Goal: Task Accomplishment & Management: Manage account settings

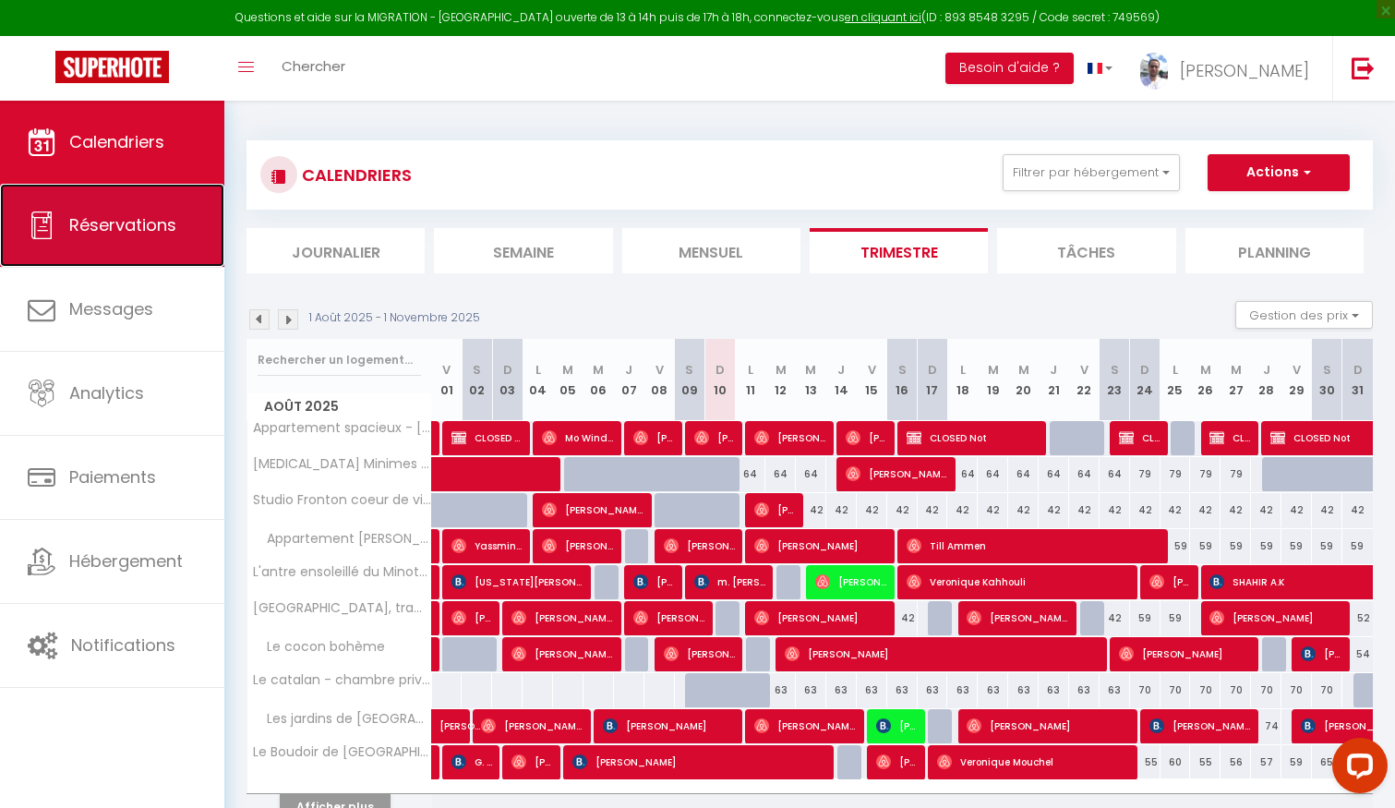
click at [91, 210] on link "Réservations" at bounding box center [112, 225] width 224 height 83
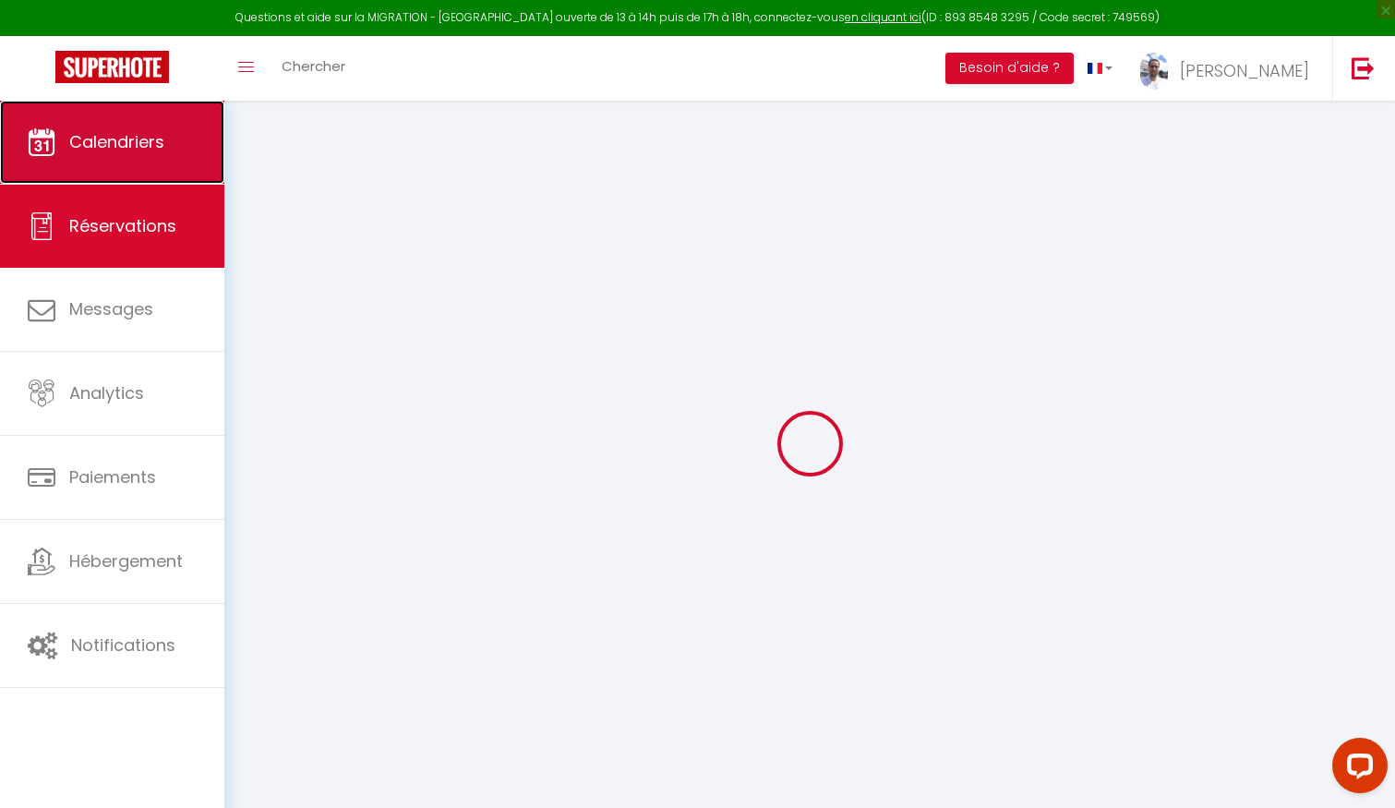
click at [117, 132] on span "Calendriers" at bounding box center [116, 141] width 95 height 23
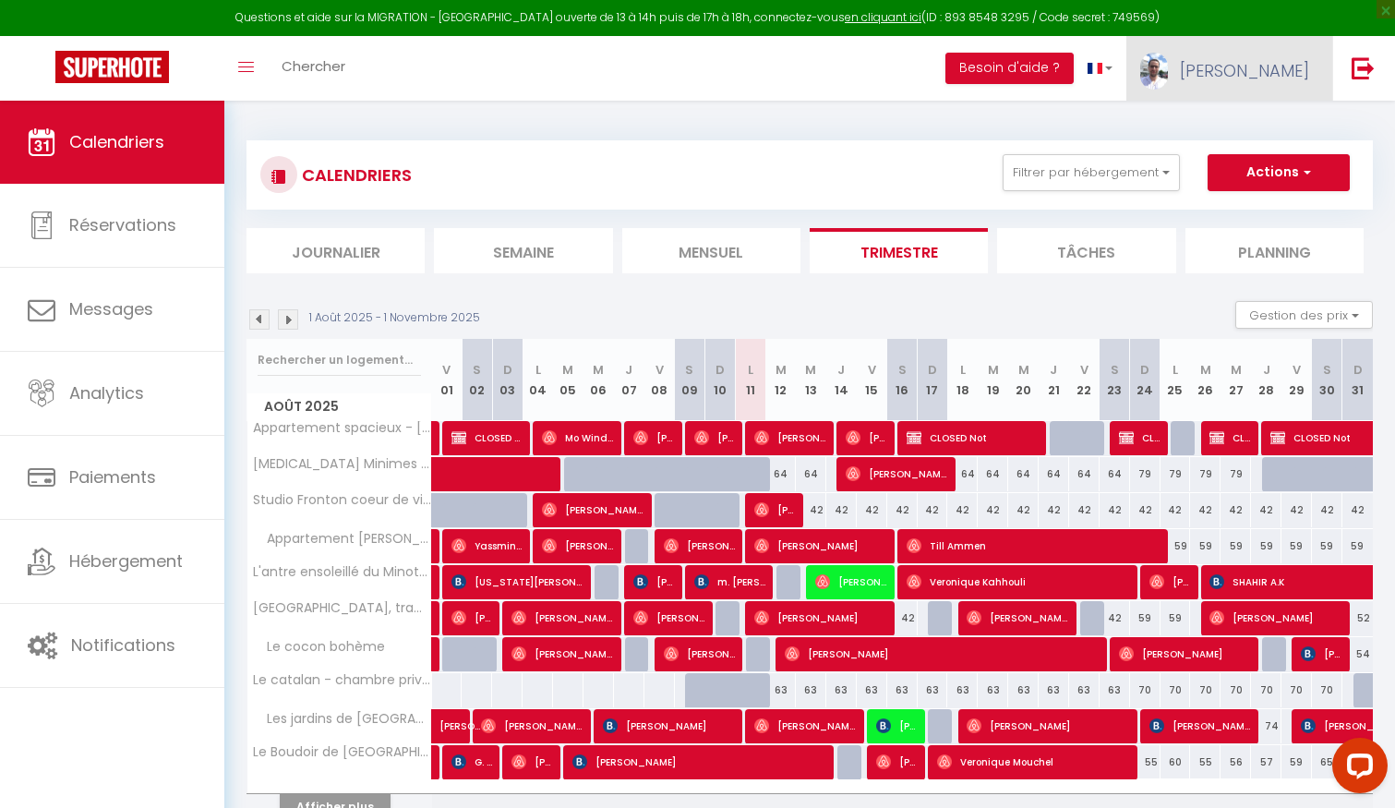
click at [1220, 68] on link "[PERSON_NAME]" at bounding box center [1229, 68] width 206 height 65
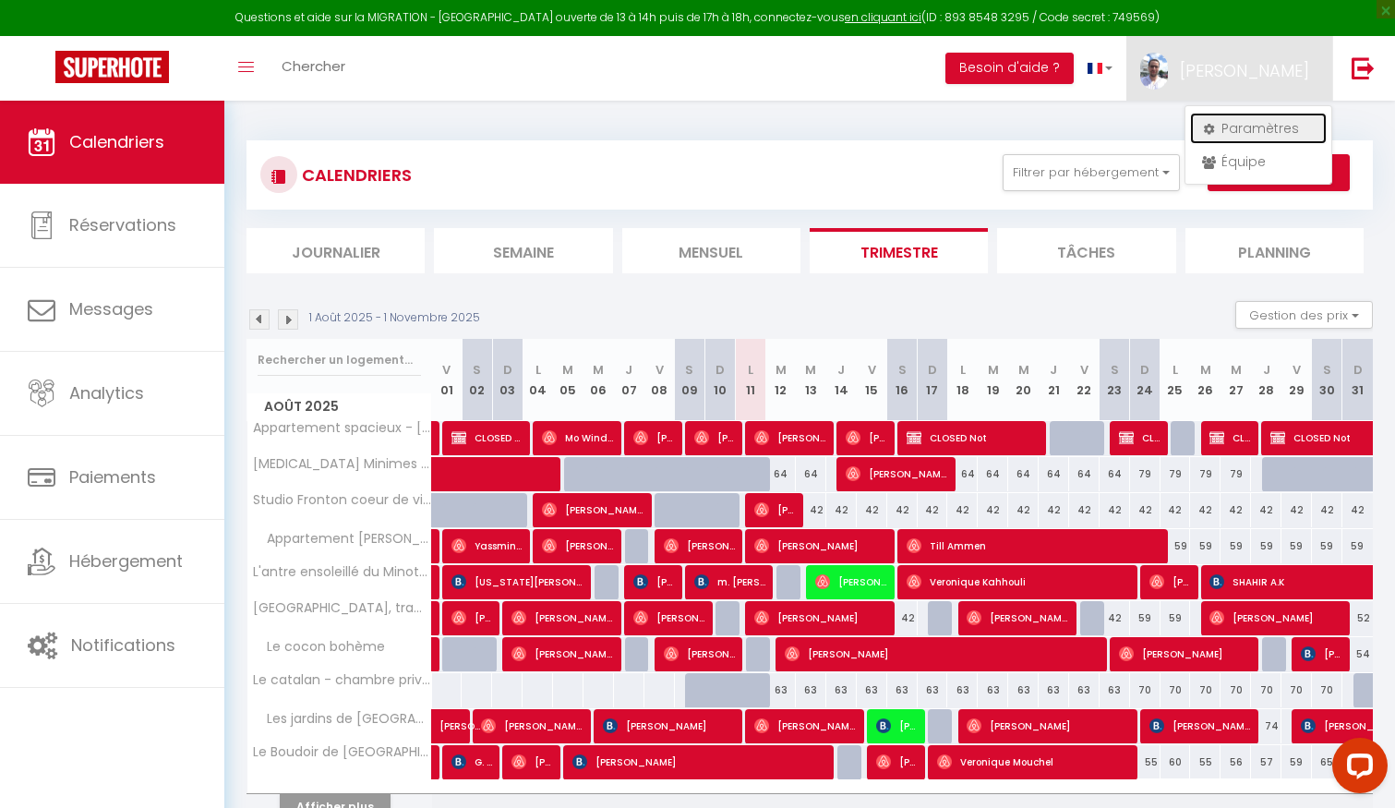
click at [1236, 127] on link "Paramètres" at bounding box center [1258, 128] width 137 height 31
select select "fr"
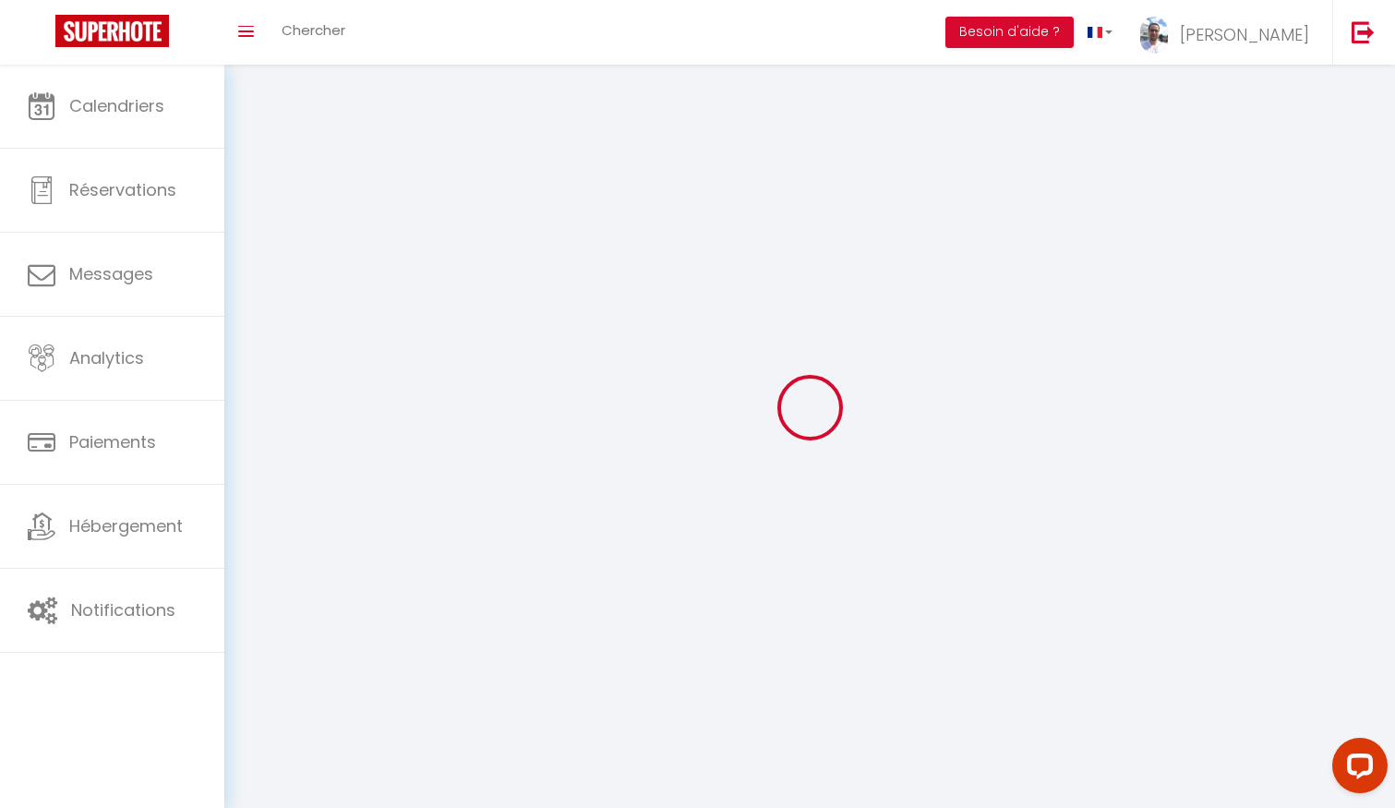
type input "[PERSON_NAME]"
type input "Raynal"
type input "[PHONE_NUMBER]"
type input "[STREET_ADDRESS][PERSON_NAME]"
type input "31520"
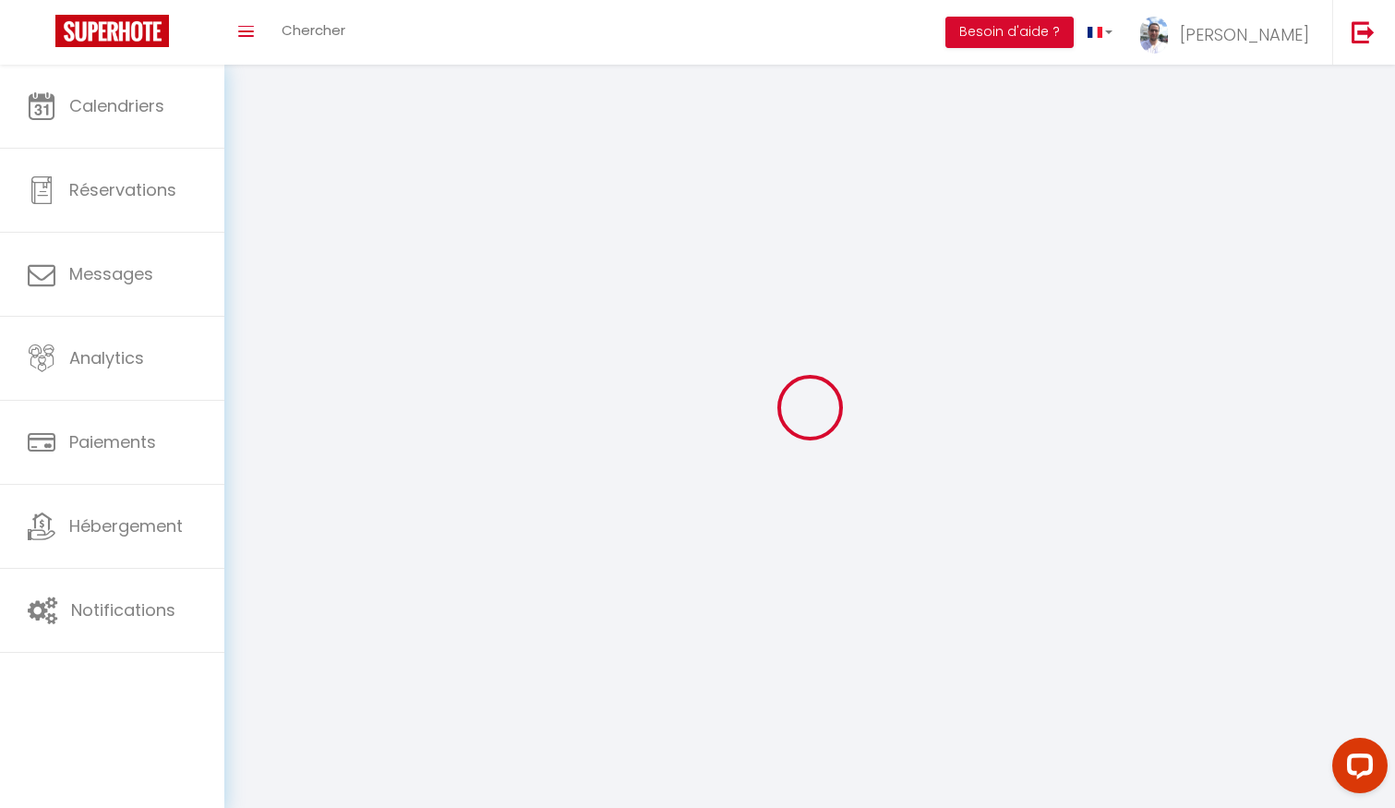
type input "Ramonville"
type input "wAURjj4FTWOFNFqRvNHzLh1FX"
type input "mhYVJTP3JgQRp88C5hGpUMBVg"
type input "[URL][DOMAIN_NAME]"
type input "FO27250"
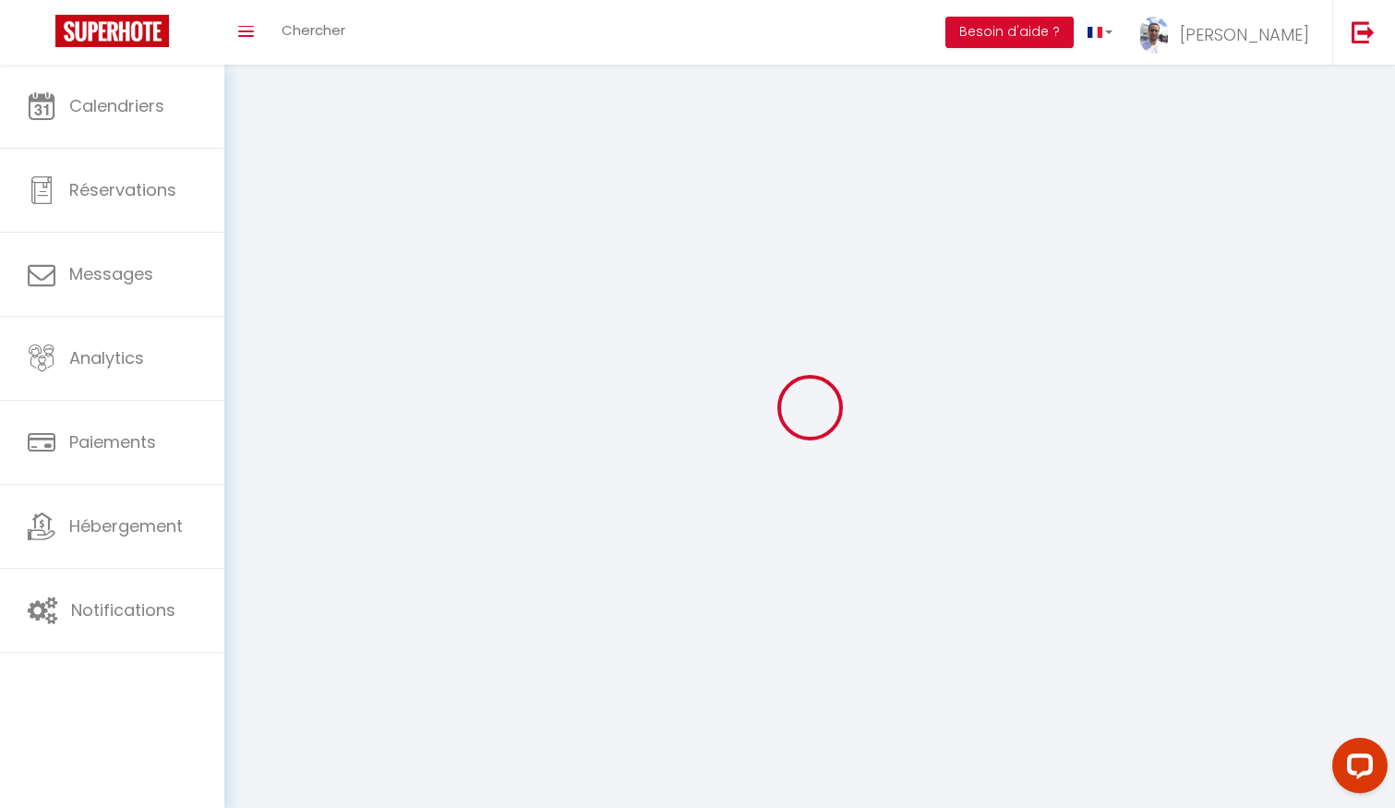
type input "wAURjj4FTWOFNFqRvNHzLh1FX"
type input "mhYVJTP3JgQRp88C5hGpUMBVg"
type input "[URL][DOMAIN_NAME]"
select select "28"
select select "fr"
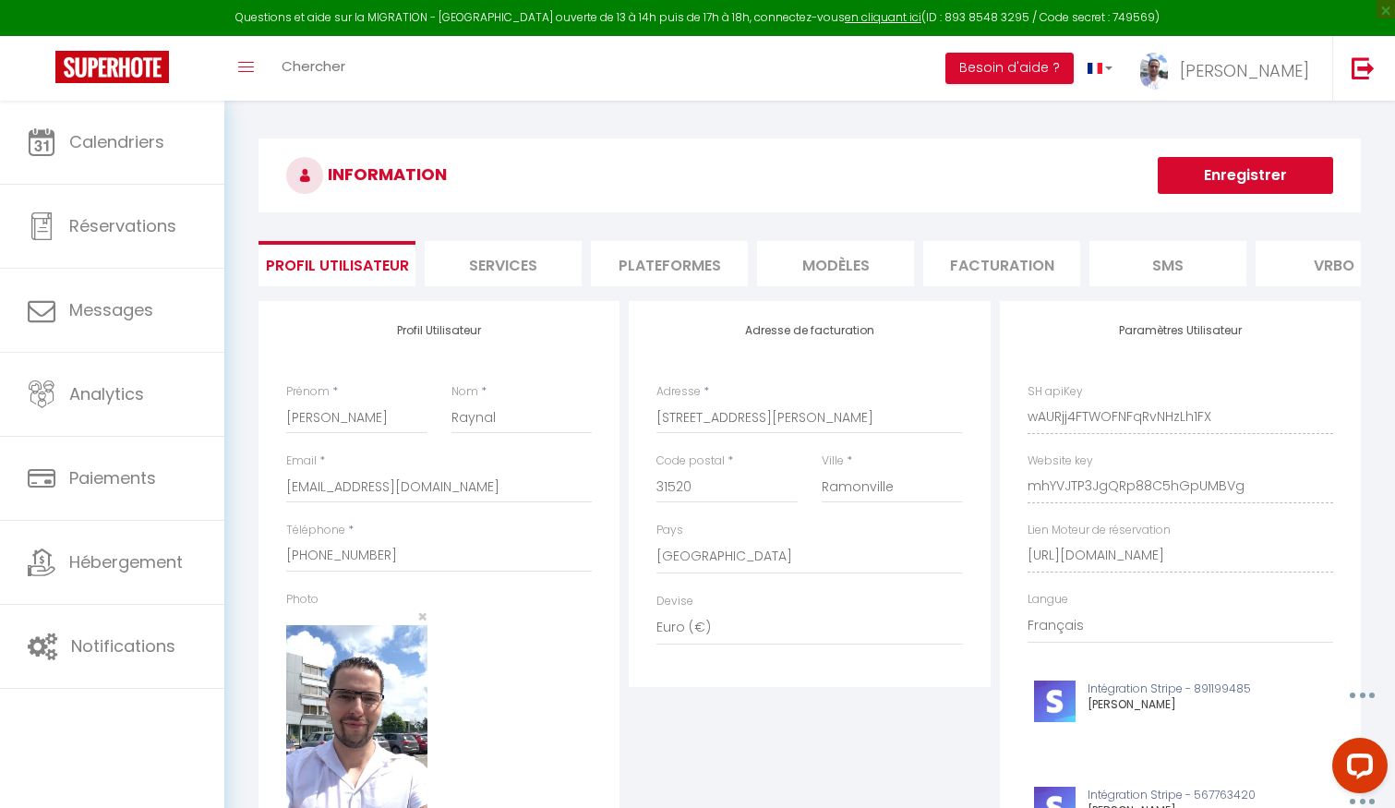
click at [708, 265] on li "Plateformes" at bounding box center [669, 263] width 157 height 45
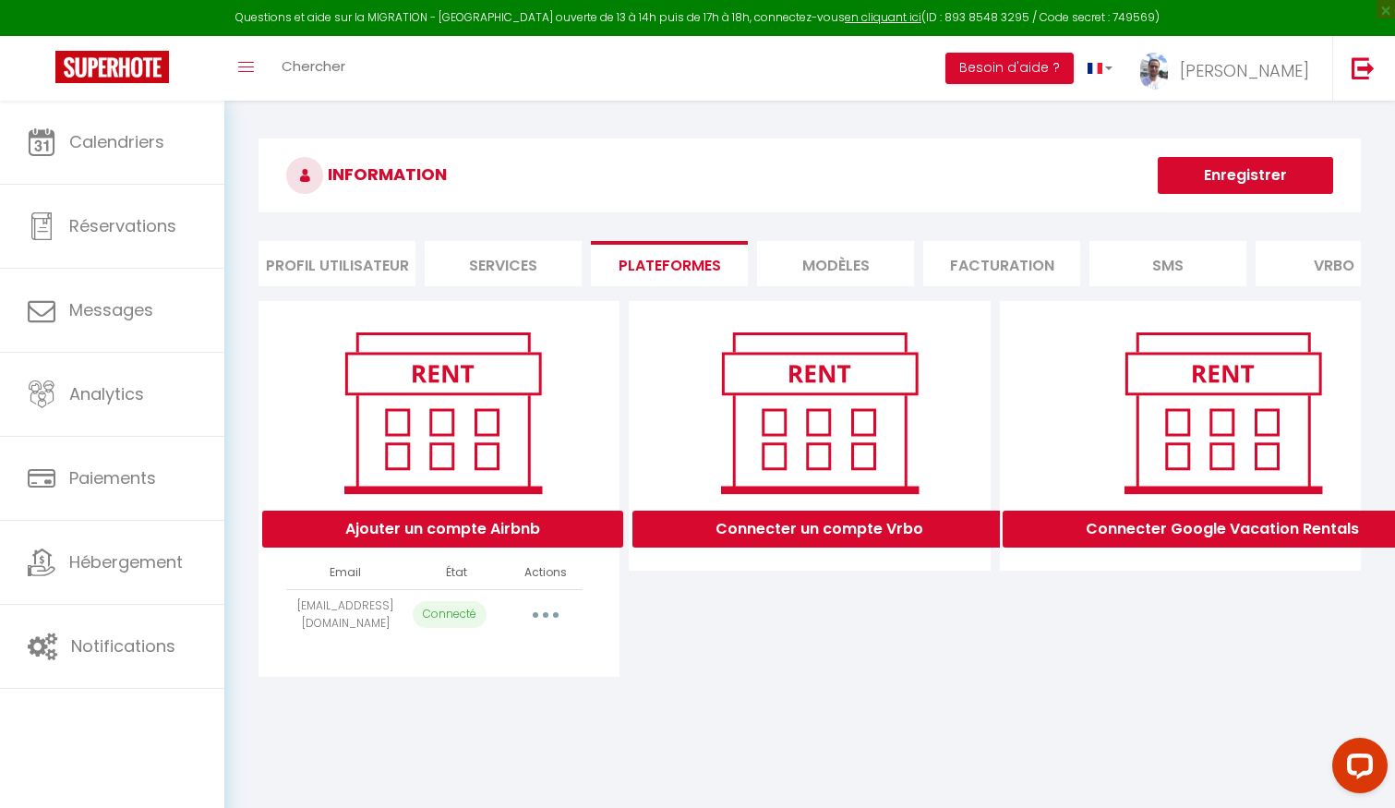
scroll to position [101, 0]
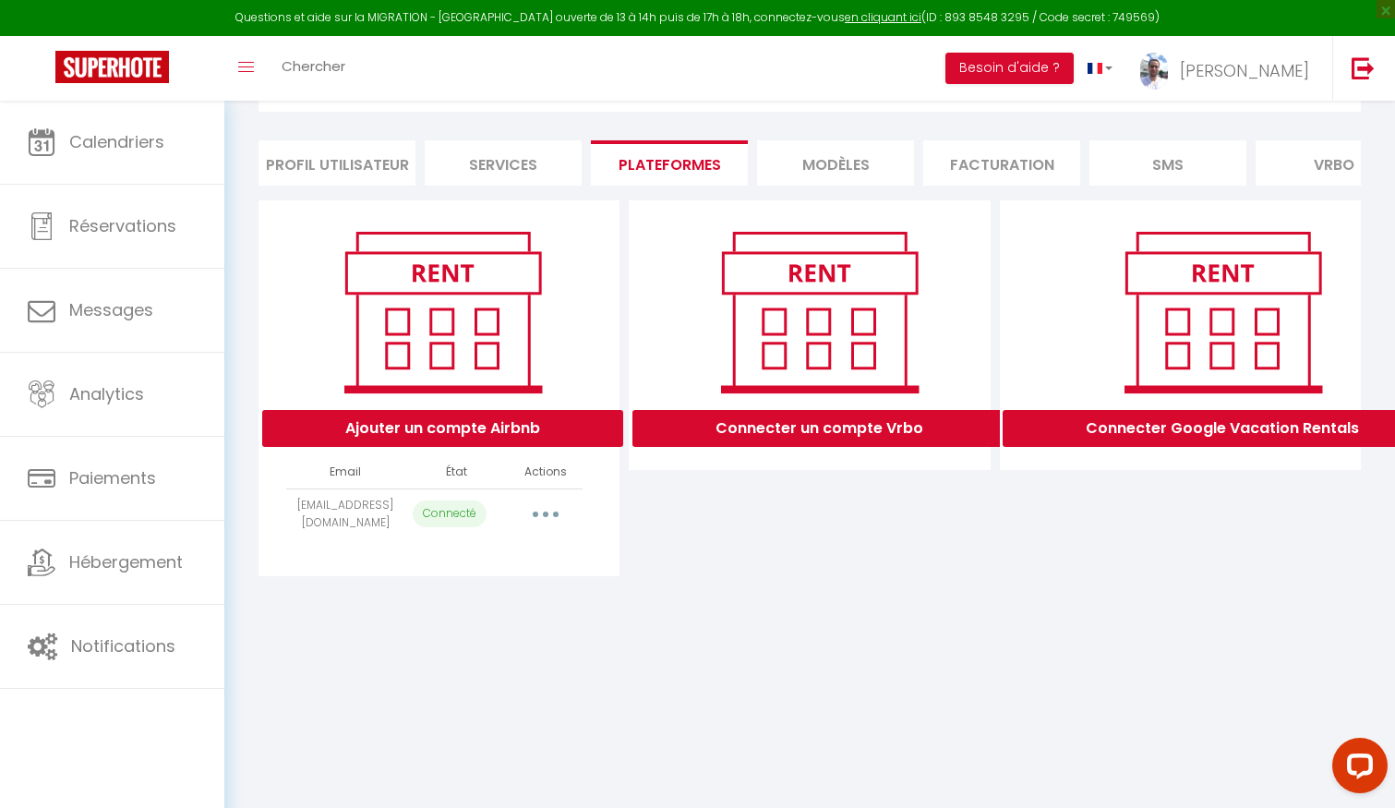
click at [552, 517] on button "button" at bounding box center [546, 514] width 52 height 30
click at [738, 560] on div "Connecter un compte Vrbo" at bounding box center [809, 388] width 370 height 376
click at [552, 507] on button "button" at bounding box center [546, 514] width 52 height 30
click at [775, 529] on div "Connecter un compte Vrbo" at bounding box center [809, 388] width 370 height 376
click at [540, 423] on button "Ajouter un compte Airbnb" at bounding box center [442, 428] width 361 height 37
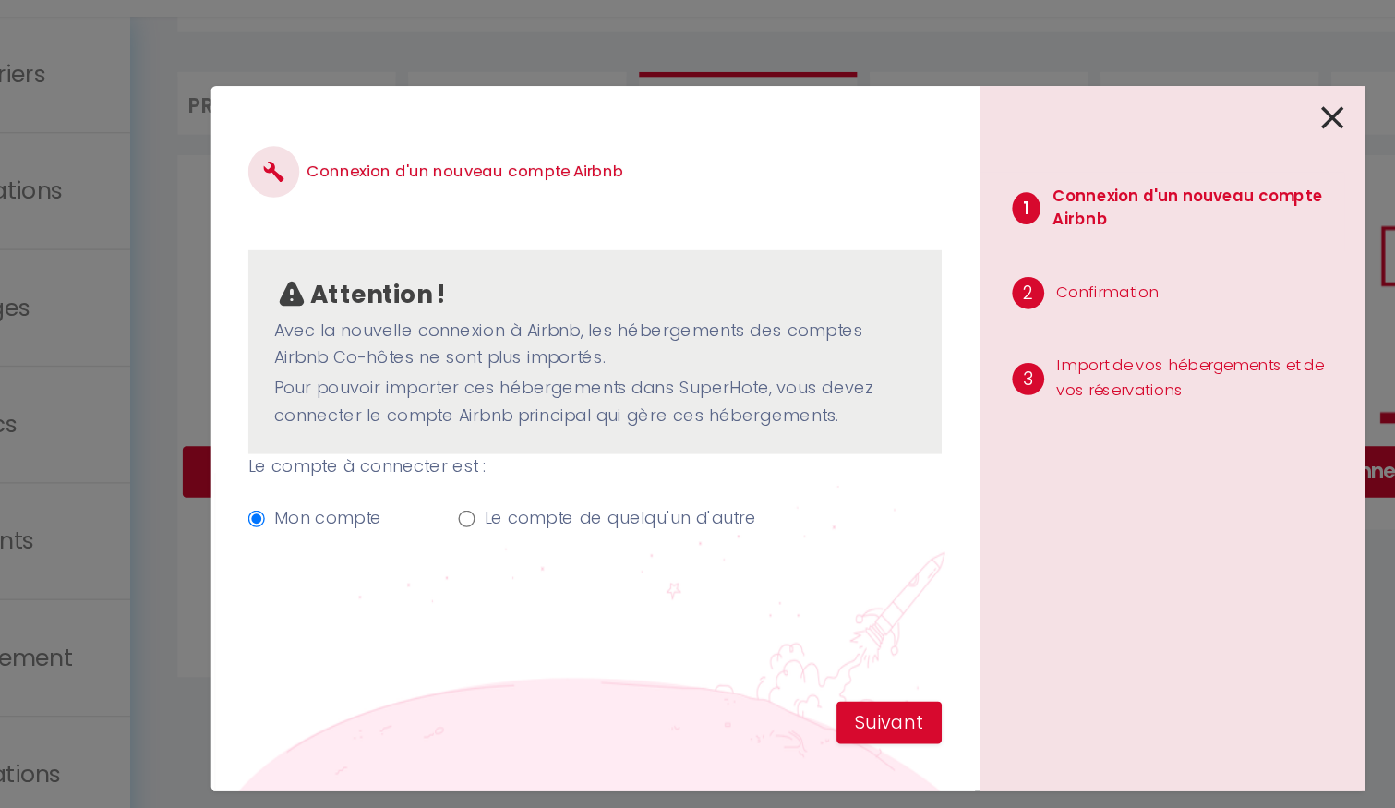
click at [464, 462] on input "Le compte de quelqu'un d'autre" at bounding box center [467, 462] width 12 height 12
radio input "true"
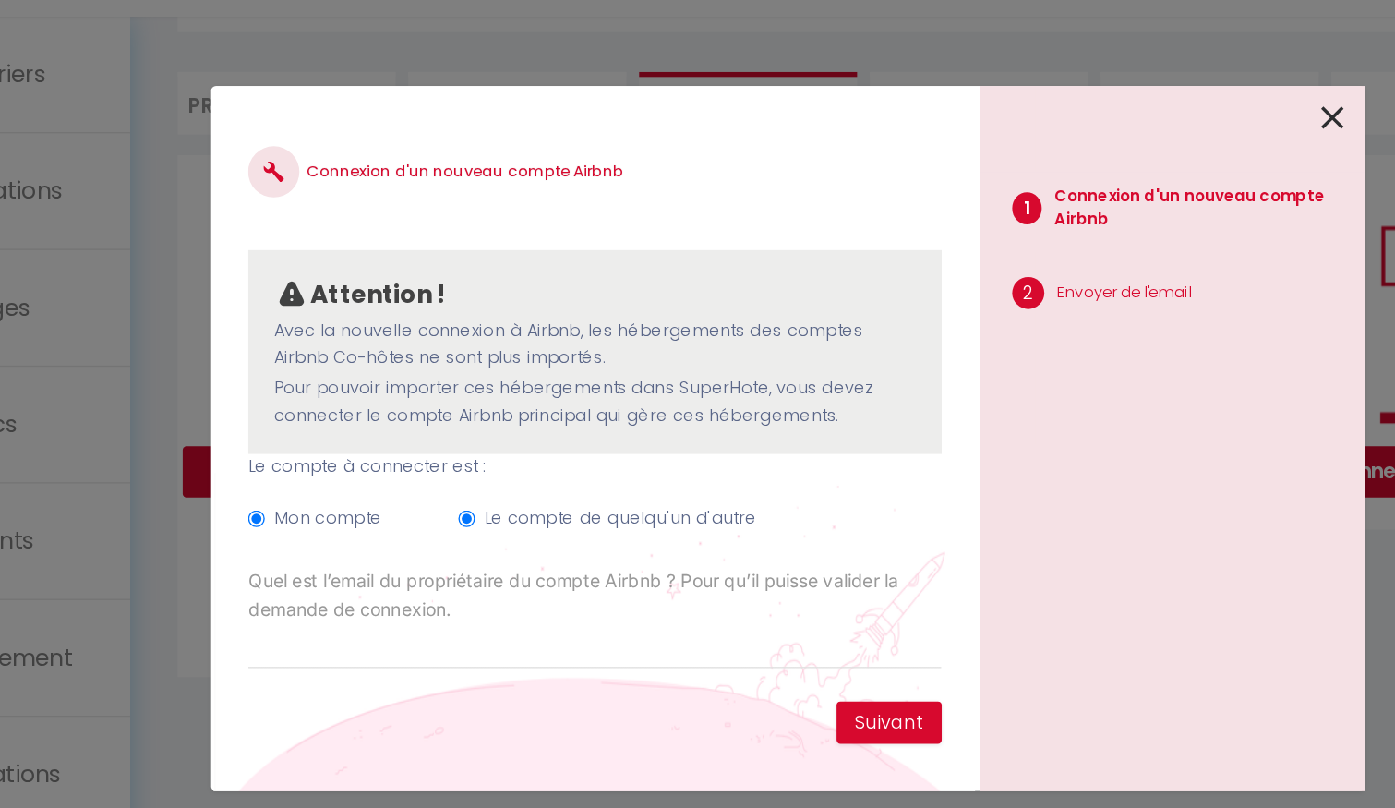
radio input "false"
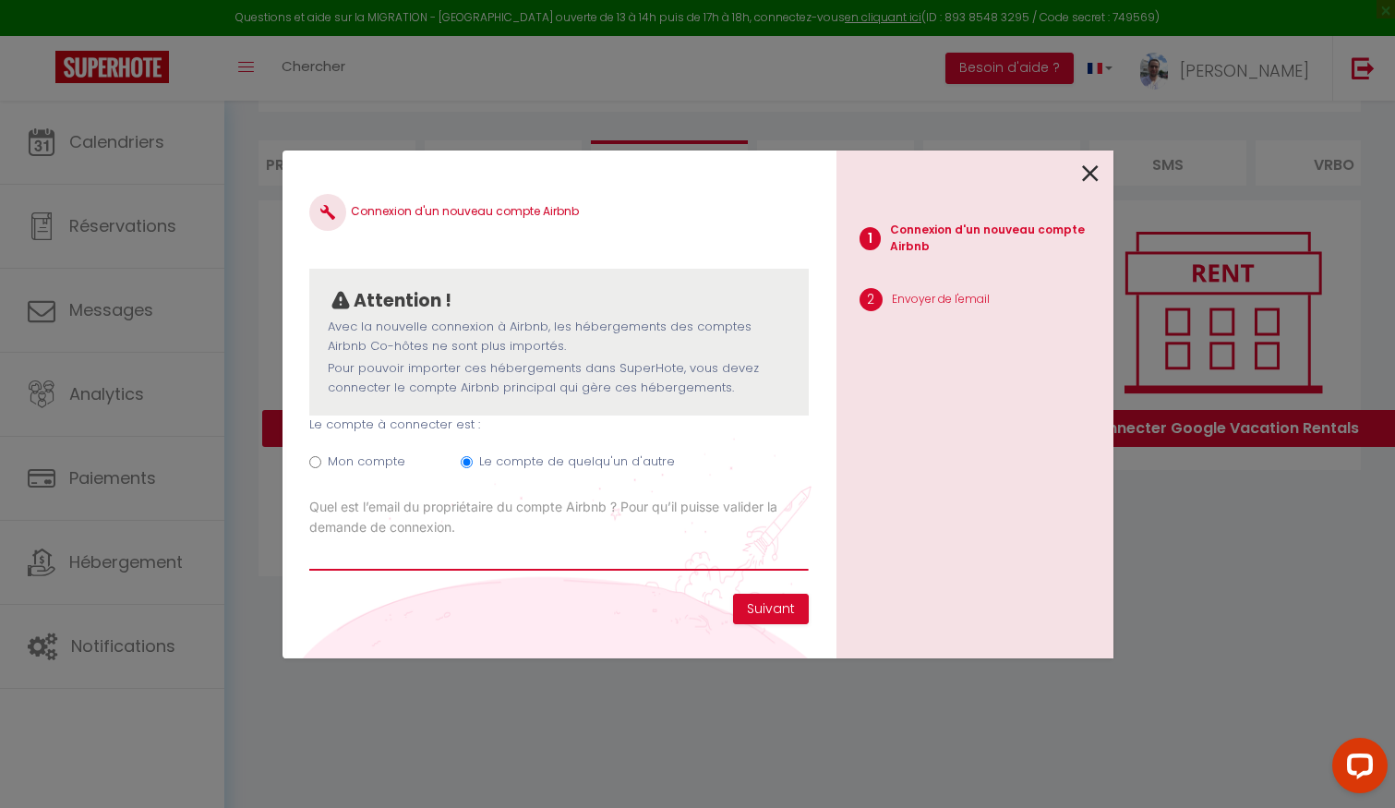
click at [432, 559] on input "Email connexion Airbnb" at bounding box center [558, 553] width 498 height 33
paste input "[PERSON_NAME][EMAIL_ADDRESS][DOMAIN_NAME]"
type input "[PERSON_NAME][EMAIL_ADDRESS][DOMAIN_NAME]"
click at [778, 601] on button "Suivant" at bounding box center [771, 608] width 76 height 31
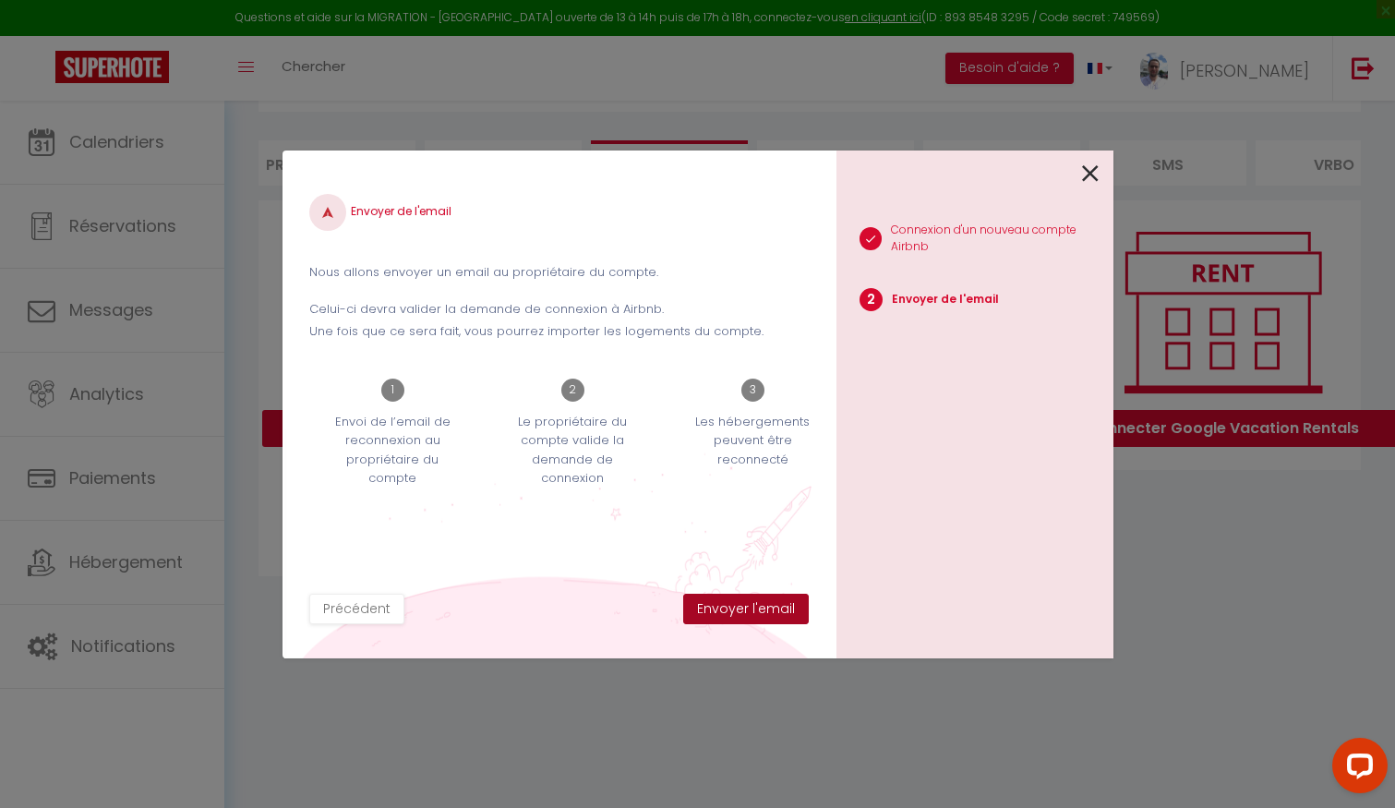
click at [743, 605] on button "Envoyer l'email" at bounding box center [746, 608] width 126 height 31
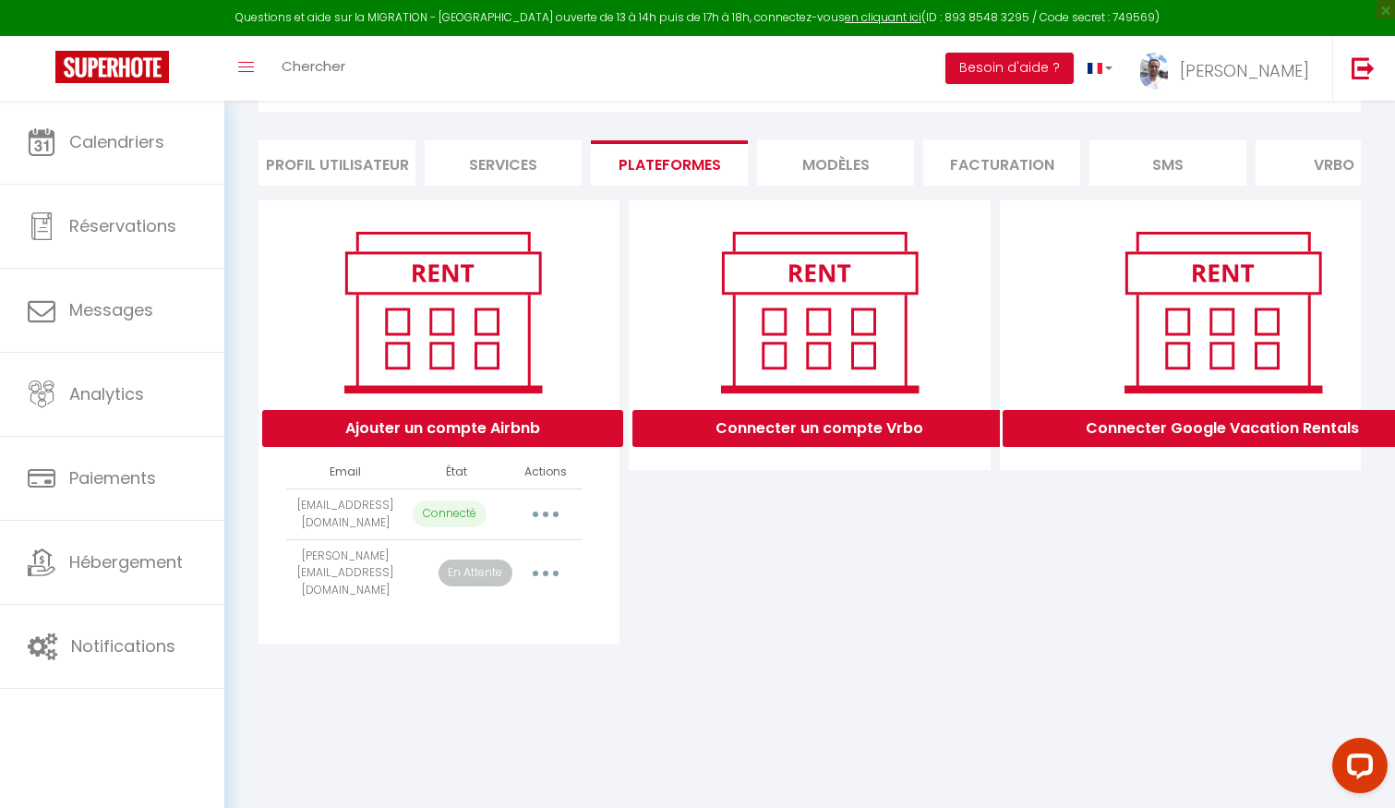
scroll to position [0, 0]
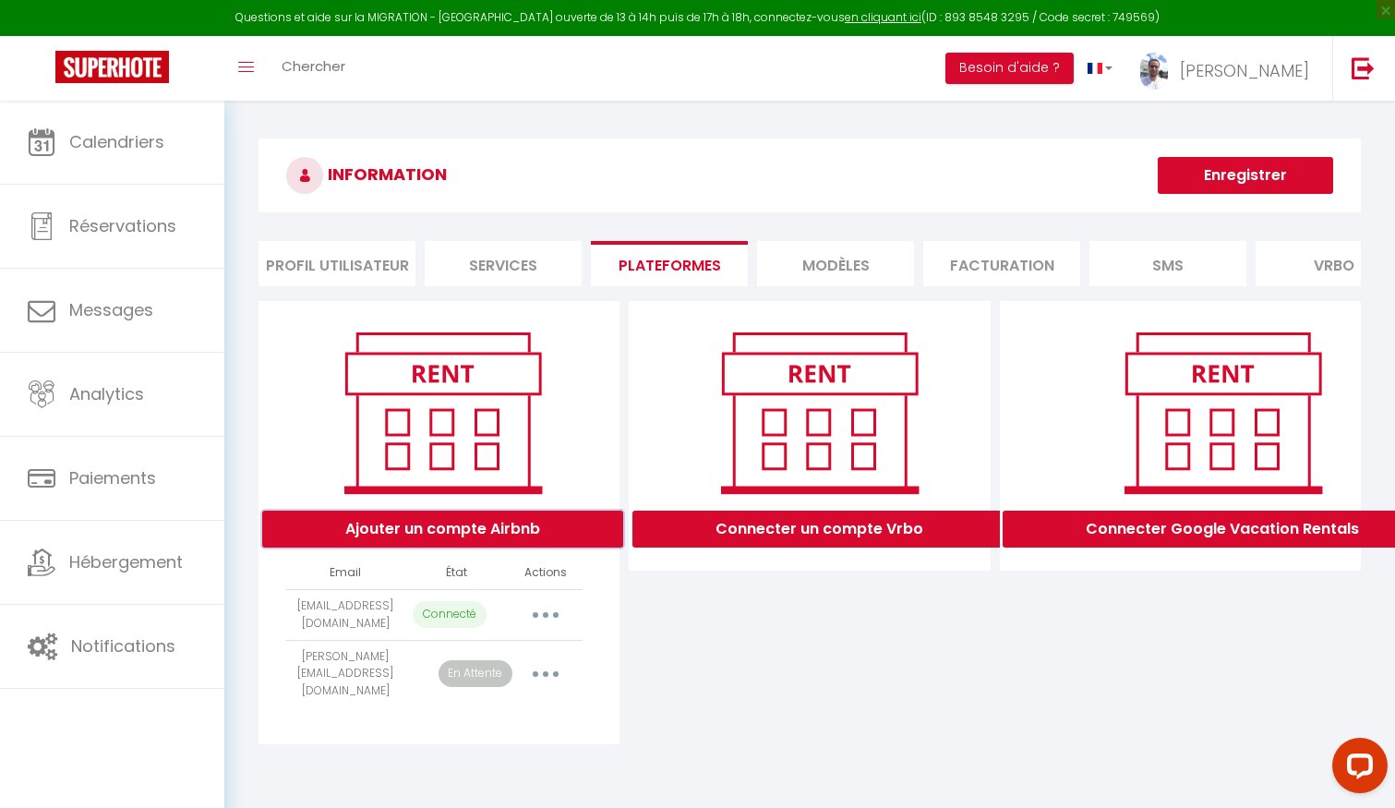
click at [443, 521] on button "Ajouter un compte Airbnb" at bounding box center [442, 528] width 361 height 37
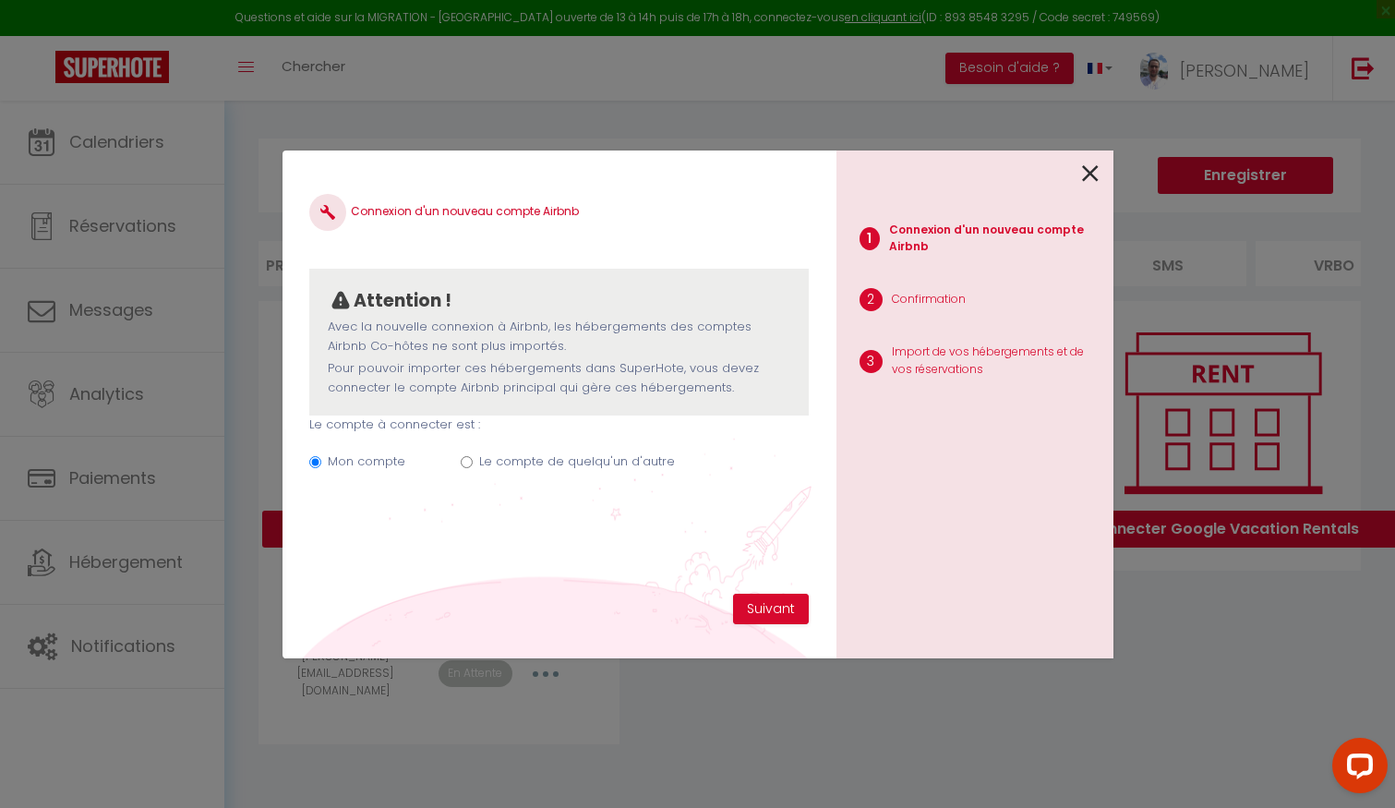
click at [533, 461] on label "Le compte de quelqu'un d'autre" at bounding box center [577, 461] width 196 height 18
click at [473, 461] on input "Le compte de quelqu'un d'autre" at bounding box center [467, 462] width 12 height 12
radio input "true"
radio input "false"
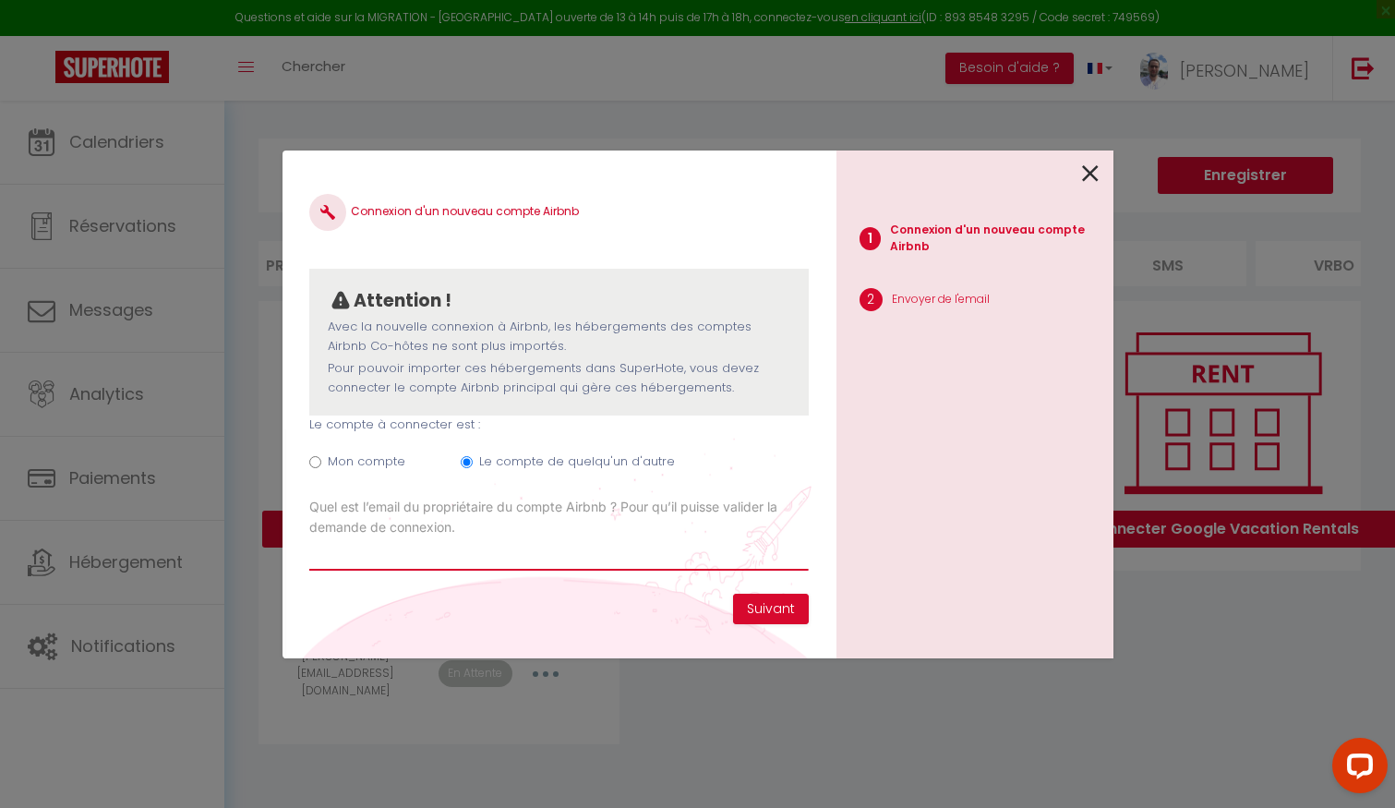
click at [642, 551] on input "Email connexion Airbnb" at bounding box center [558, 553] width 498 height 33
paste input "[PERSON_NAME][EMAIL_ADDRESS][PERSON_NAME][DOMAIN_NAME]"
type input "[PERSON_NAME][EMAIL_ADDRESS][PERSON_NAME][DOMAIN_NAME]"
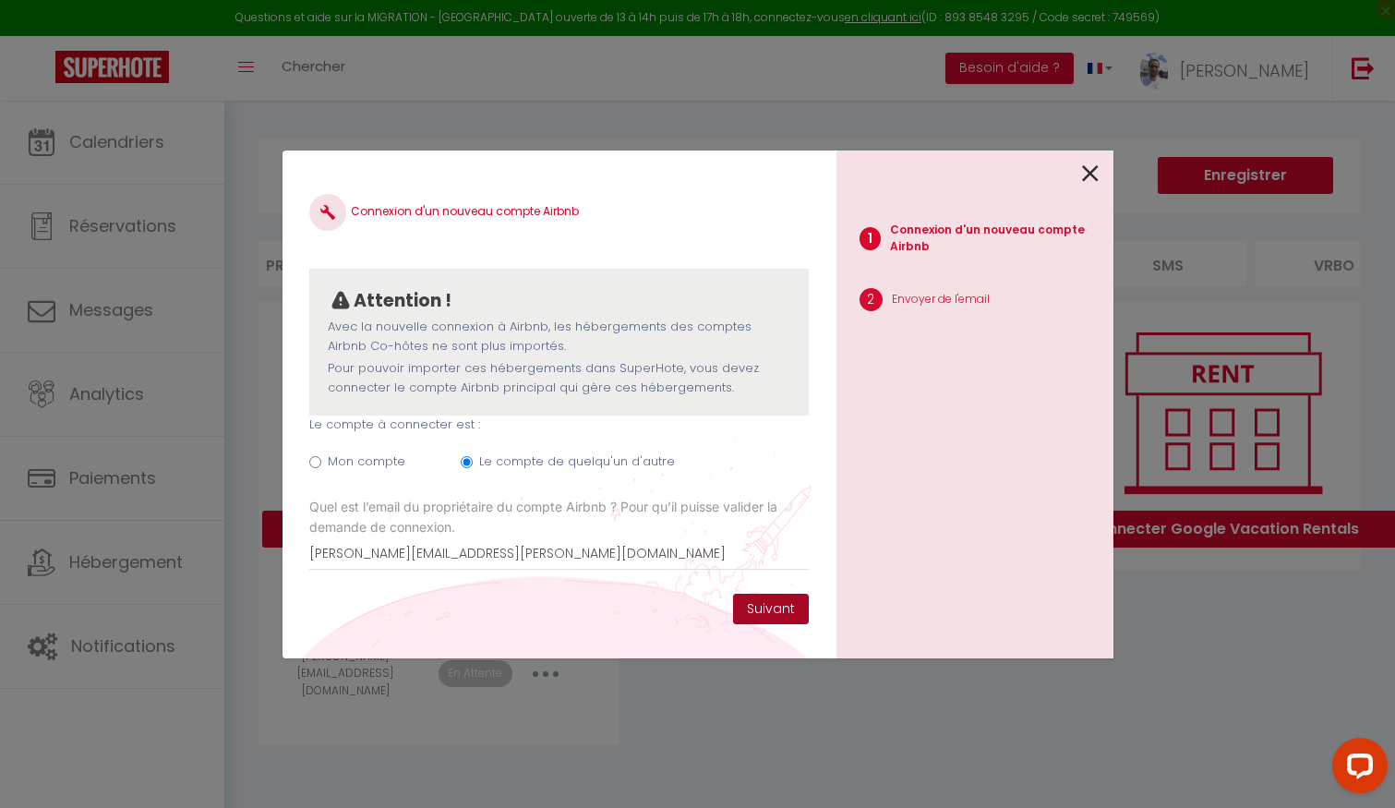
click at [769, 608] on button "Suivant" at bounding box center [771, 608] width 76 height 31
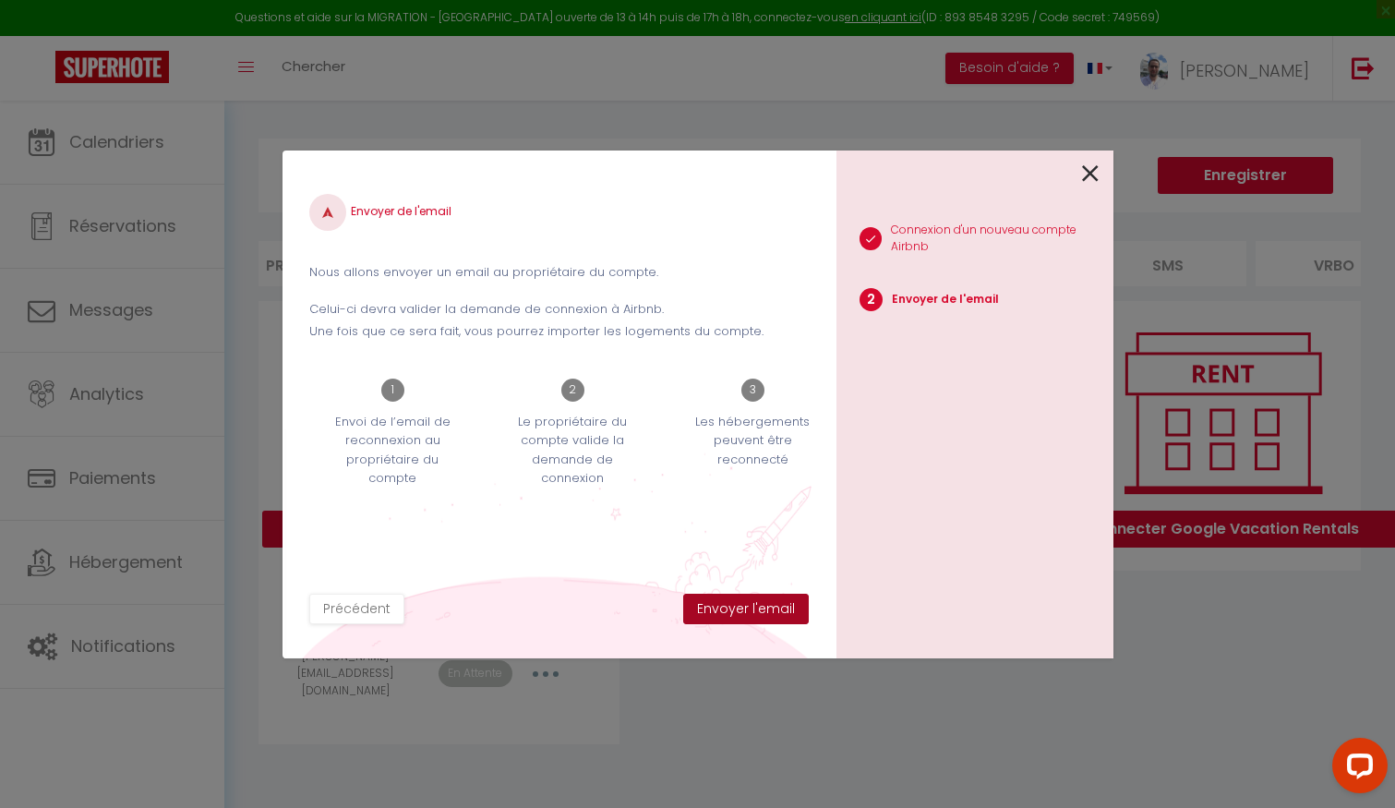
click at [745, 611] on button "Envoyer l'email" at bounding box center [746, 608] width 126 height 31
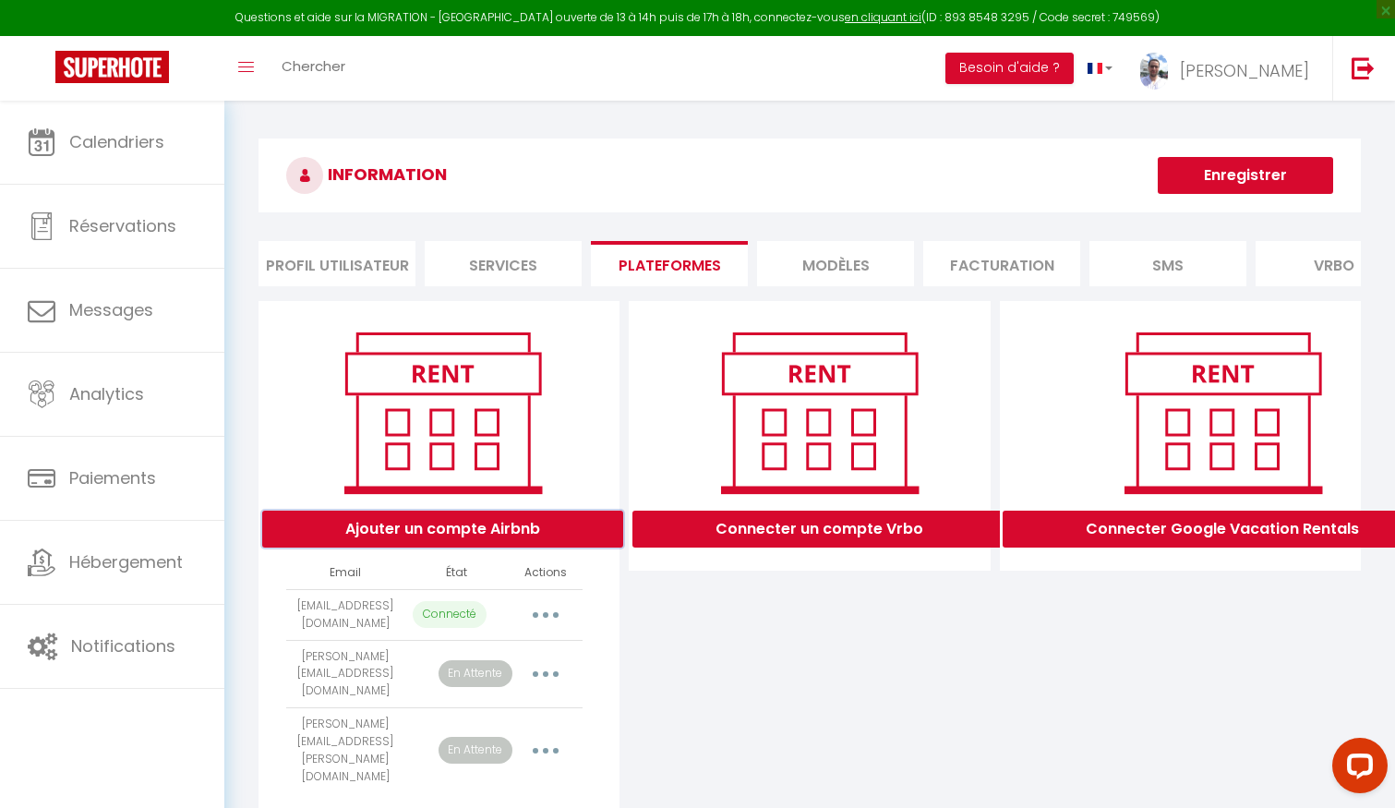
click at [546, 527] on button "Ajouter un compte Airbnb" at bounding box center [442, 528] width 361 height 37
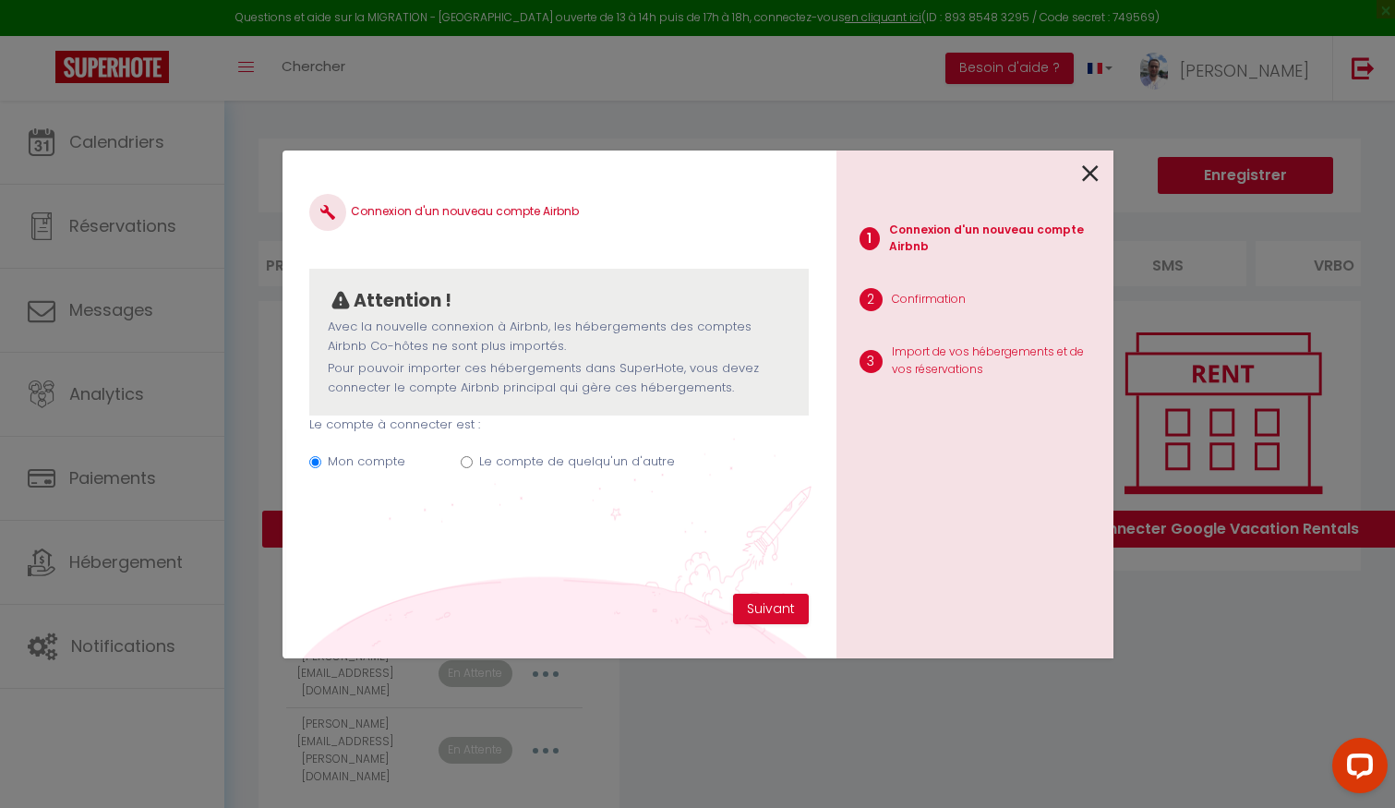
click at [541, 462] on label "Le compte de quelqu'un d'autre" at bounding box center [577, 461] width 196 height 18
click at [473, 462] on input "Le compte de quelqu'un d'autre" at bounding box center [467, 462] width 12 height 12
radio input "true"
radio input "false"
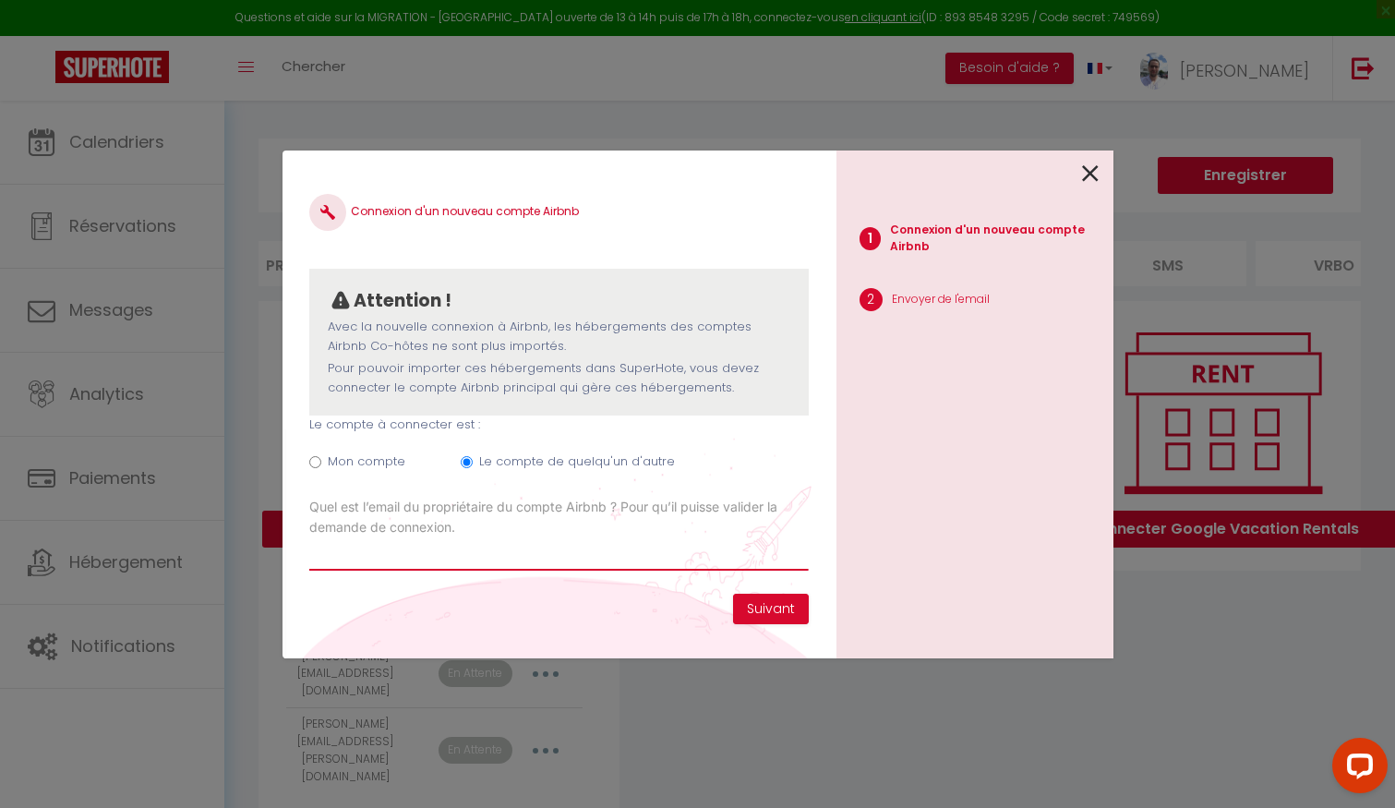
click at [654, 557] on input "Email connexion Airbnb" at bounding box center [558, 553] width 498 height 33
paste input "[EMAIL_ADDRESS][DOMAIN_NAME]"
type input "[EMAIL_ADDRESS][DOMAIN_NAME]"
click at [767, 605] on button "Suivant" at bounding box center [771, 608] width 76 height 31
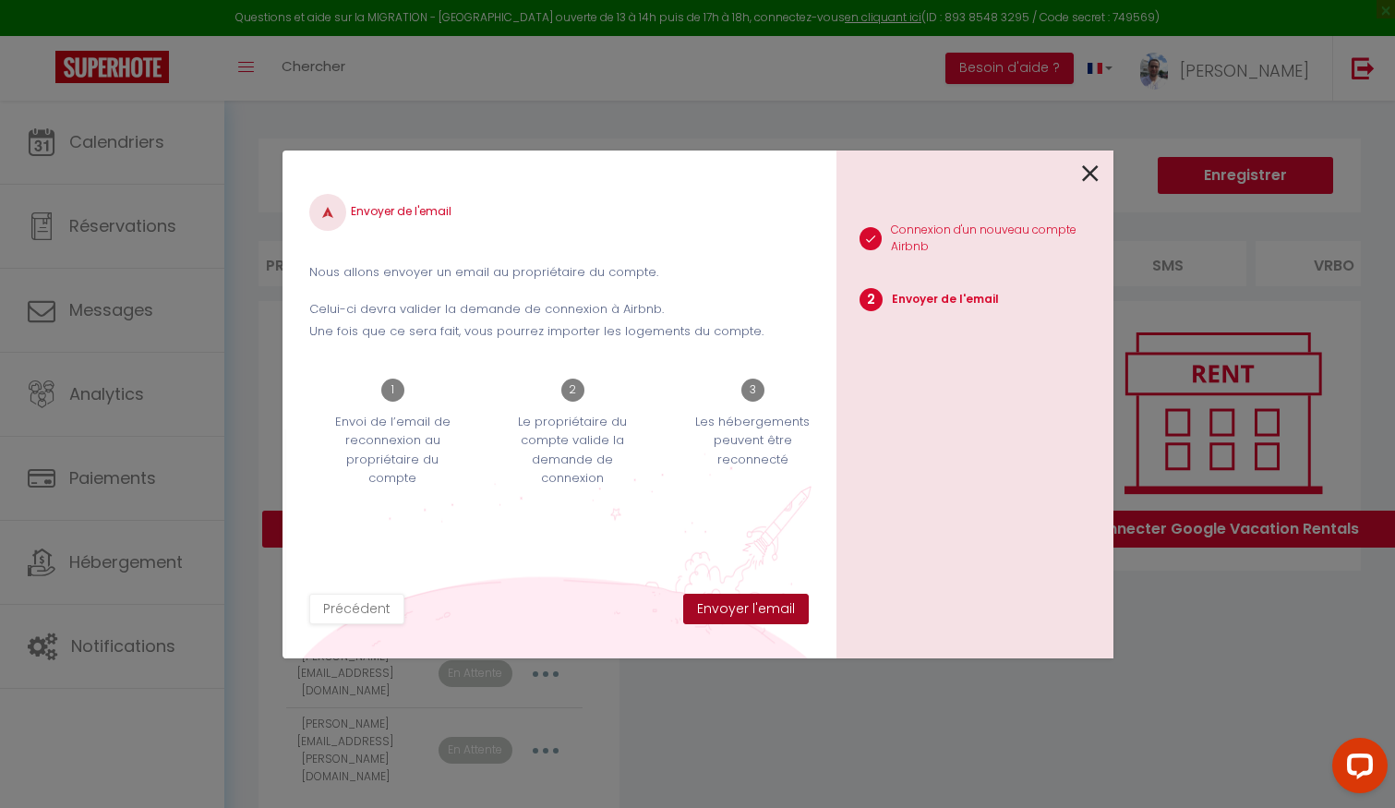
click at [766, 610] on button "Envoyer l'email" at bounding box center [746, 608] width 126 height 31
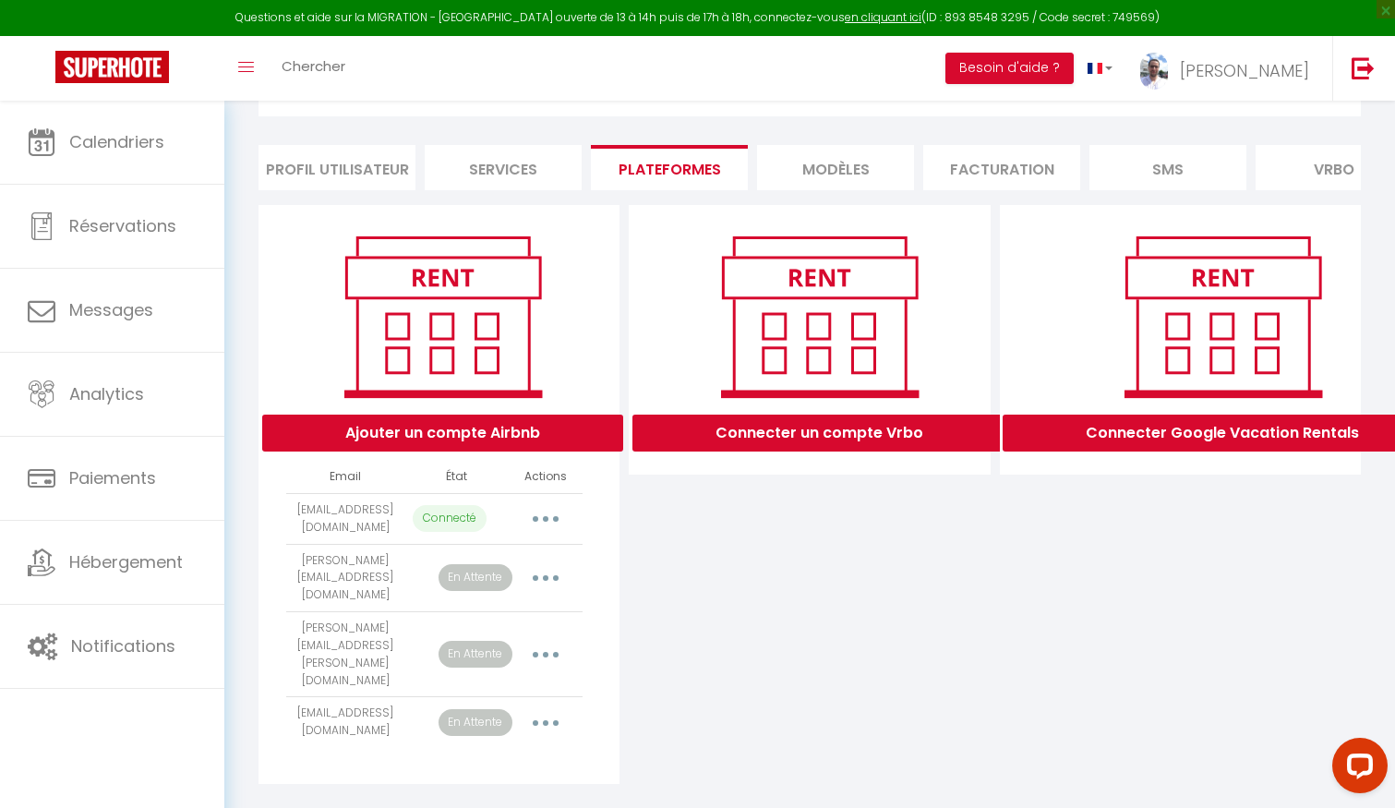
scroll to position [93, 0]
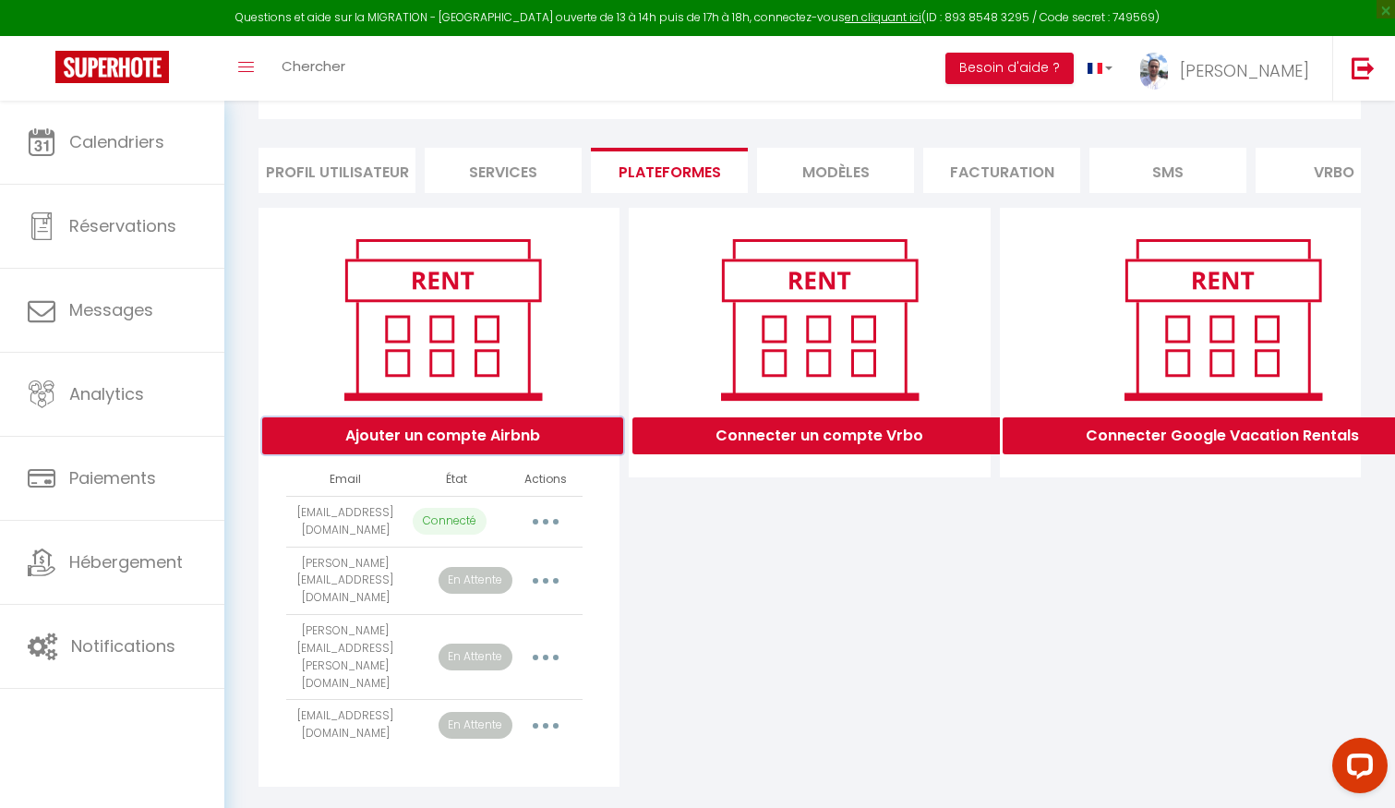
click at [493, 437] on button "Ajouter un compte Airbnb" at bounding box center [442, 435] width 361 height 37
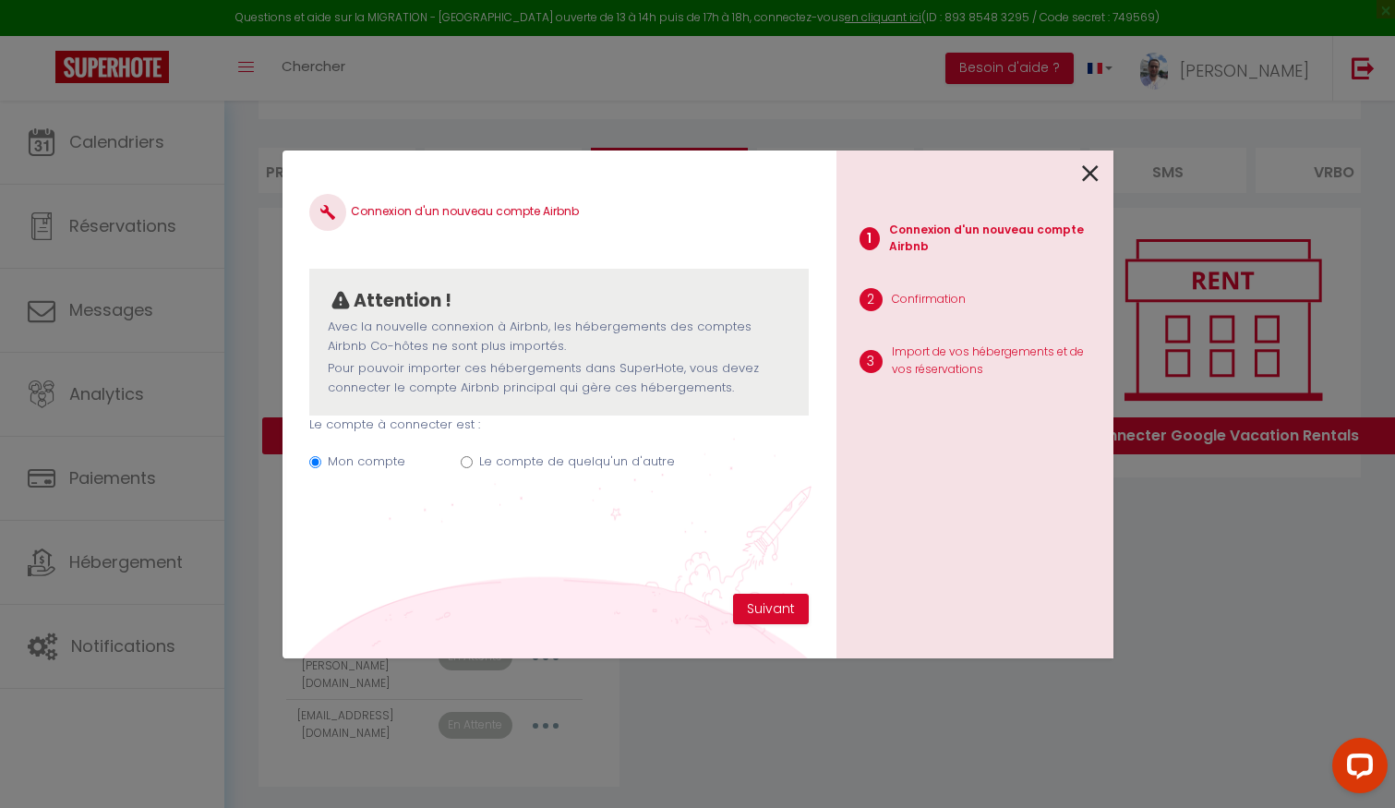
click at [516, 459] on label "Le compte de quelqu'un d'autre" at bounding box center [577, 461] width 196 height 18
click at [473, 459] on input "Le compte de quelqu'un d'autre" at bounding box center [467, 462] width 12 height 12
radio input "true"
radio input "false"
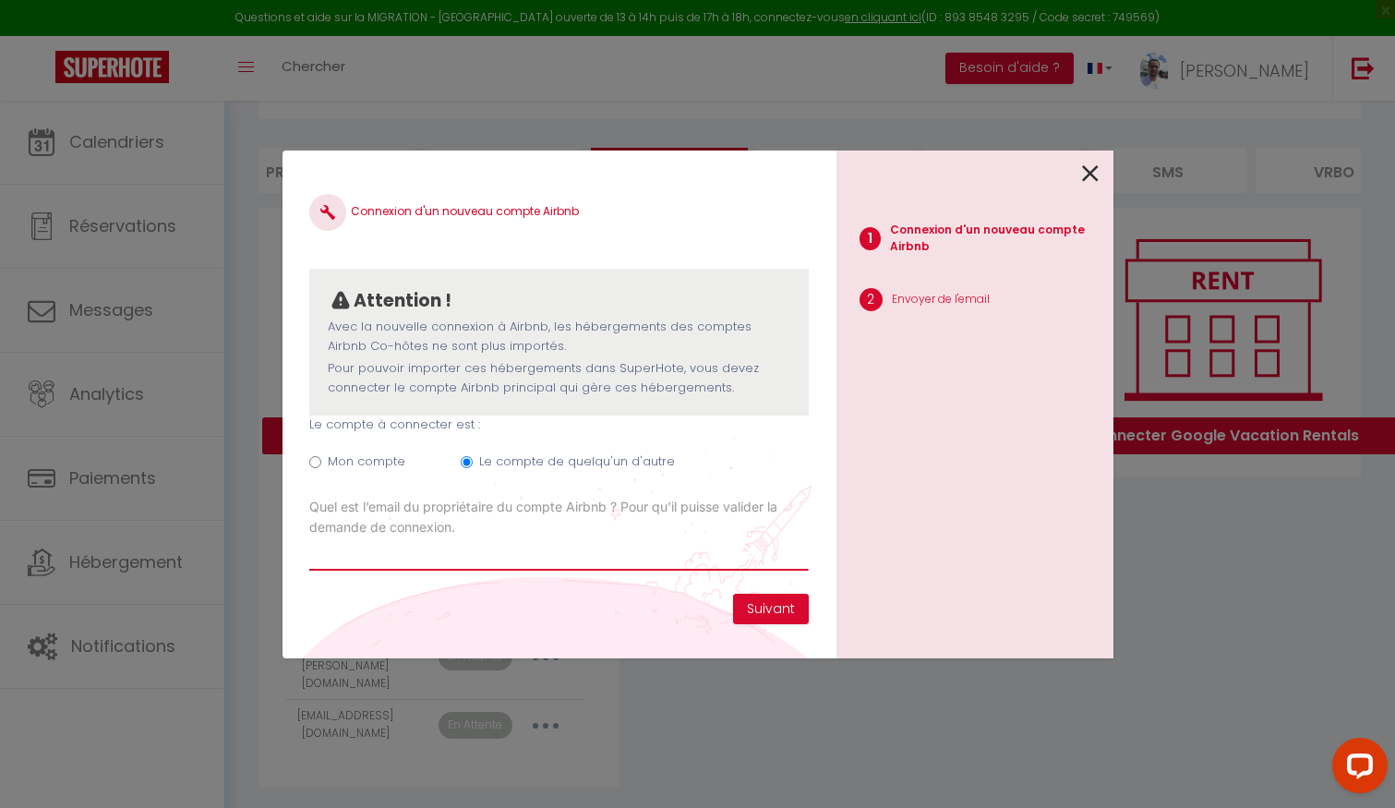
click at [494, 538] on input "Email connexion Airbnb" at bounding box center [558, 553] width 498 height 33
paste input "[EMAIL_ADDRESS][DOMAIN_NAME]"
type input "[EMAIL_ADDRESS][DOMAIN_NAME]"
click at [777, 608] on button "Suivant" at bounding box center [771, 608] width 76 height 31
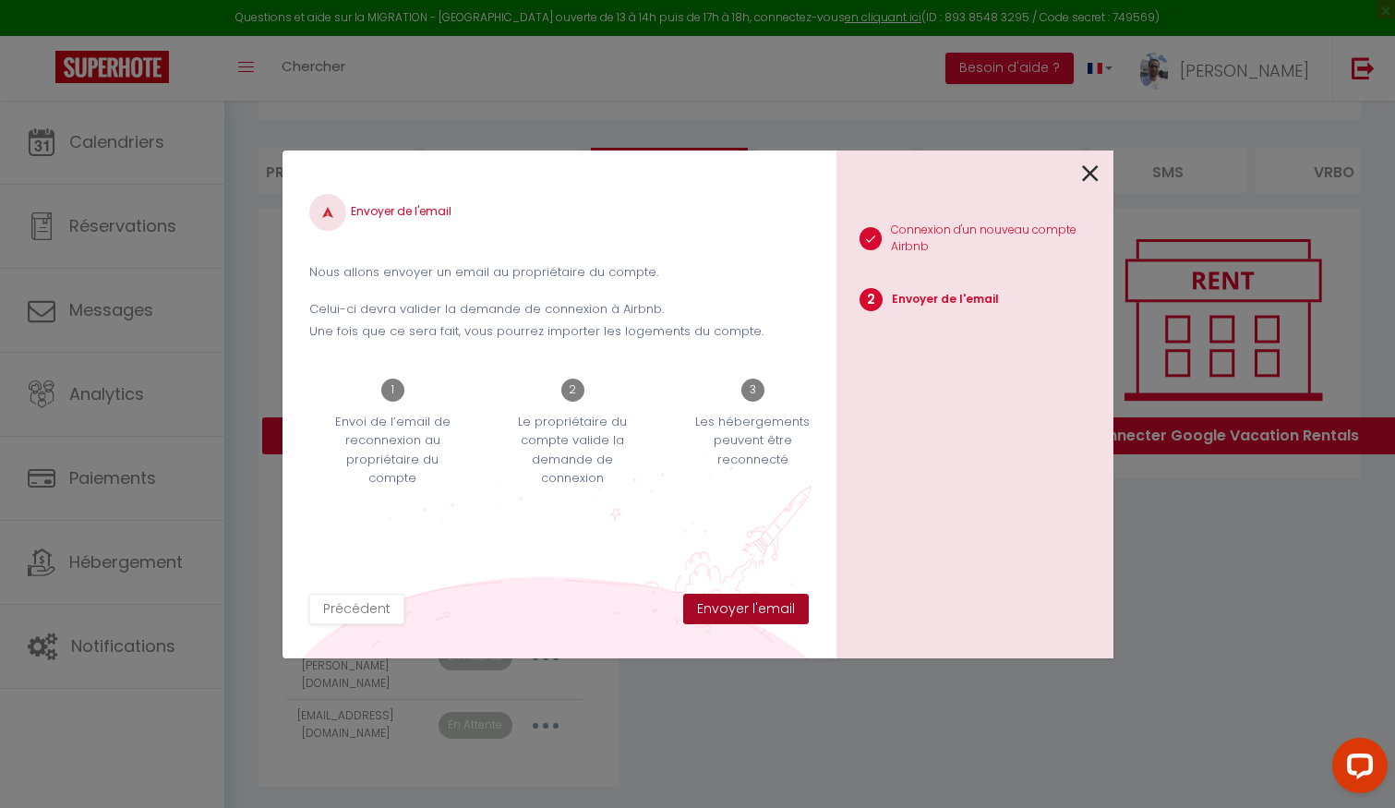
click at [770, 605] on button "Envoyer l'email" at bounding box center [746, 608] width 126 height 31
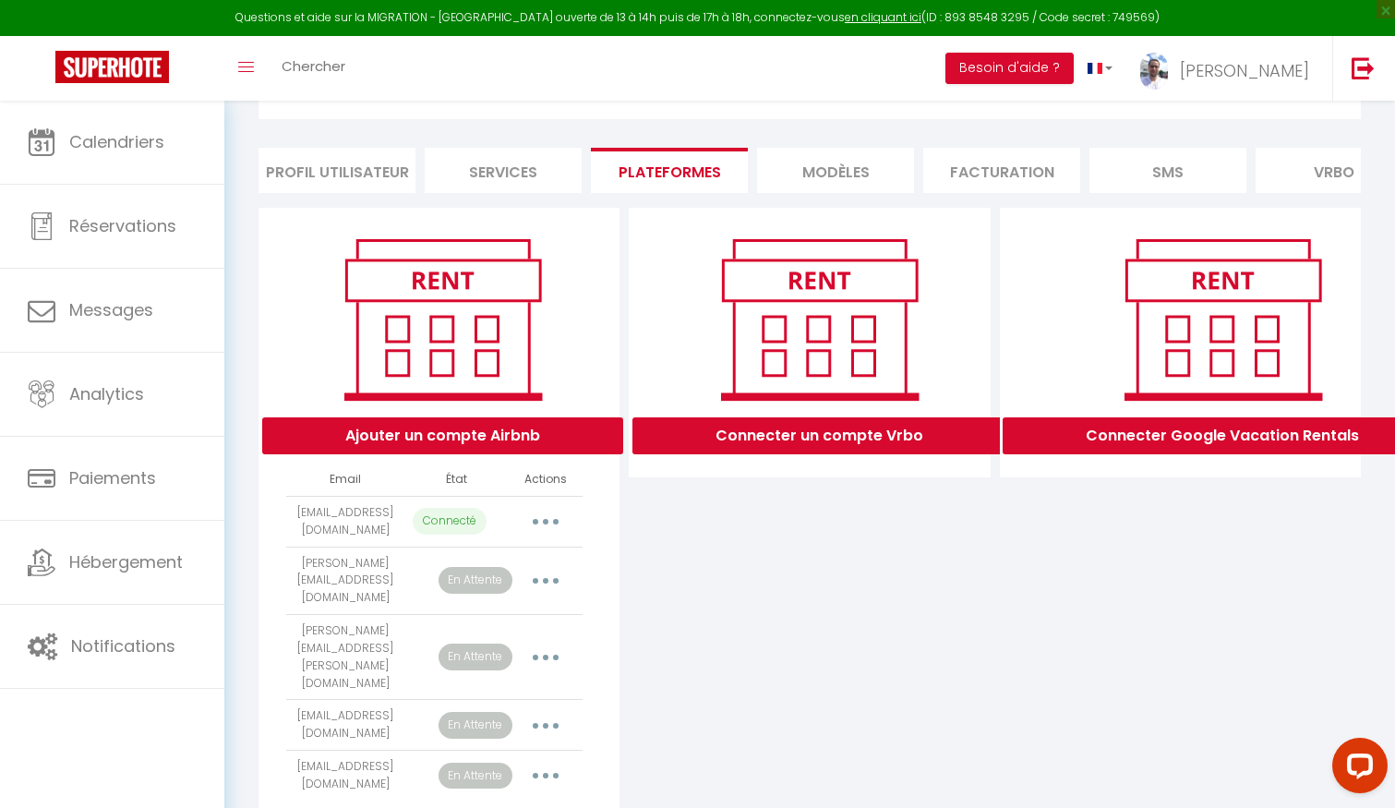
scroll to position [122, 0]
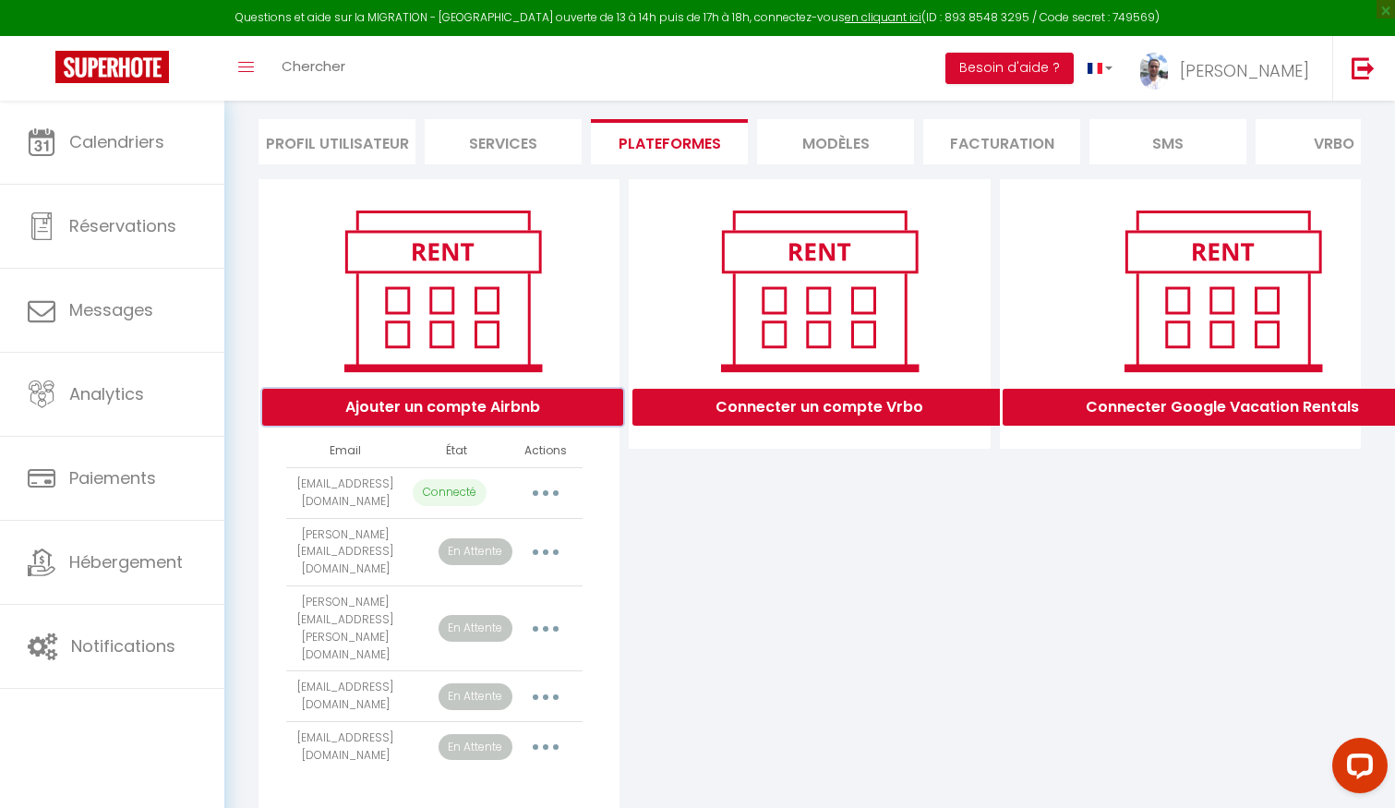
click at [470, 407] on button "Ajouter un compte Airbnb" at bounding box center [442, 407] width 361 height 37
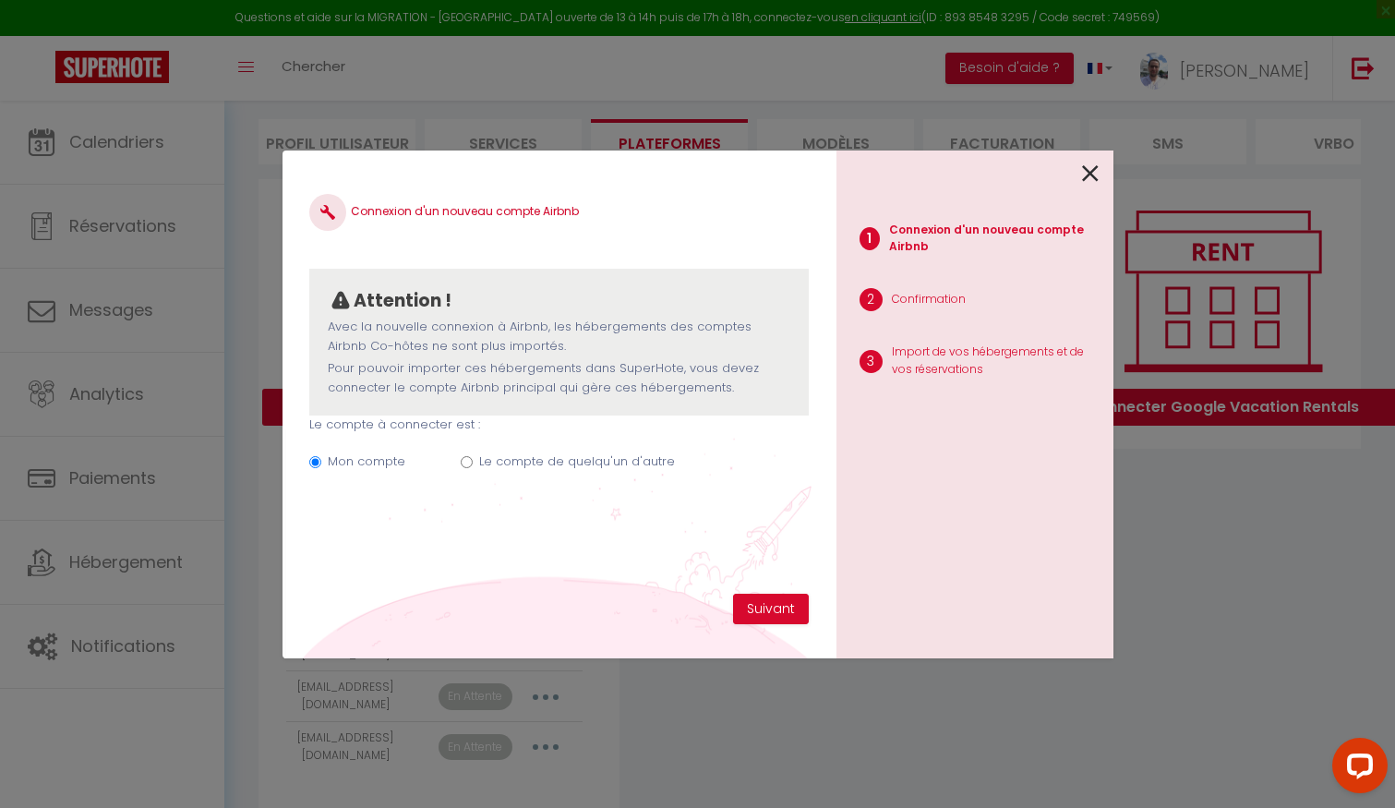
click at [609, 467] on label "Le compte de quelqu'un d'autre" at bounding box center [577, 461] width 196 height 18
click at [473, 467] on input "Le compte de quelqu'un d'autre" at bounding box center [467, 462] width 12 height 12
radio input "true"
radio input "false"
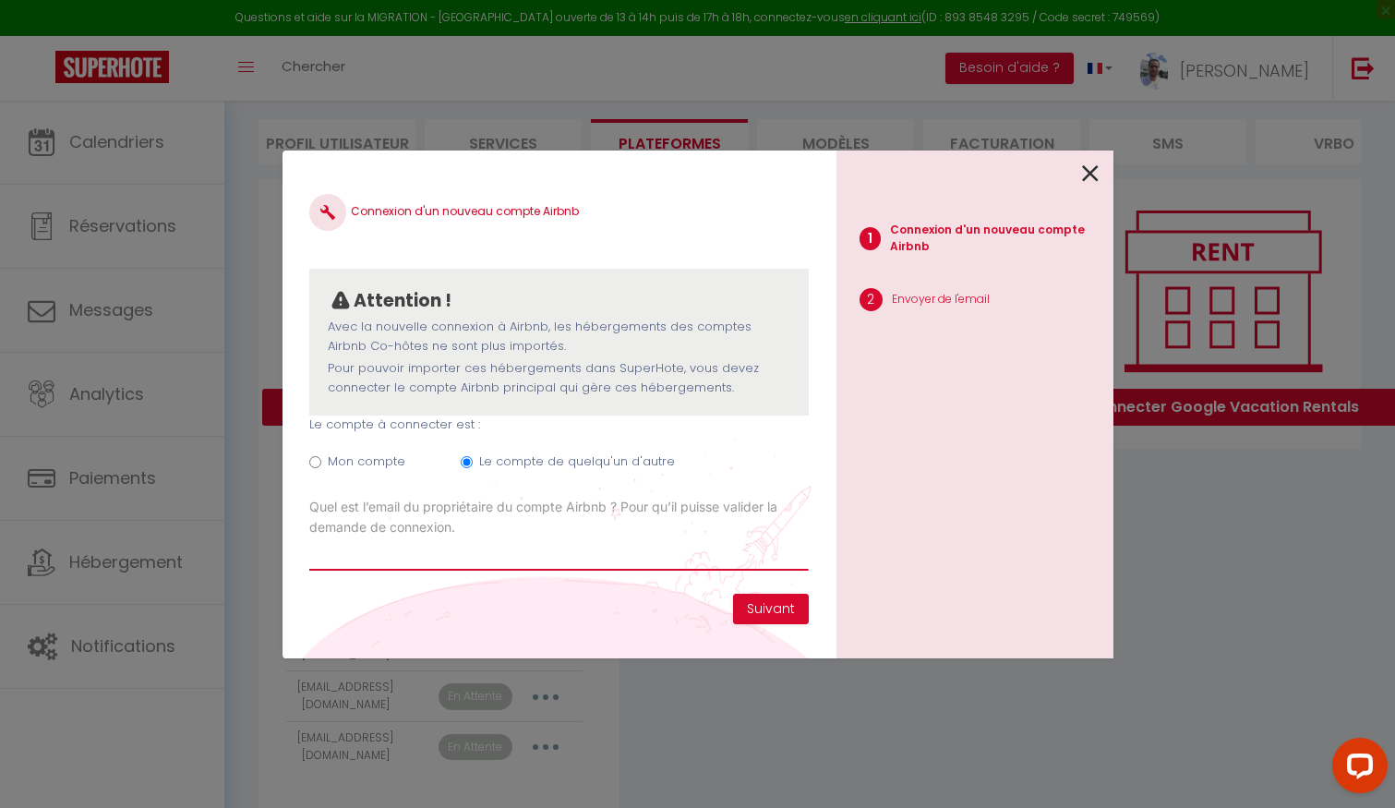
click at [683, 569] on input "Email connexion Airbnb" at bounding box center [558, 553] width 498 height 33
paste input "[EMAIL_ADDRESS][DOMAIN_NAME]"
type input "[EMAIL_ADDRESS][DOMAIN_NAME]"
click at [775, 612] on button "Suivant" at bounding box center [771, 608] width 76 height 31
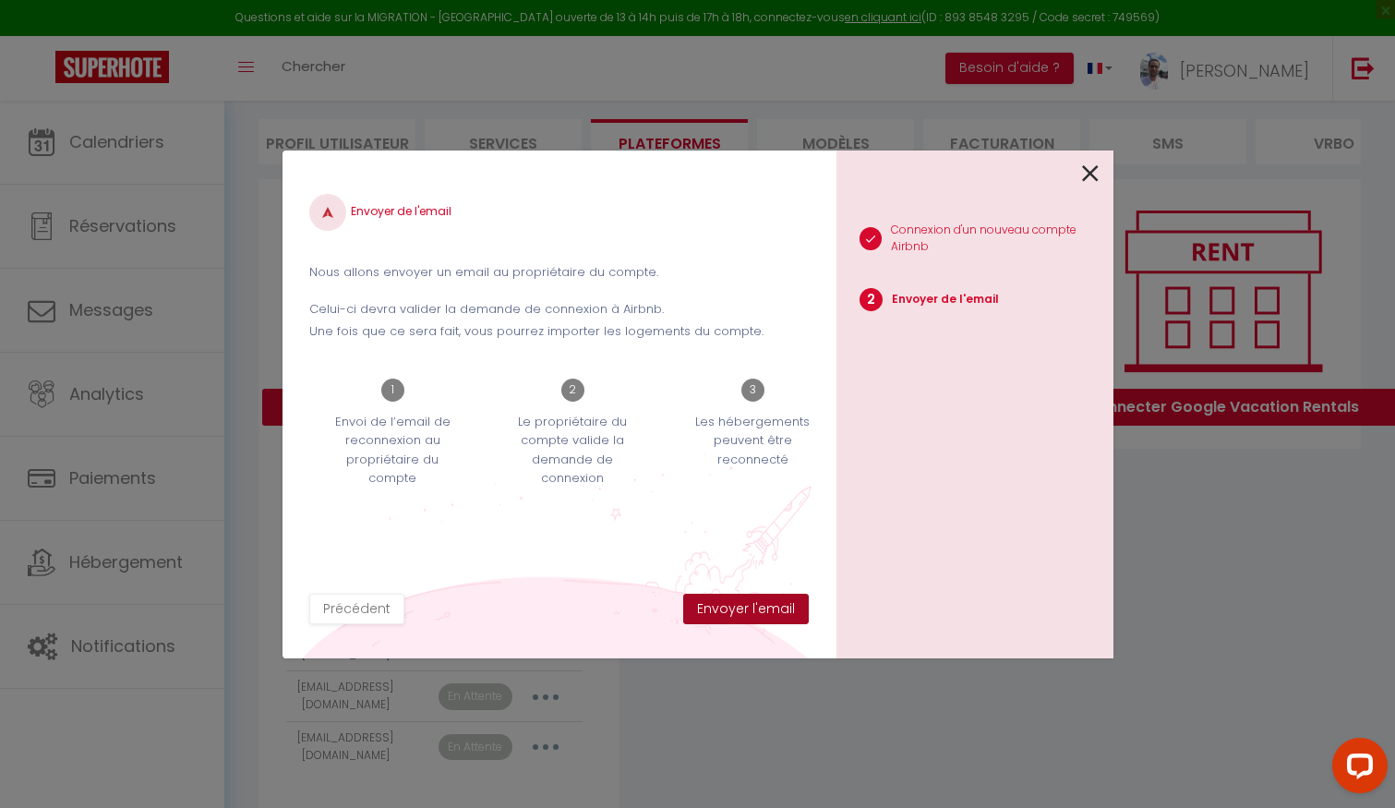
click at [783, 613] on button "Envoyer l'email" at bounding box center [746, 608] width 126 height 31
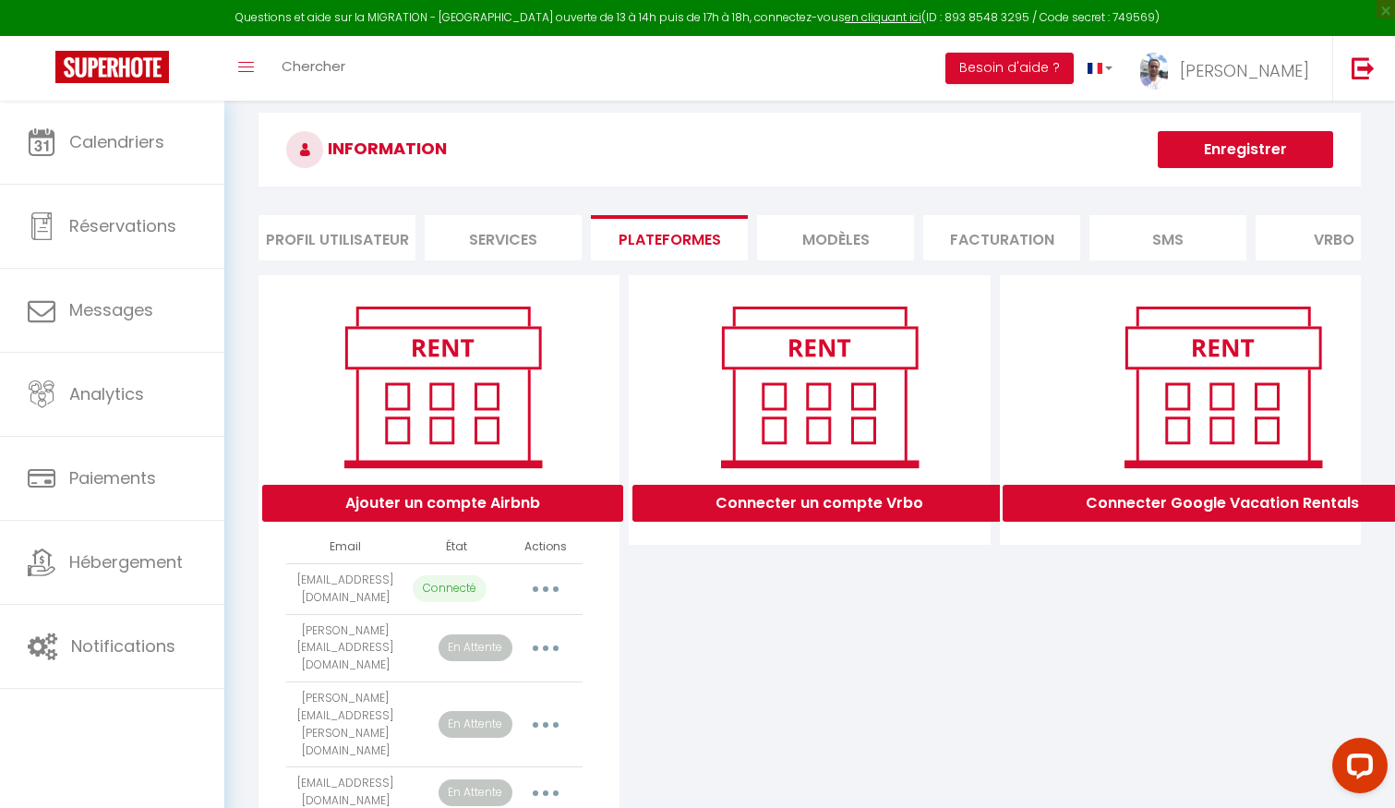
scroll to position [0, 0]
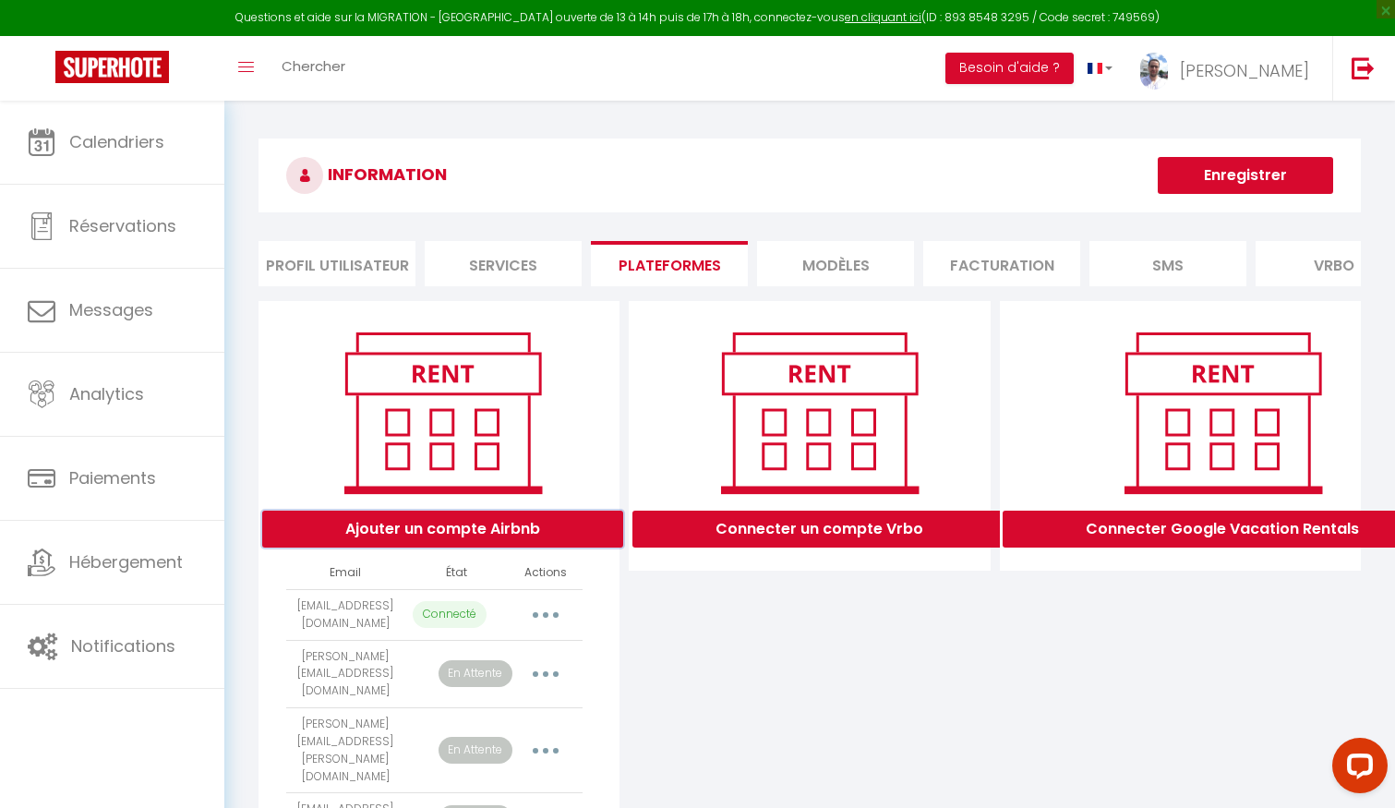
click at [544, 527] on button "Ajouter un compte Airbnb" at bounding box center [442, 528] width 361 height 37
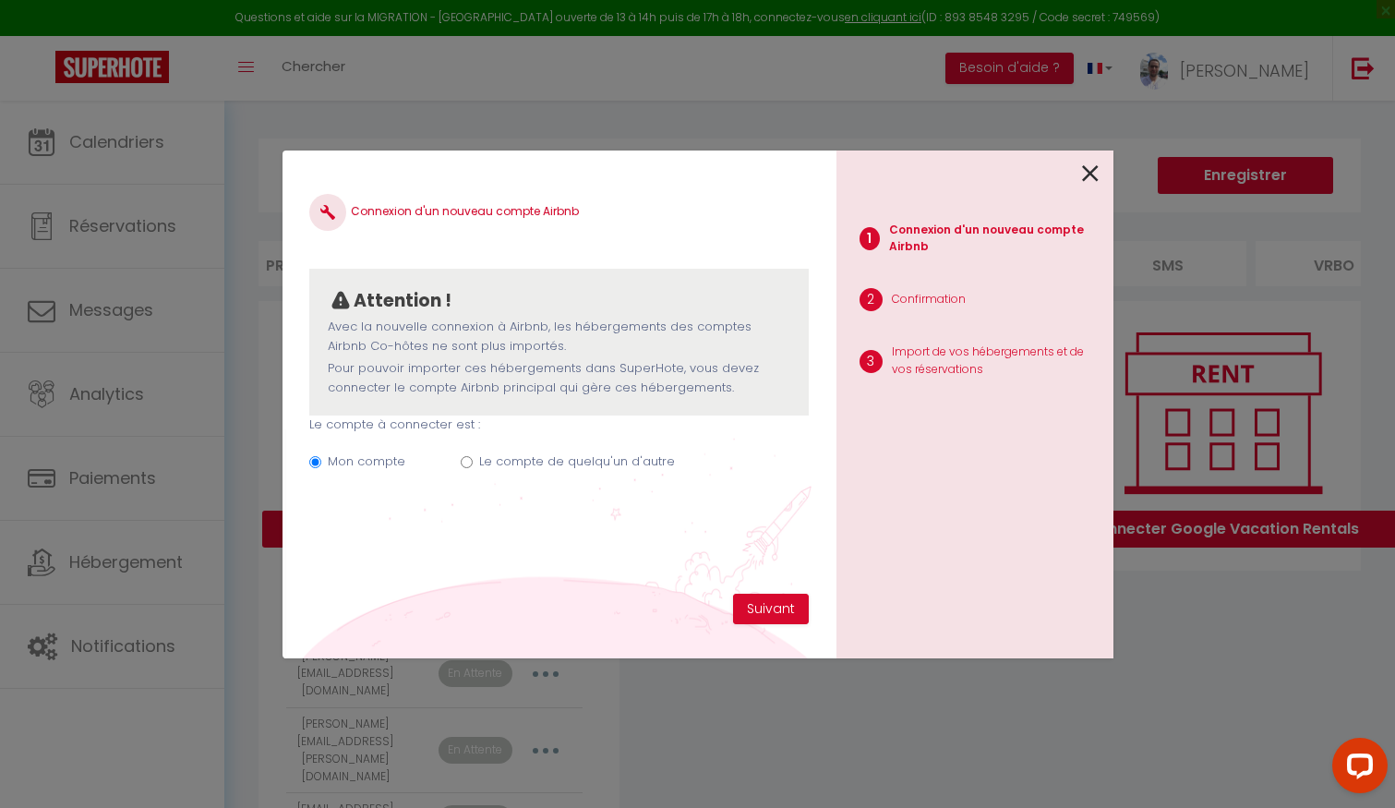
click at [519, 468] on label "Le compte de quelqu'un d'autre" at bounding box center [577, 461] width 196 height 18
click at [473, 468] on input "Le compte de quelqu'un d'autre" at bounding box center [467, 462] width 12 height 12
radio input "true"
radio input "false"
click at [468, 533] on label "Quel est l’email du propriétaire du compte Airbnb ? Pour qu’il puisse valider l…" at bounding box center [558, 517] width 498 height 41
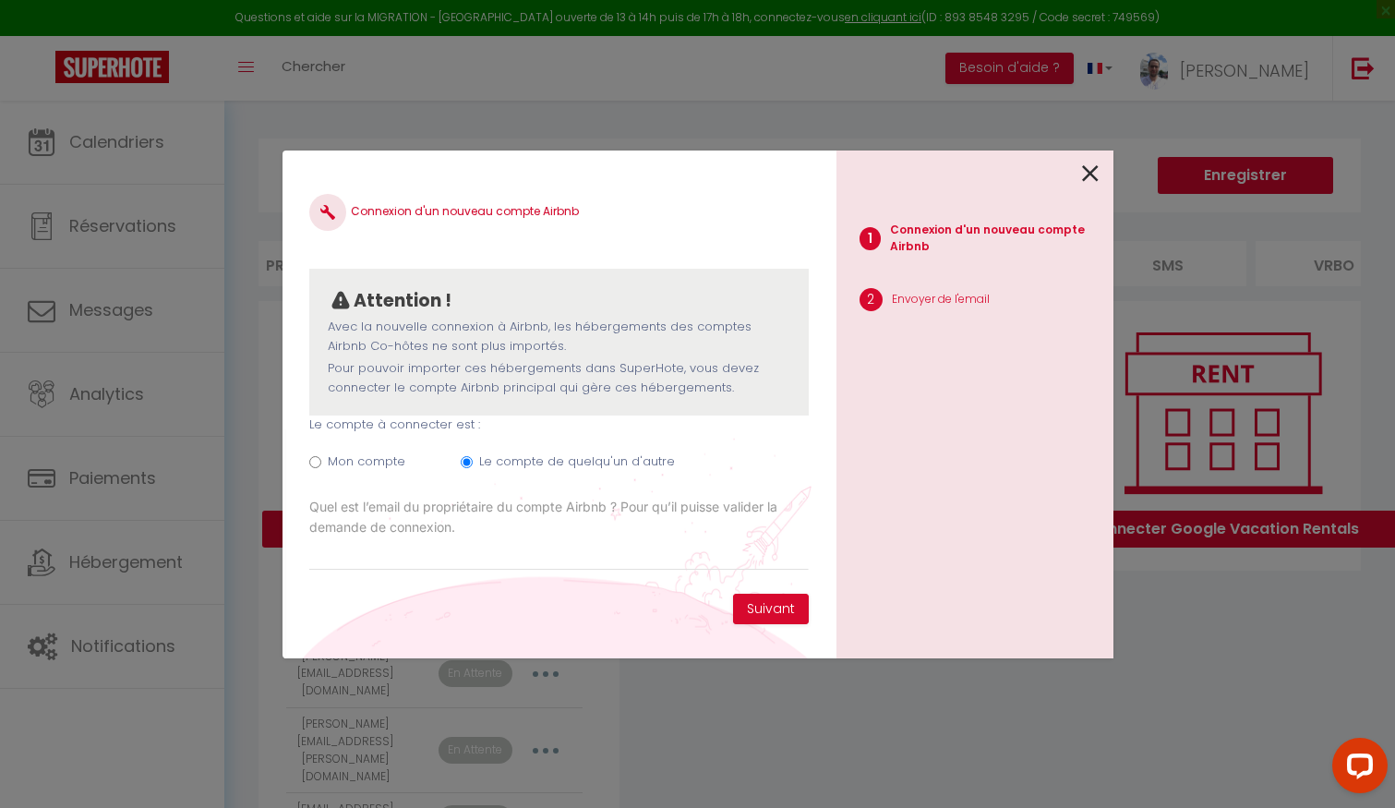
click at [0, 0] on input "Email connexion Airbnb" at bounding box center [0, 0] width 0 height 0
click at [468, 549] on input "Email connexion Airbnb" at bounding box center [558, 553] width 498 height 33
paste input "[EMAIL_ADDRESS][DOMAIN_NAME]"
type input "[EMAIL_ADDRESS][DOMAIN_NAME]"
click at [776, 611] on button "Suivant" at bounding box center [771, 608] width 76 height 31
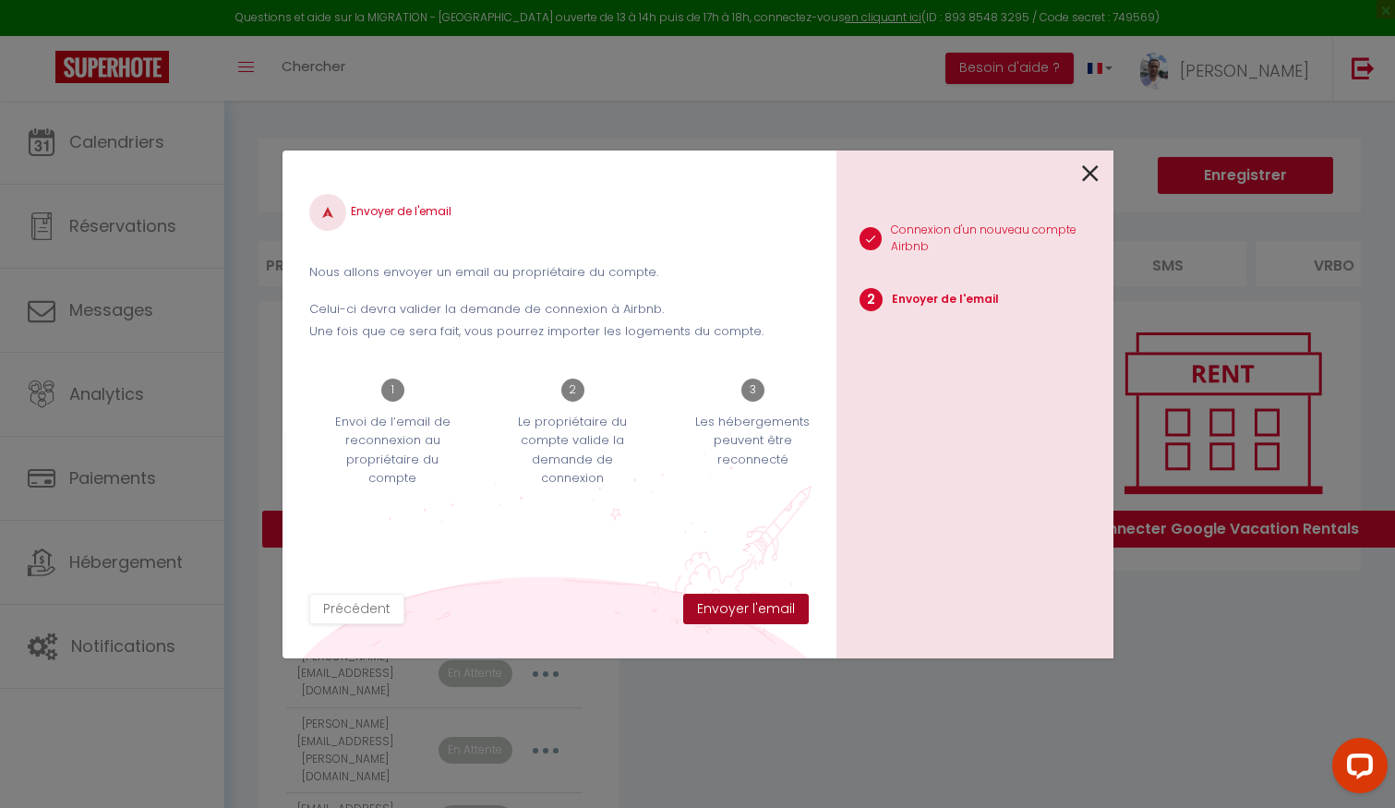
click at [761, 613] on button "Envoyer l'email" at bounding box center [746, 608] width 126 height 31
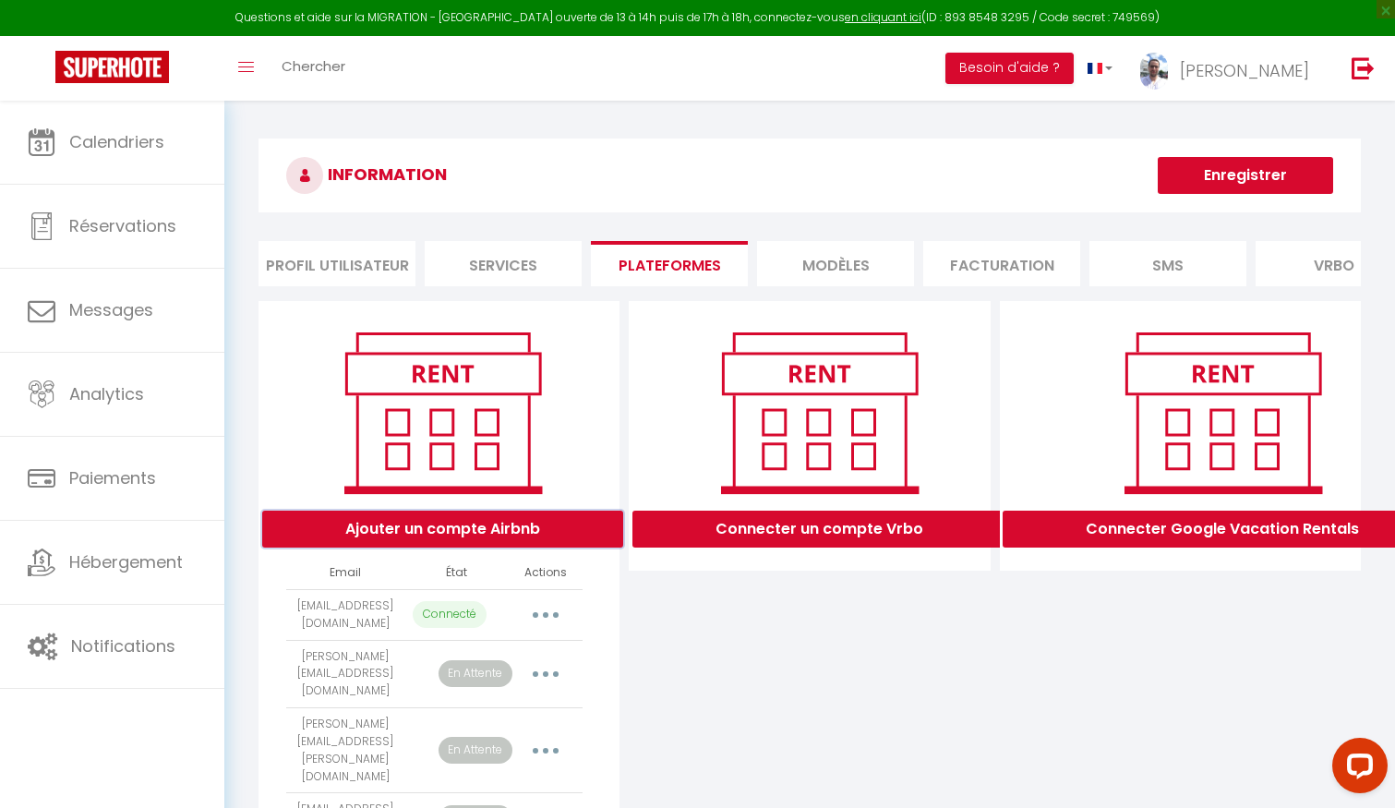
click at [505, 525] on button "Ajouter un compte Airbnb" at bounding box center [442, 528] width 361 height 37
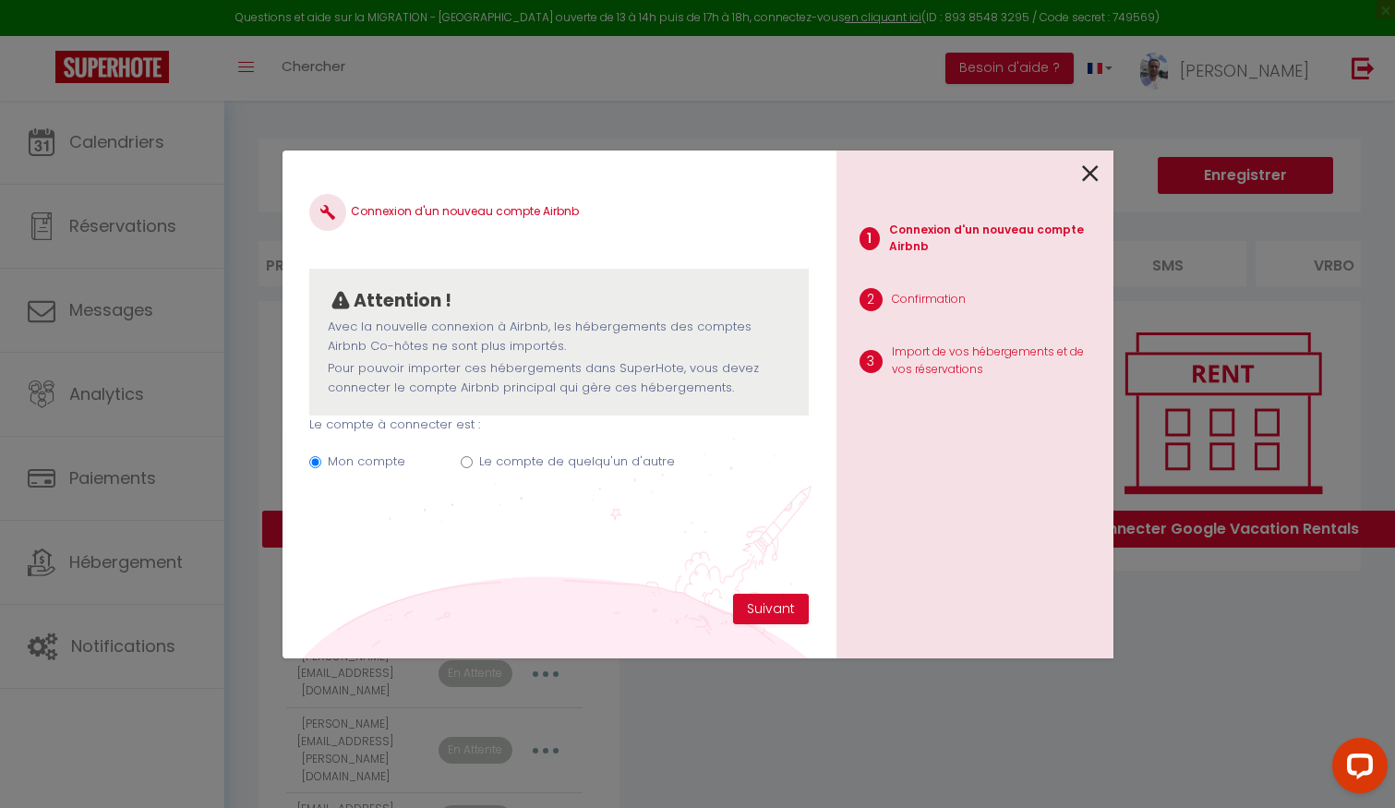
click at [509, 454] on label "Le compte de quelqu'un d'autre" at bounding box center [577, 461] width 196 height 18
click at [473, 456] on input "Le compte de quelqu'un d'autre" at bounding box center [467, 462] width 12 height 12
radio input "true"
radio input "false"
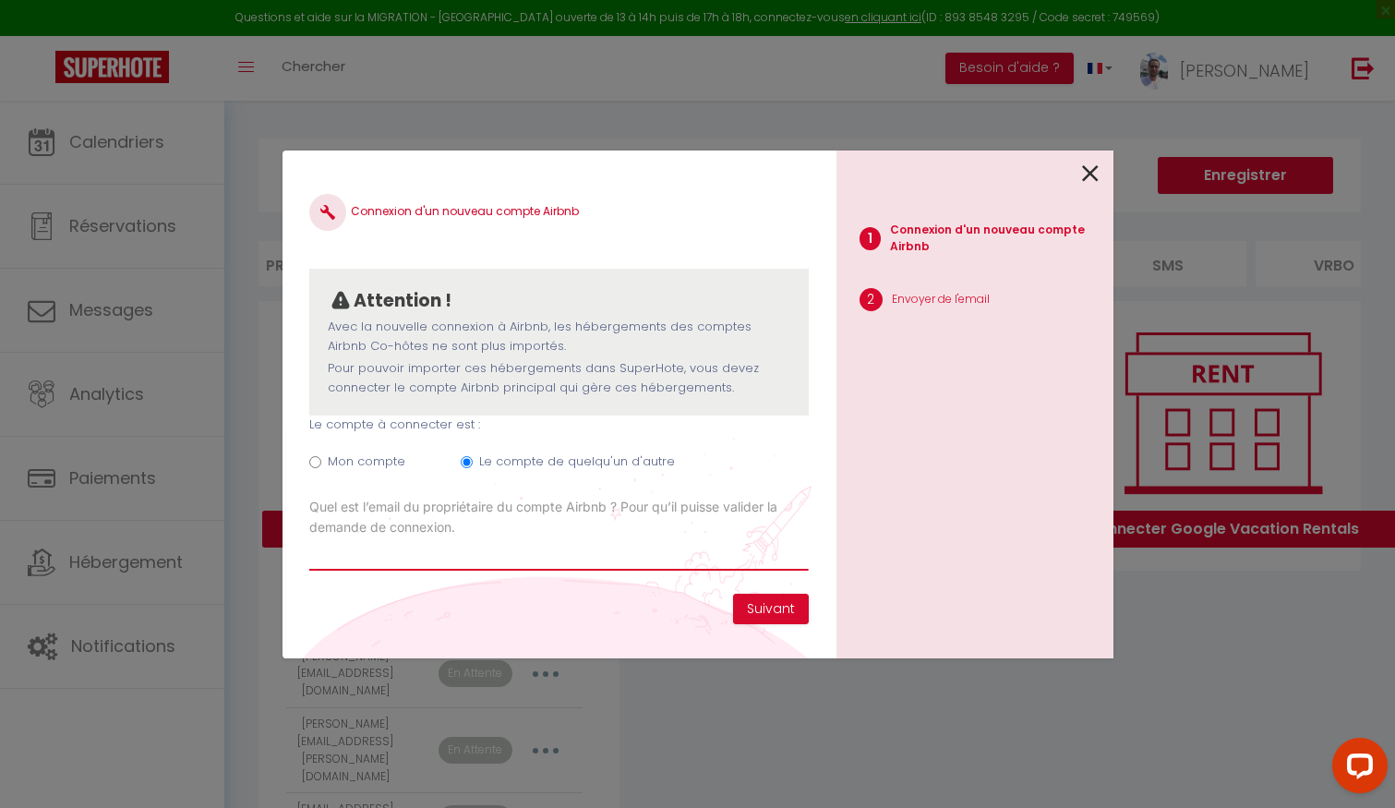
click at [468, 553] on input "Email connexion Airbnb" at bounding box center [558, 553] width 498 height 33
paste input "[EMAIL_ADDRESS][DOMAIN_NAME]"
type input "[EMAIL_ADDRESS][DOMAIN_NAME]"
click at [784, 607] on button "Suivant" at bounding box center [771, 608] width 76 height 31
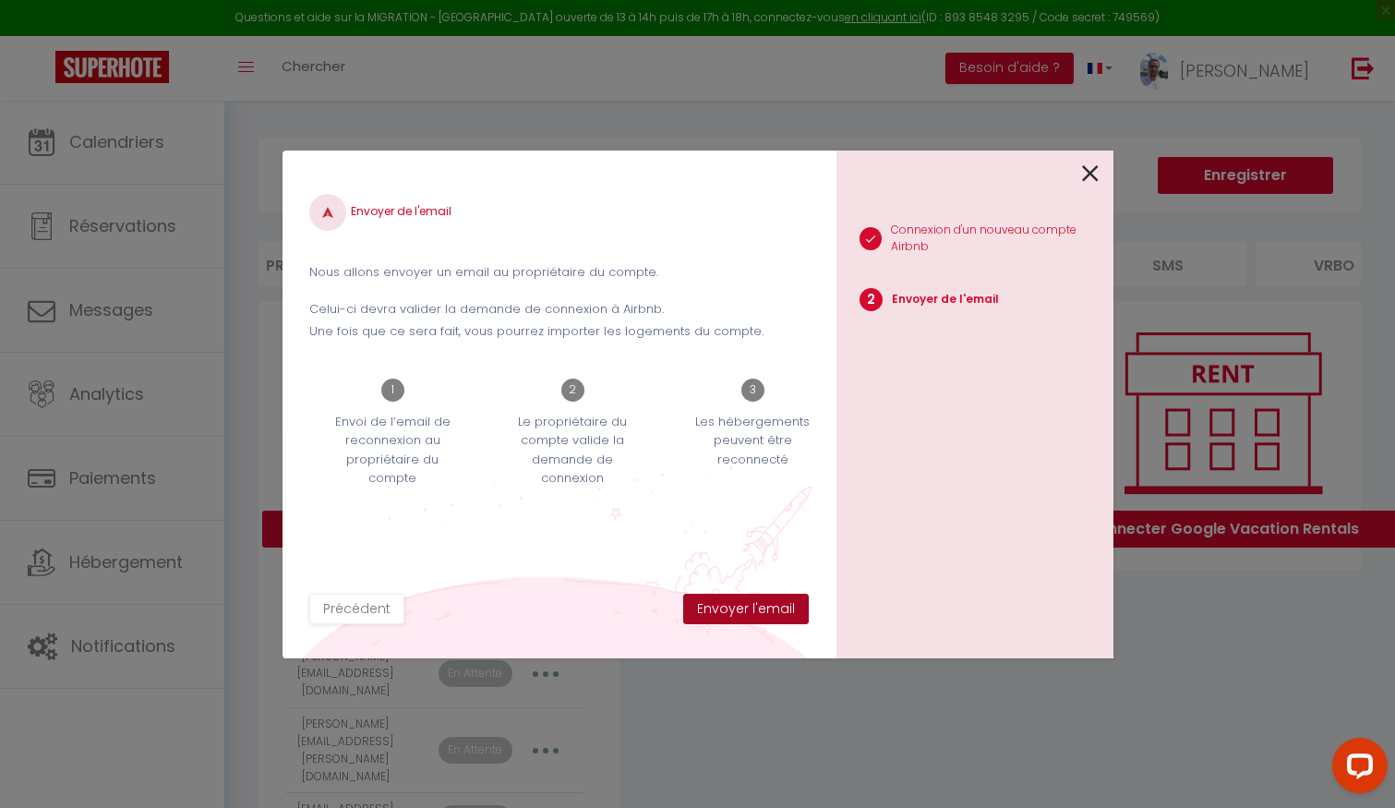
click at [784, 607] on button "Envoyer l'email" at bounding box center [746, 608] width 126 height 31
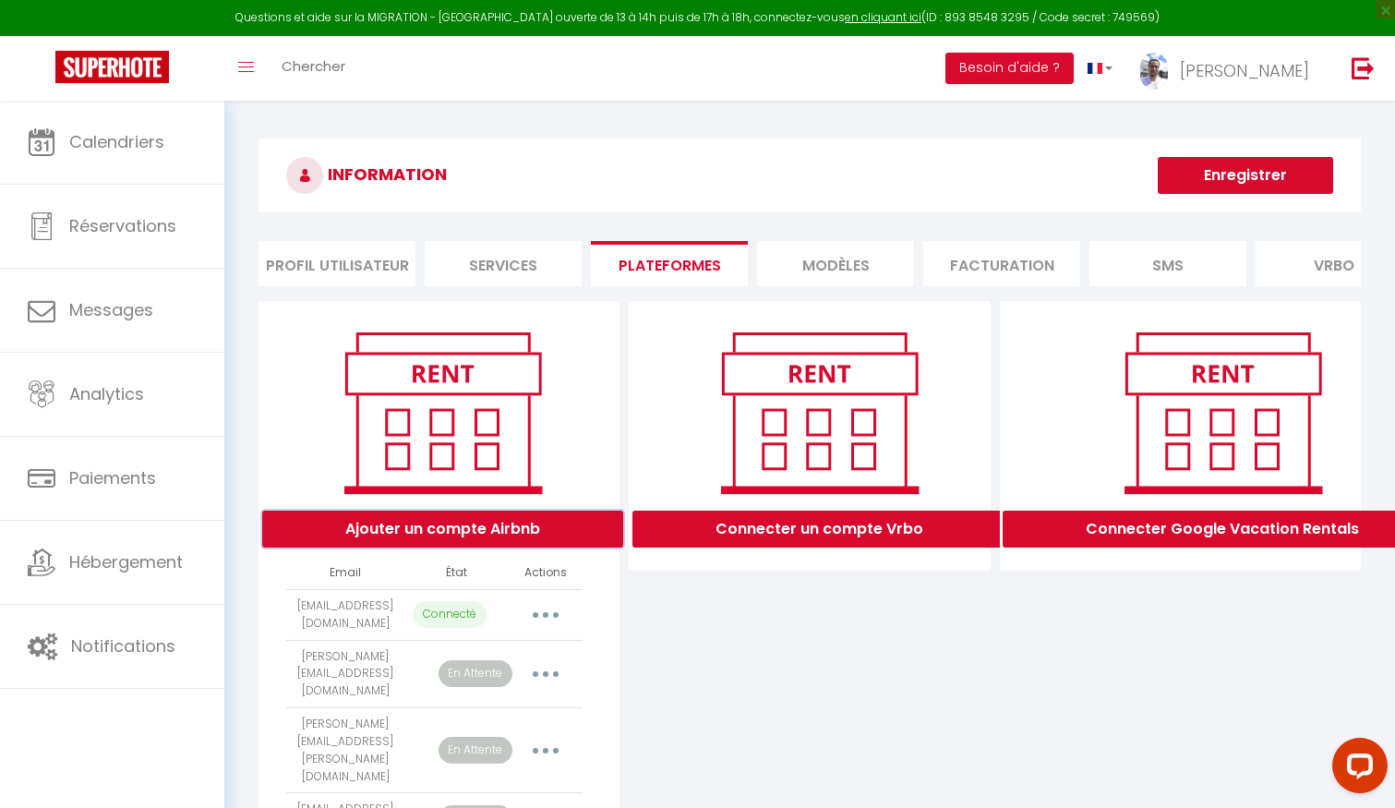
click at [543, 526] on button "Ajouter un compte Airbnb" at bounding box center [442, 528] width 361 height 37
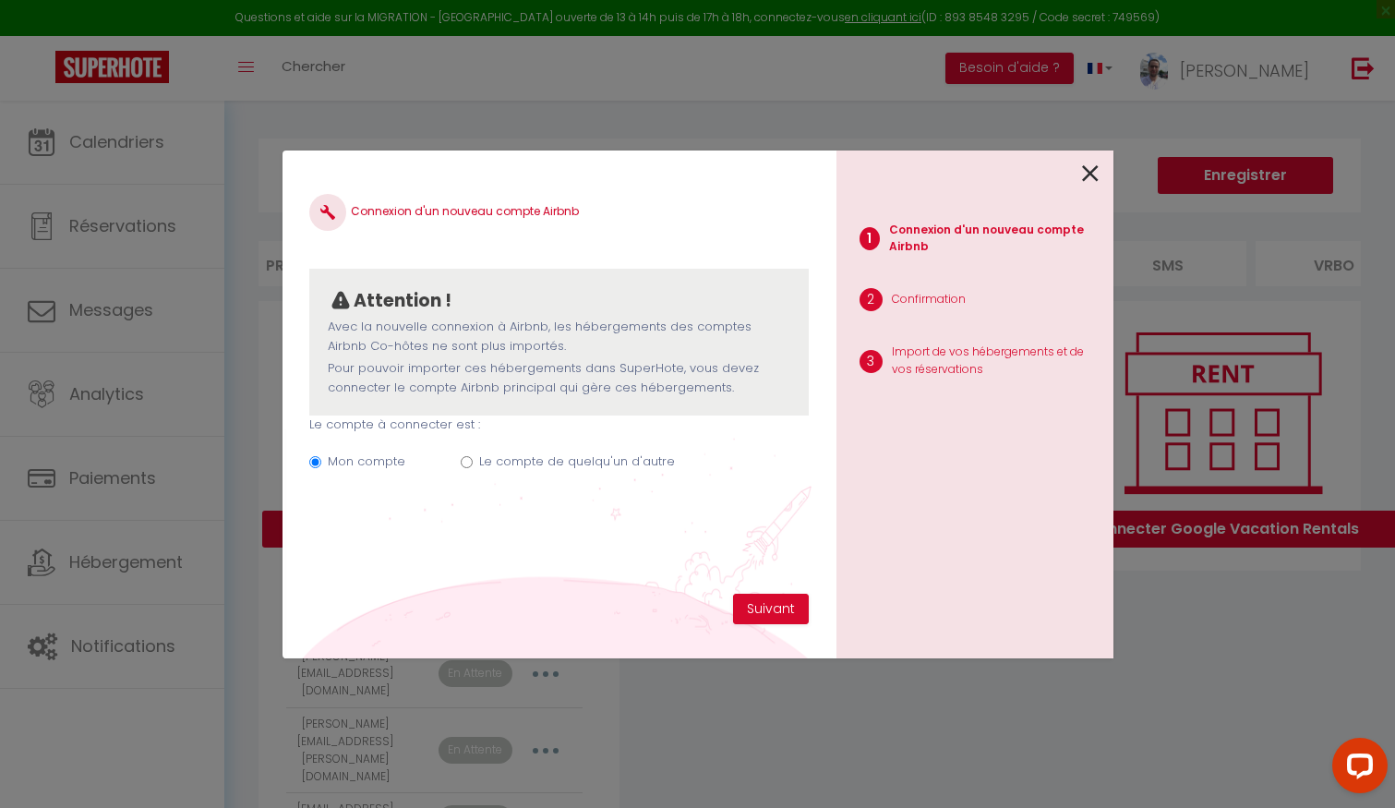
click at [535, 456] on label "Le compte de quelqu'un d'autre" at bounding box center [577, 461] width 196 height 18
click at [473, 456] on input "Le compte de quelqu'un d'autre" at bounding box center [467, 462] width 12 height 12
radio input "true"
radio input "false"
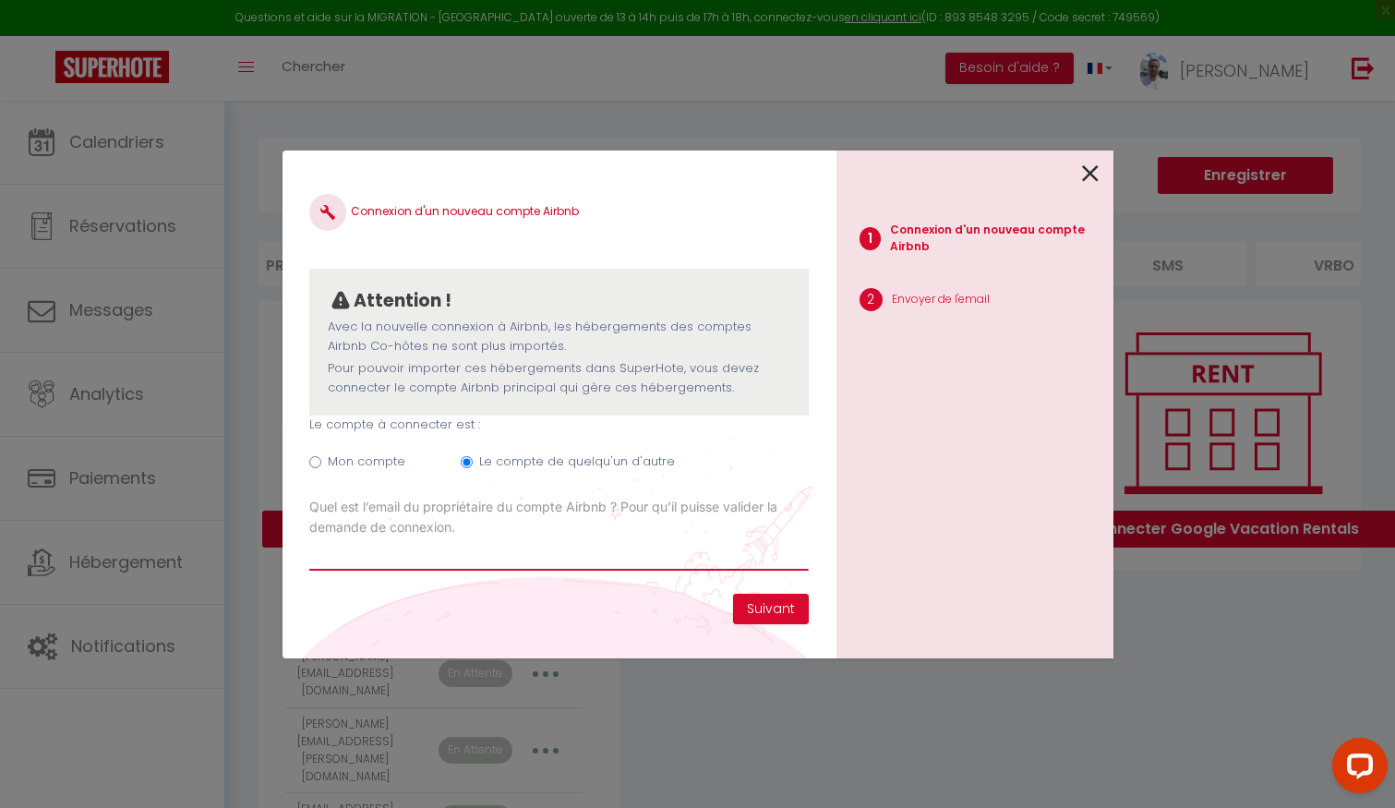
click at [481, 550] on input "Email connexion Airbnb" at bounding box center [558, 553] width 498 height 33
paste input "[PERSON_NAME][EMAIL_ADDRESS][DOMAIN_NAME]"
type input "[PERSON_NAME][EMAIL_ADDRESS][DOMAIN_NAME]"
click at [781, 610] on button "Suivant" at bounding box center [771, 608] width 76 height 31
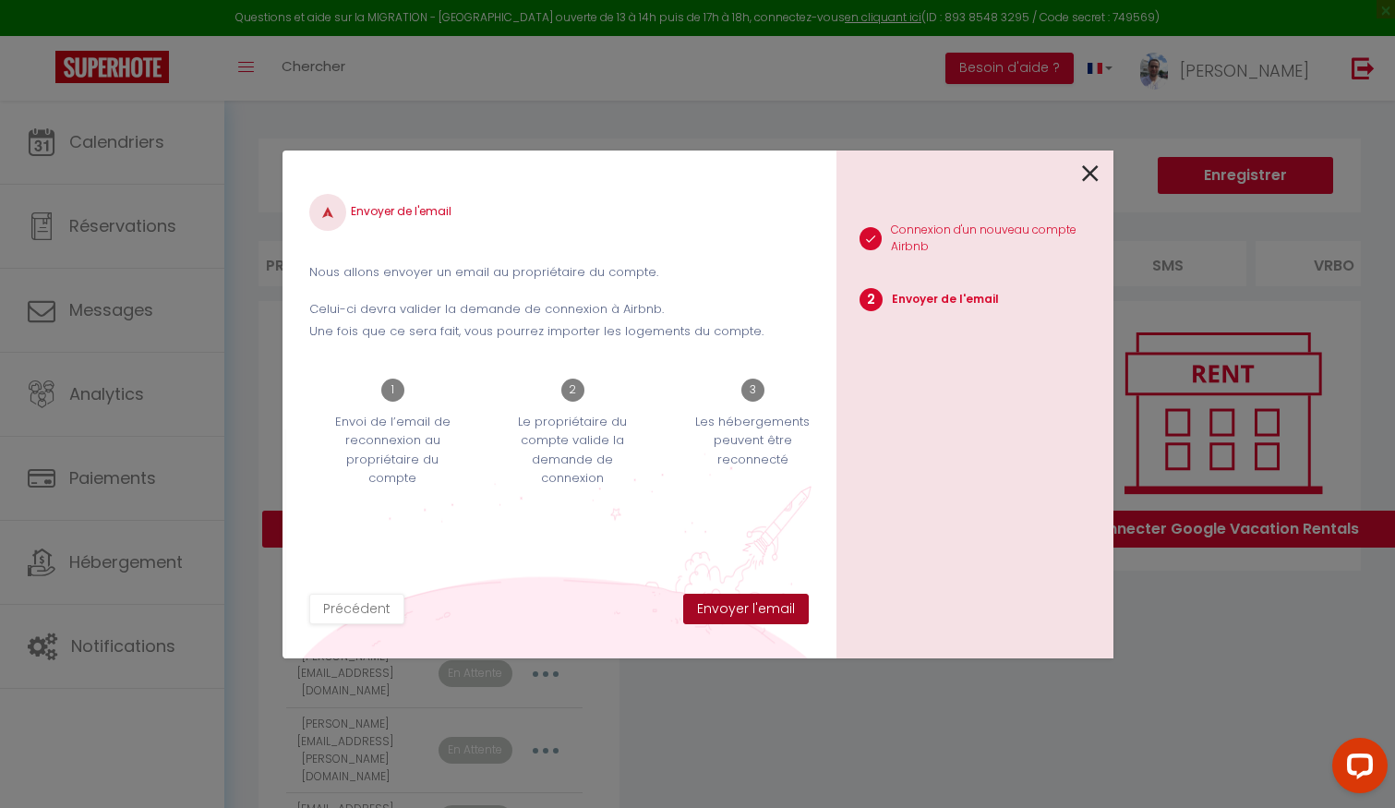
click at [781, 610] on button "Envoyer l'email" at bounding box center [746, 608] width 126 height 31
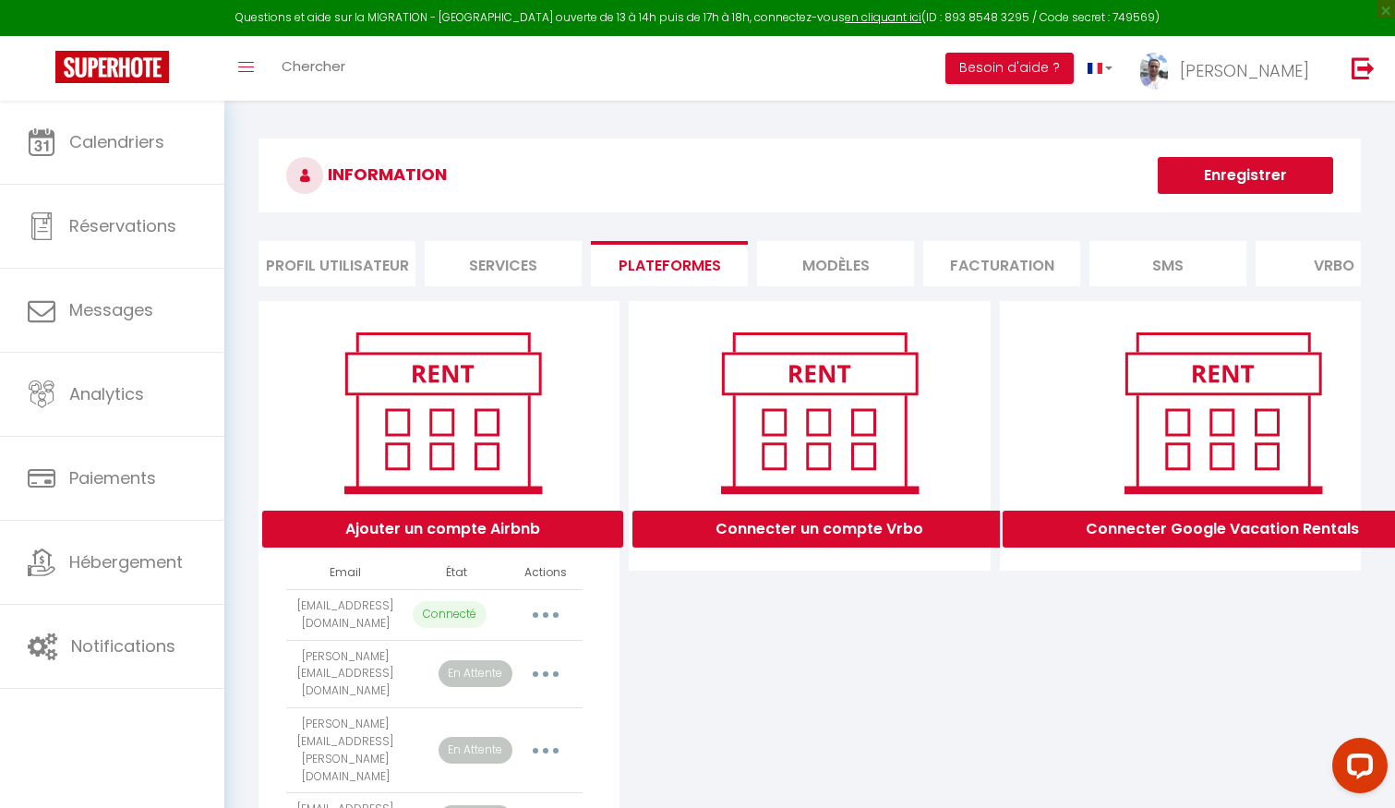
click at [802, 253] on li "MODÈLES" at bounding box center [835, 263] width 157 height 45
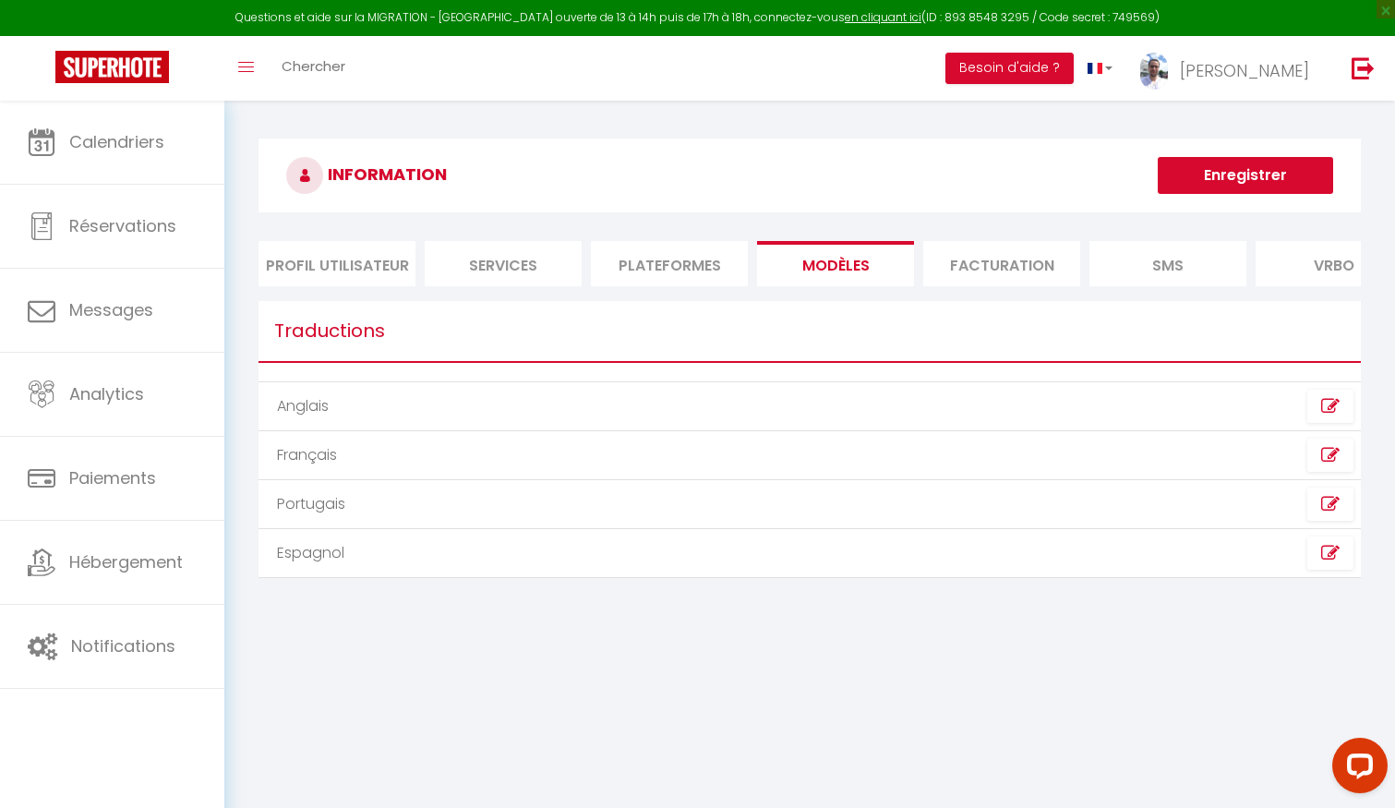
click at [665, 264] on li "Plateformes" at bounding box center [669, 263] width 157 height 45
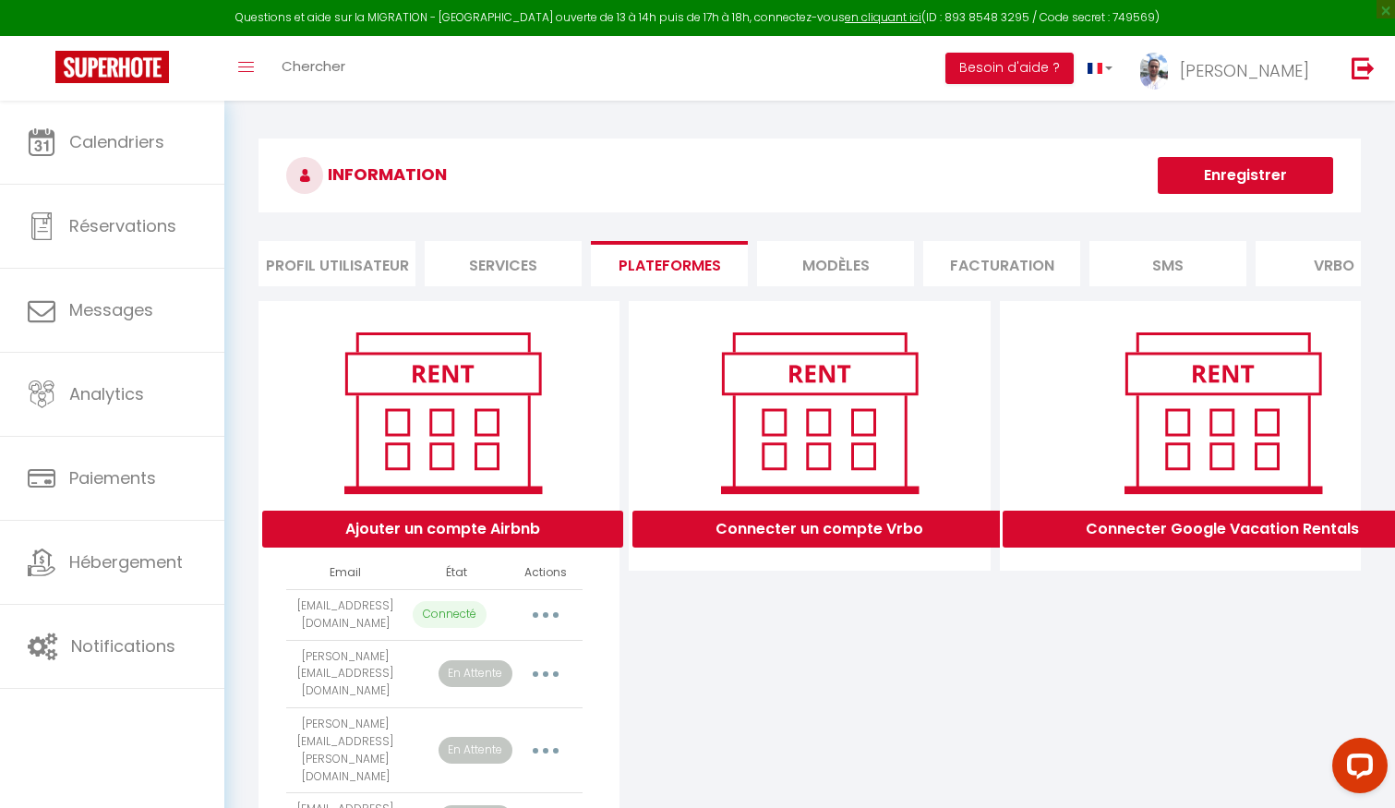
click at [1235, 166] on button "Enregistrer" at bounding box center [1244, 175] width 175 height 37
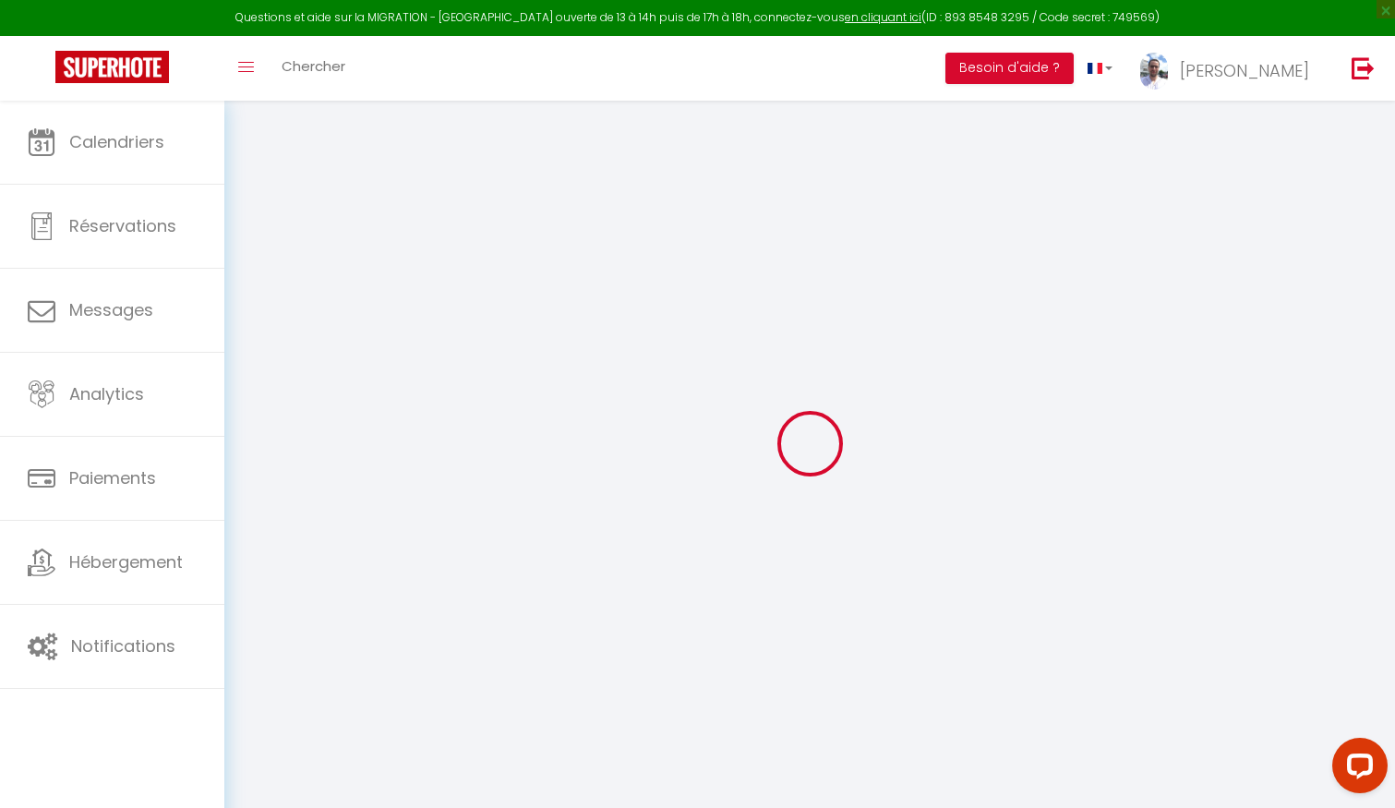
click at [331, 375] on div at bounding box center [809, 443] width 1126 height 641
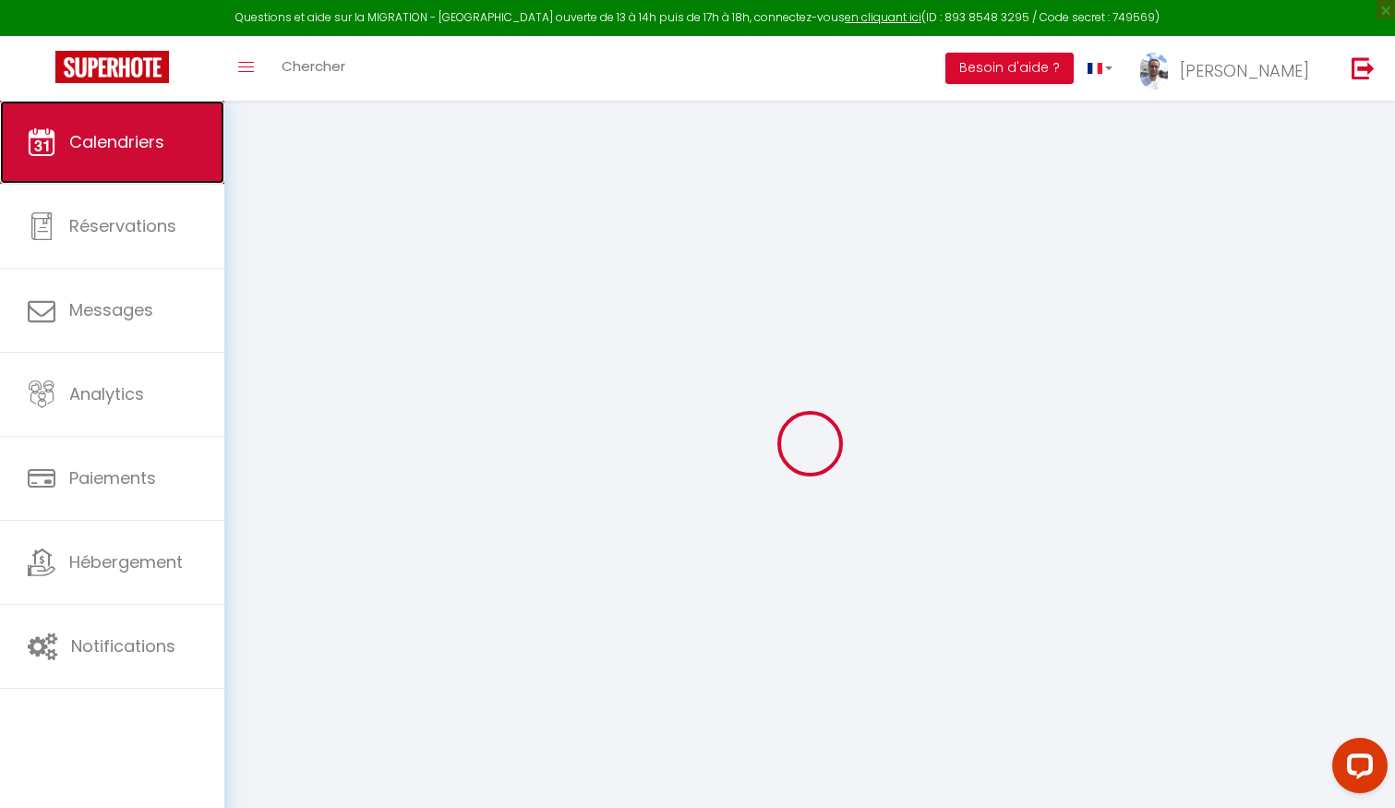
click at [142, 150] on span "Calendriers" at bounding box center [116, 141] width 95 height 23
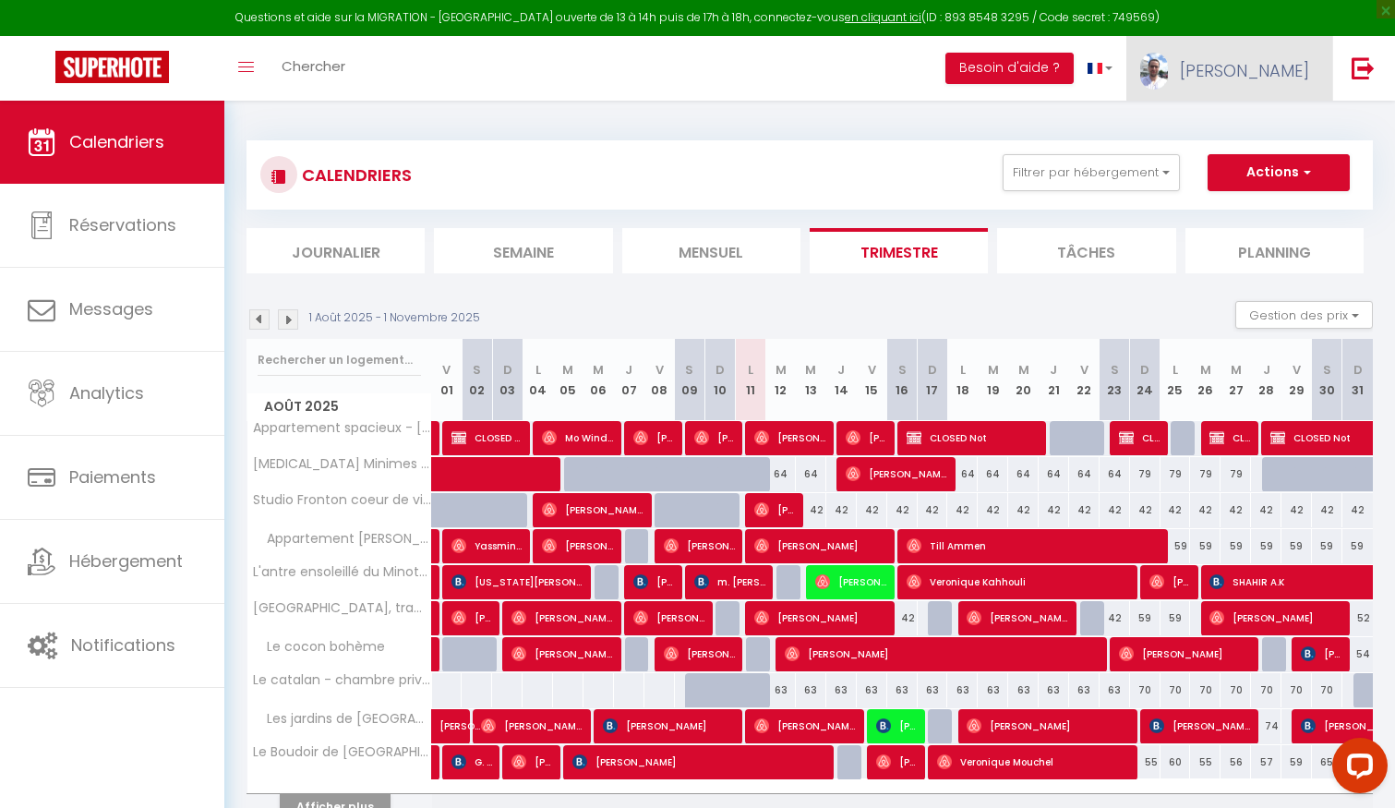
click at [1293, 59] on span "[PERSON_NAME]" at bounding box center [1243, 70] width 129 height 23
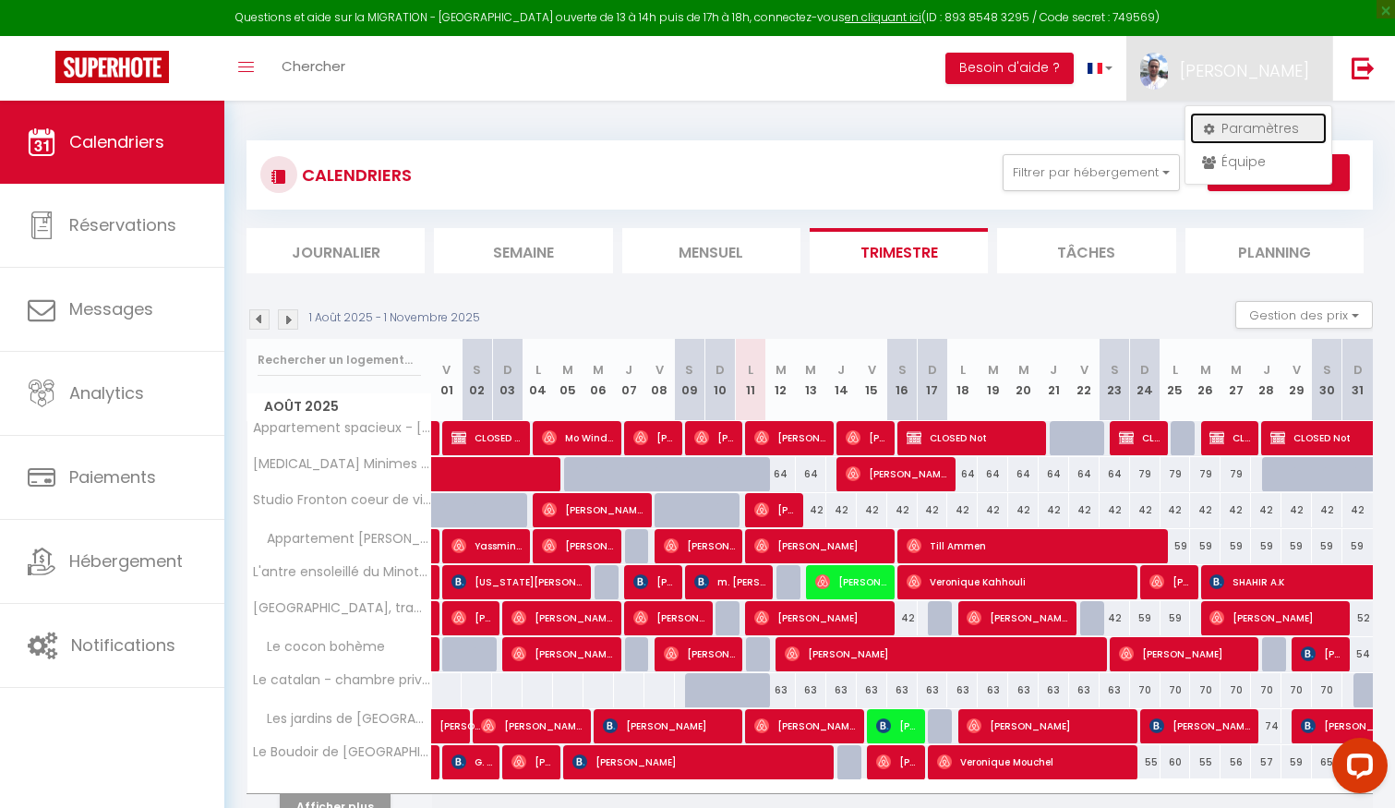
click at [1263, 124] on link "Paramètres" at bounding box center [1258, 128] width 137 height 31
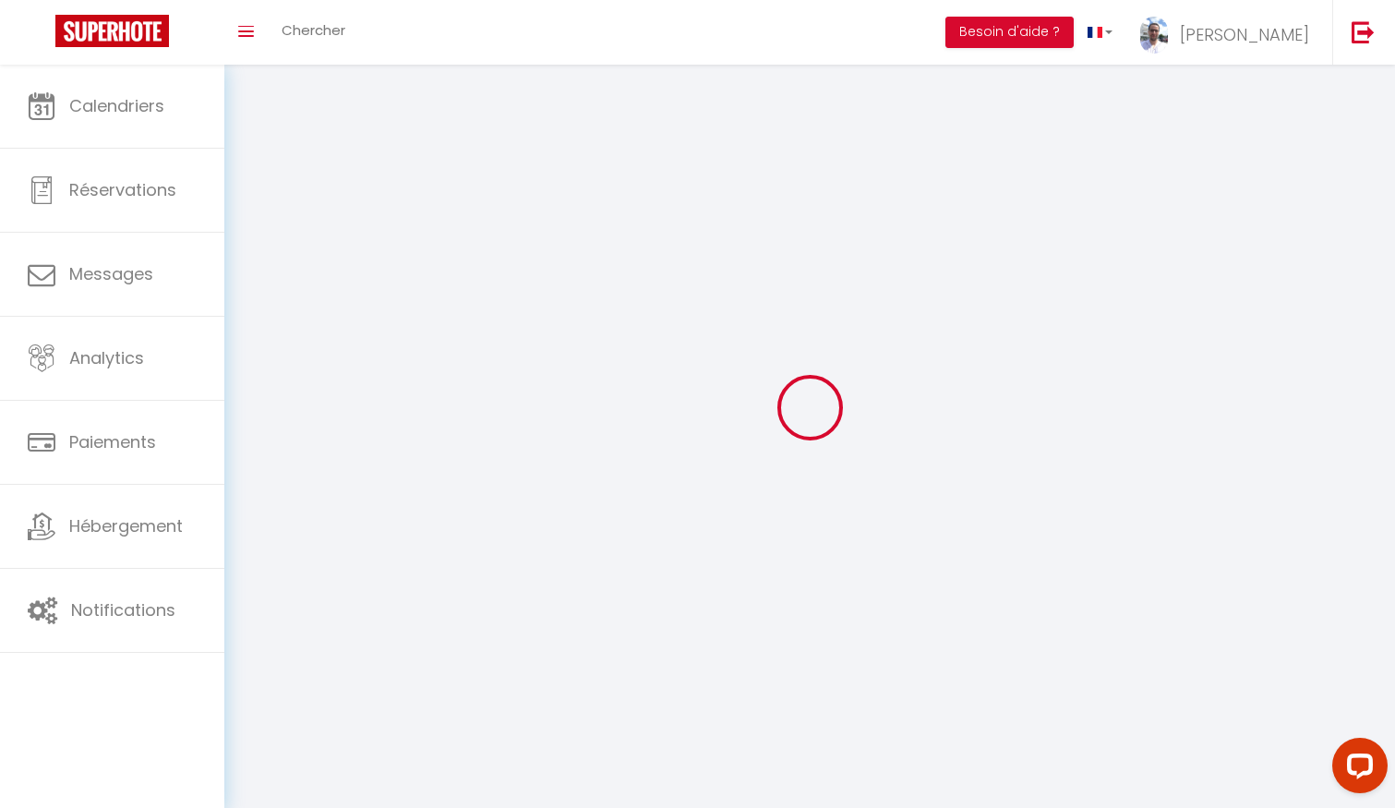
select select "28"
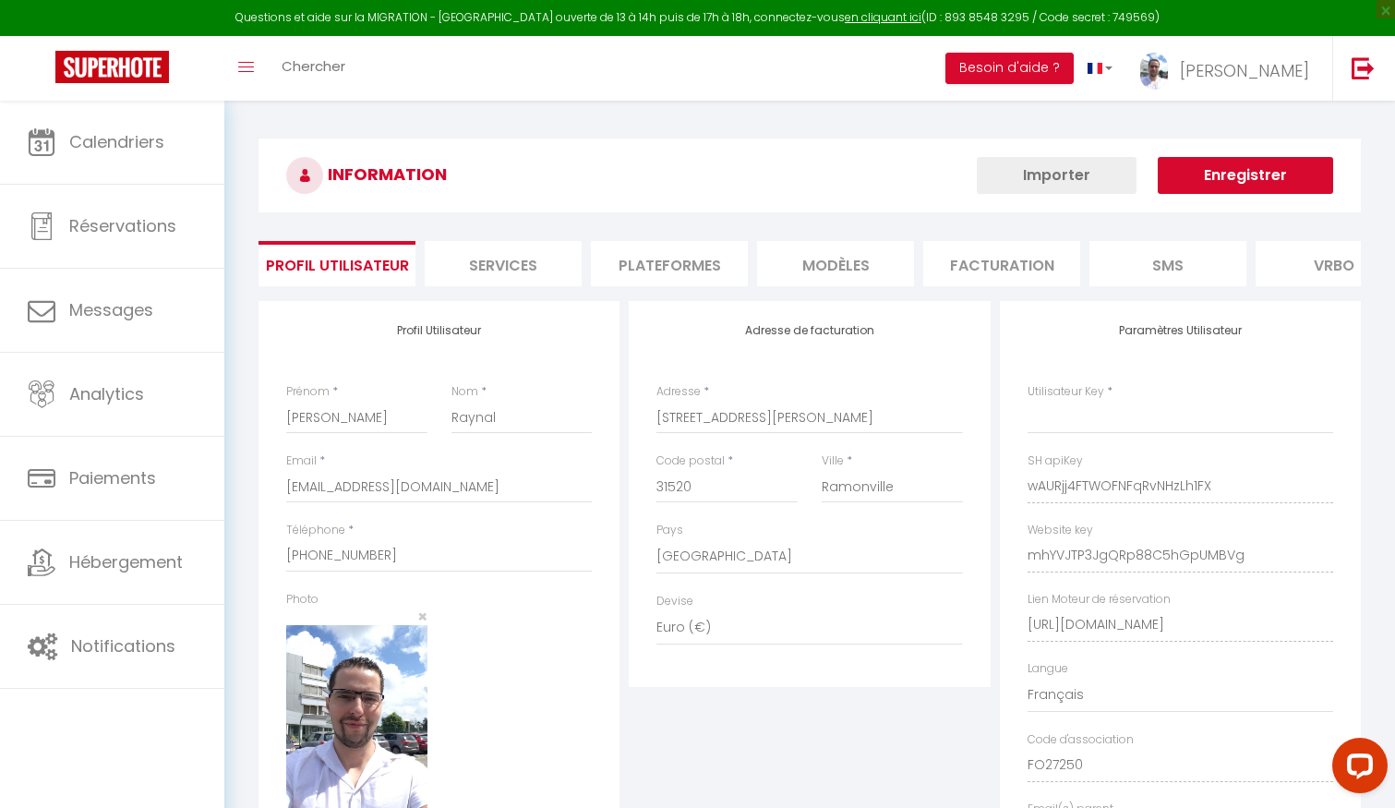
type input "wAURjj4FTWOFNFqRvNHzLh1FX"
type input "mhYVJTP3JgQRp88C5hGpUMBVg"
type input "[URL][DOMAIN_NAME]"
select select "fr"
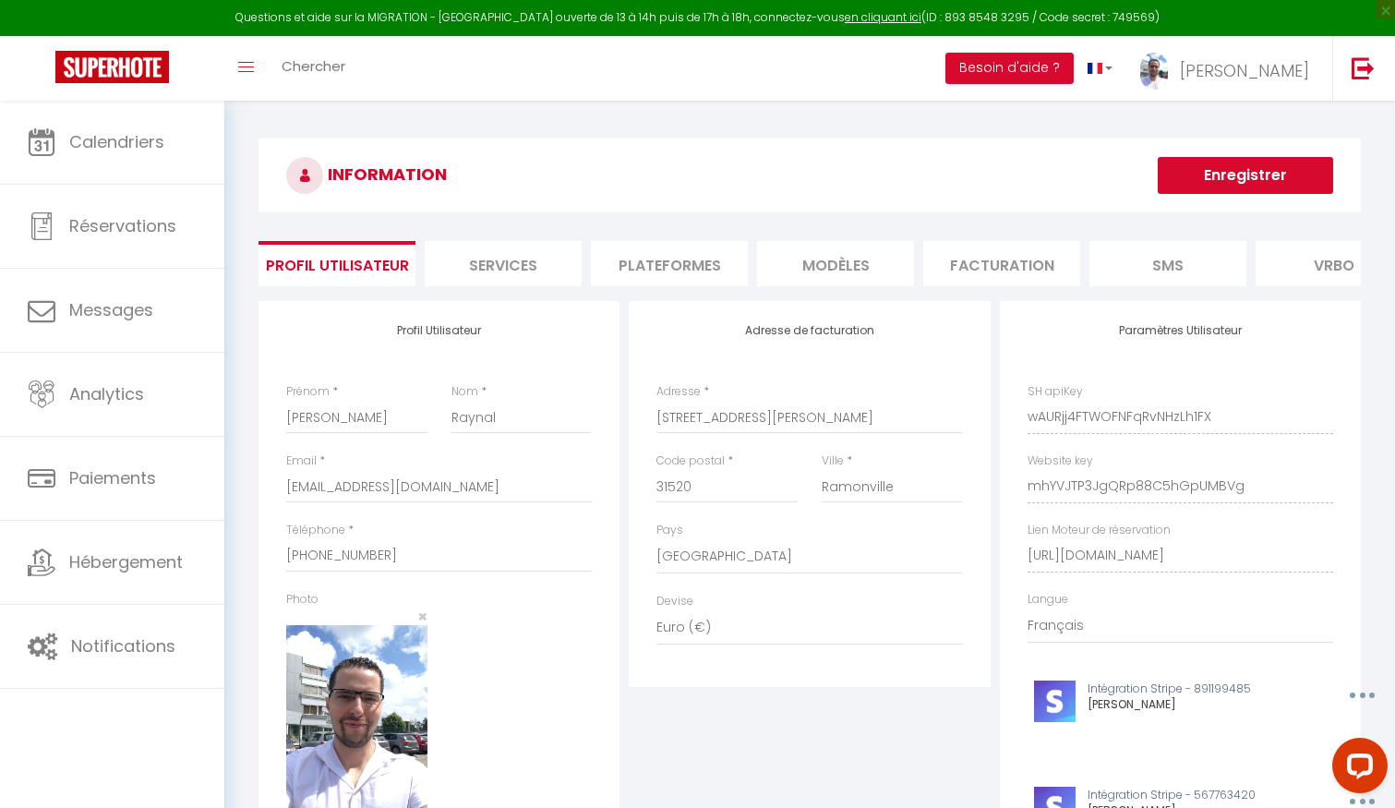
click at [715, 259] on li "Plateformes" at bounding box center [669, 263] width 157 height 45
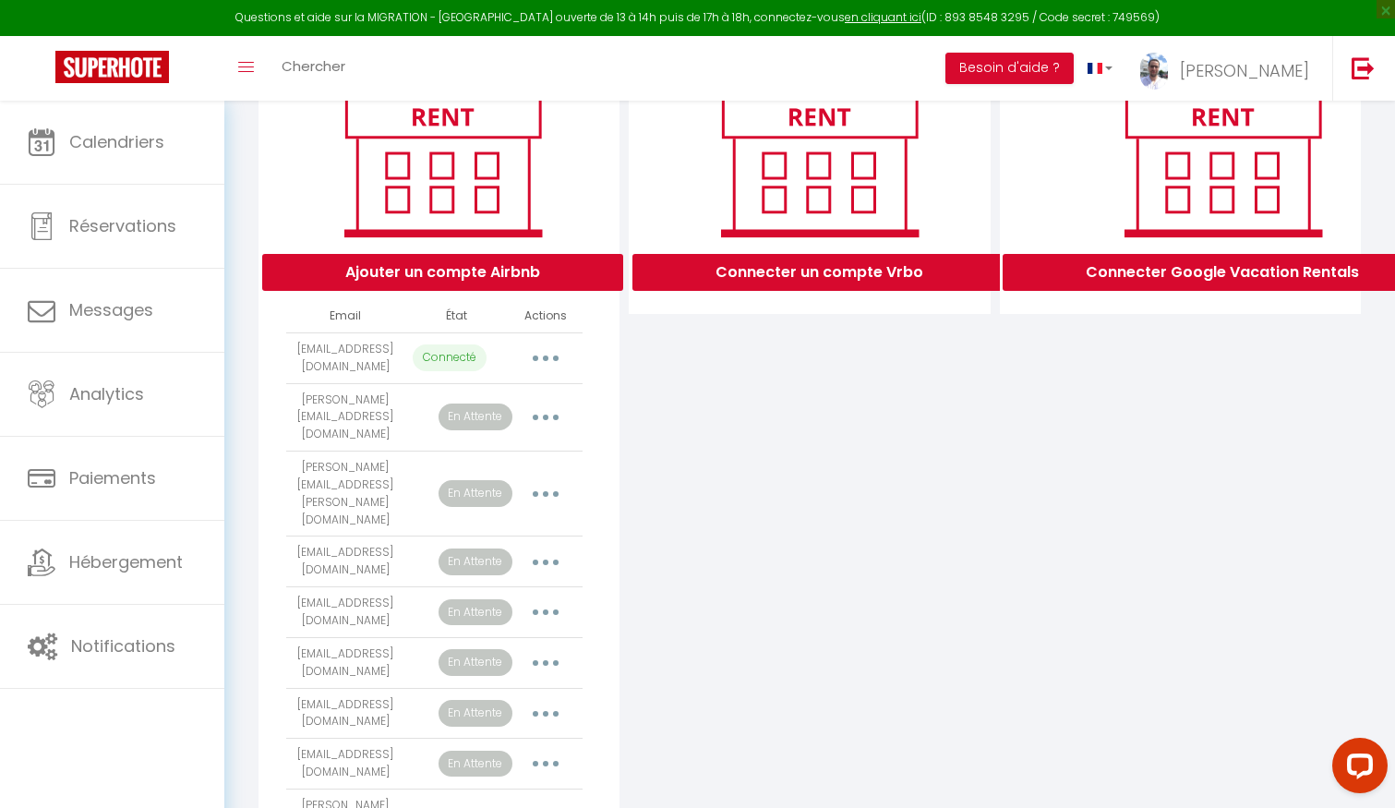
scroll to position [258, 0]
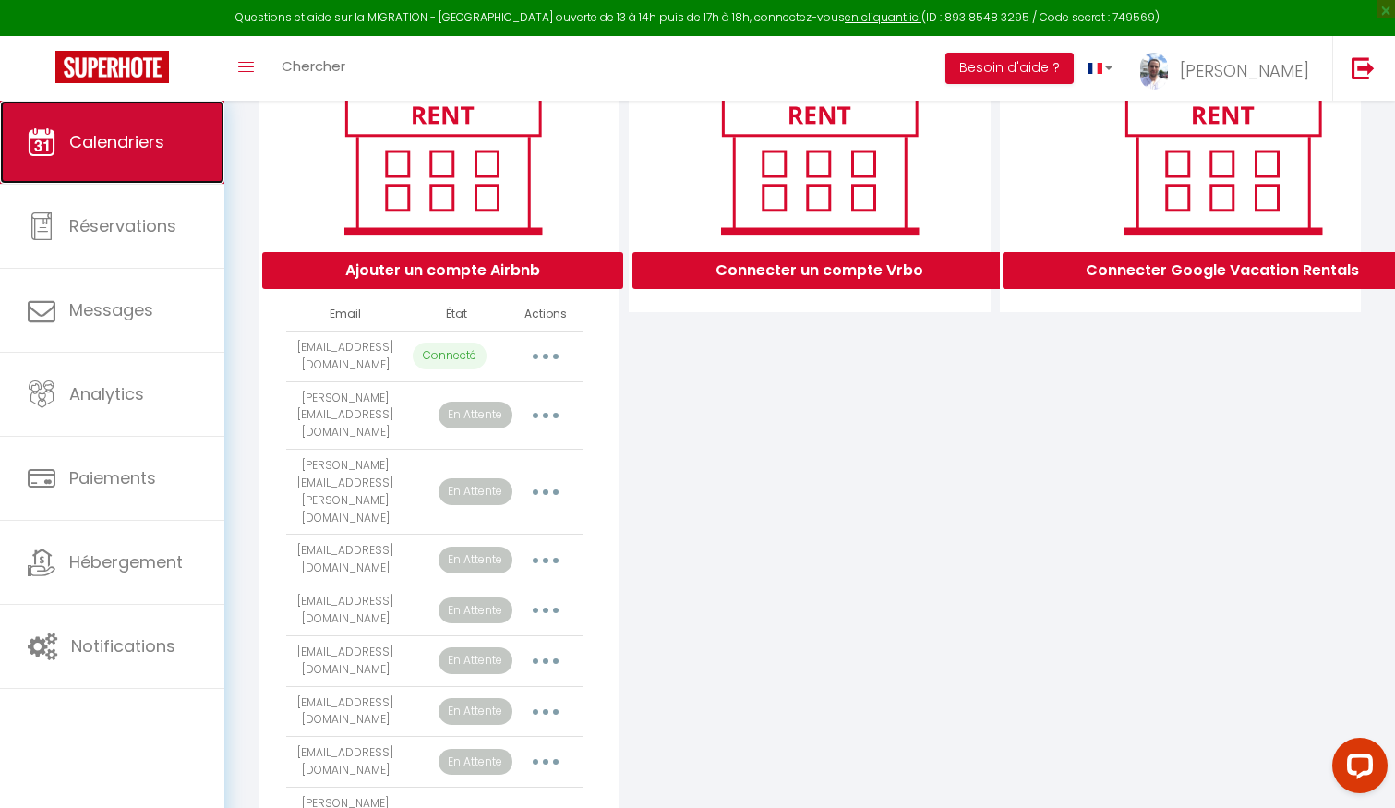
click at [110, 162] on link "Calendriers" at bounding box center [112, 142] width 224 height 83
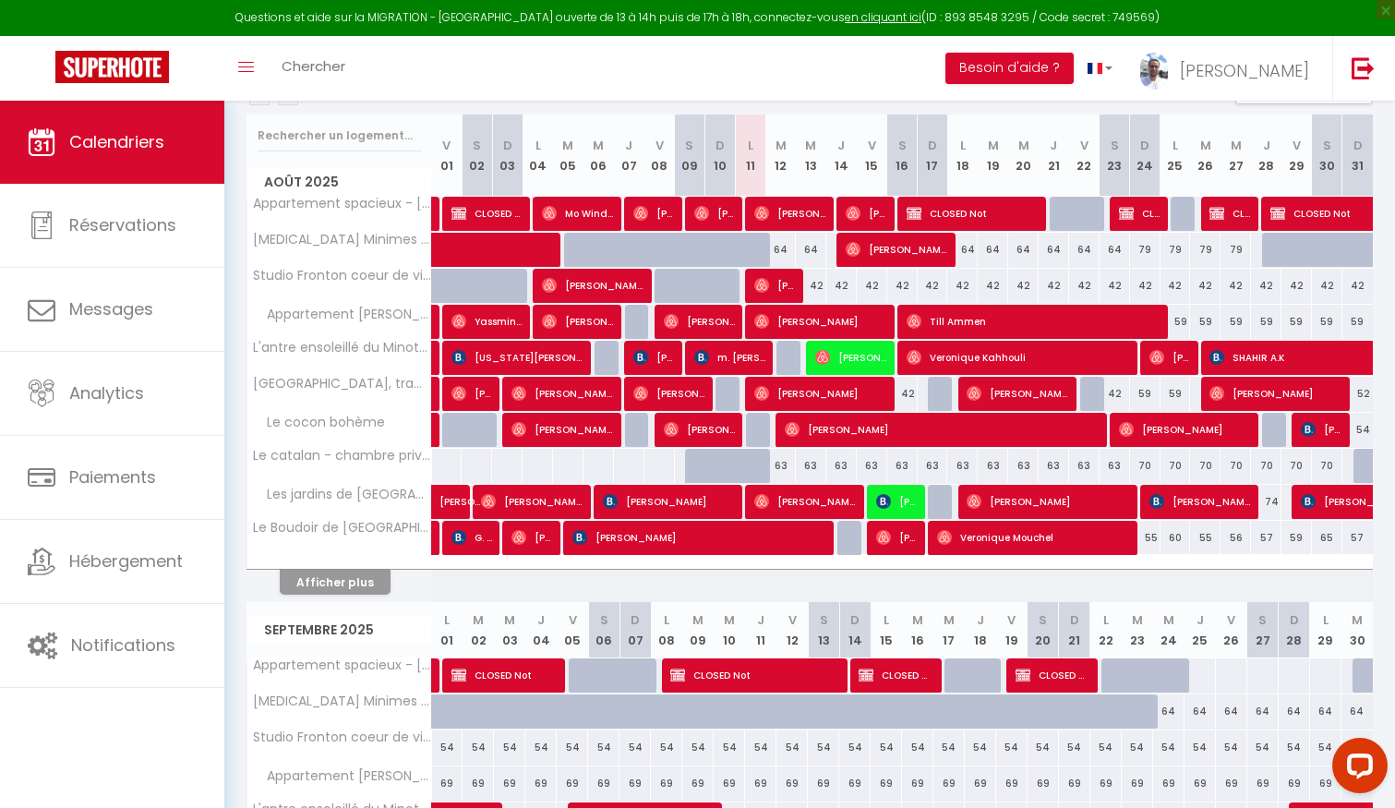
scroll to position [223, 0]
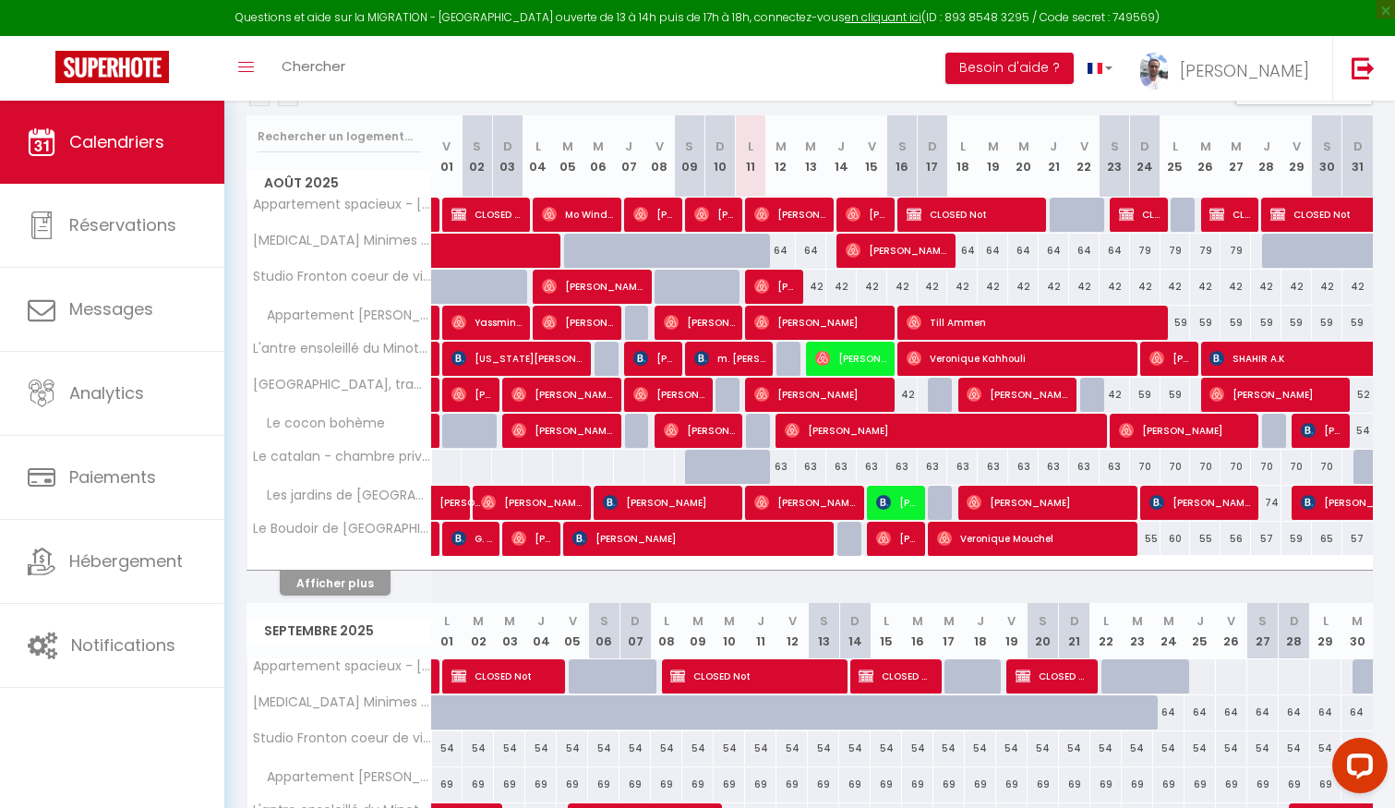
click at [779, 470] on div "63" at bounding box center [780, 466] width 30 height 34
type input "63"
type input "[DATE]"
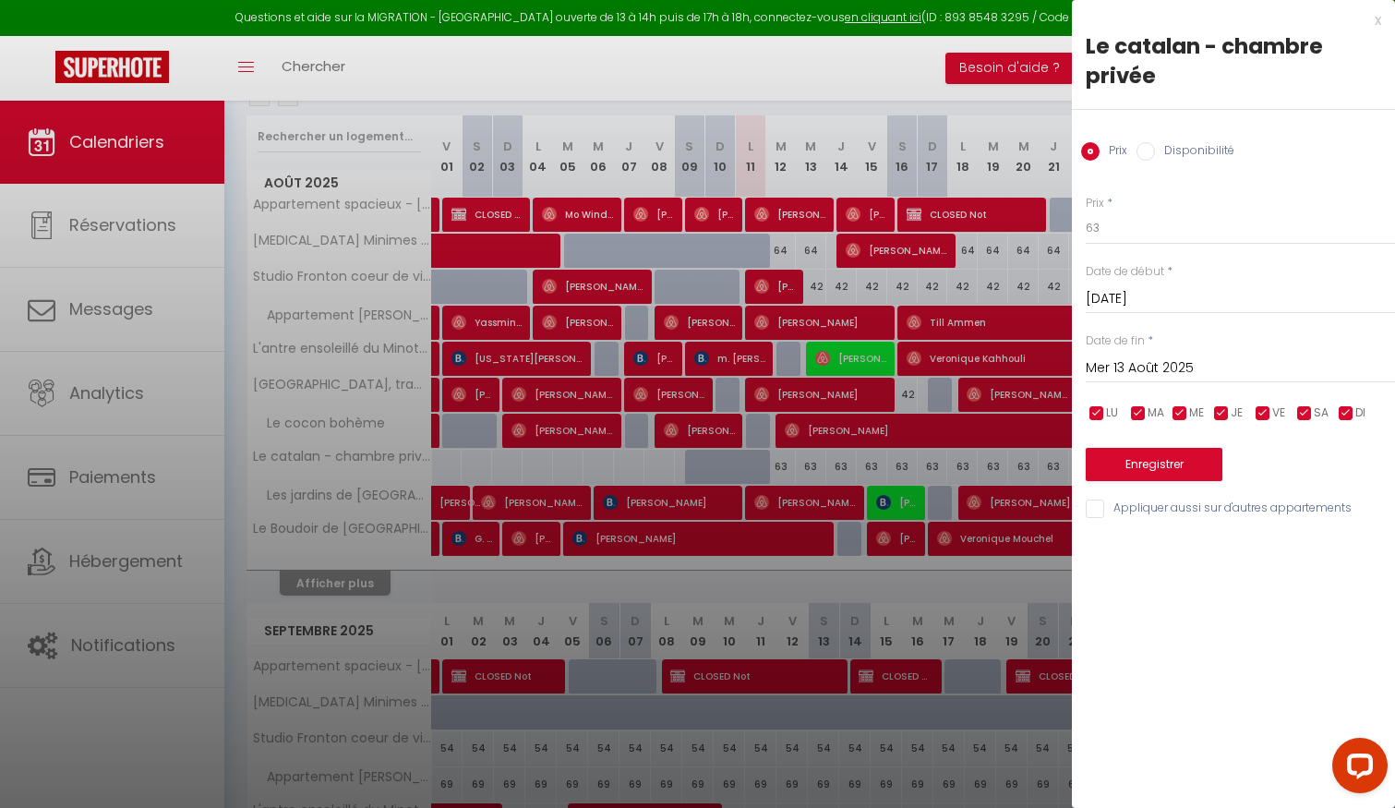
click at [1157, 356] on input "Mer 13 Août 2025" at bounding box center [1239, 368] width 309 height 24
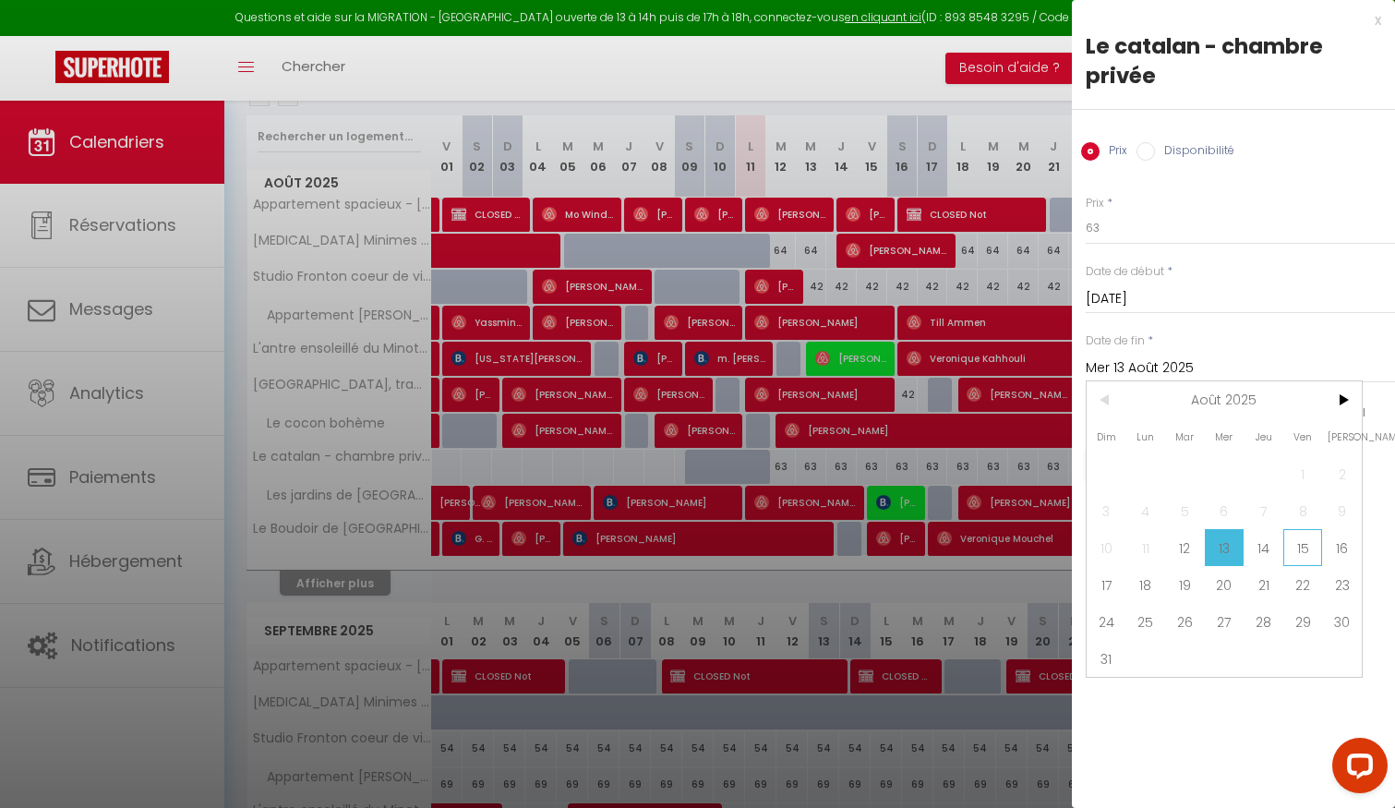
click at [1299, 537] on span "15" at bounding box center [1303, 547] width 40 height 37
type input "Ven 15 Août 2025"
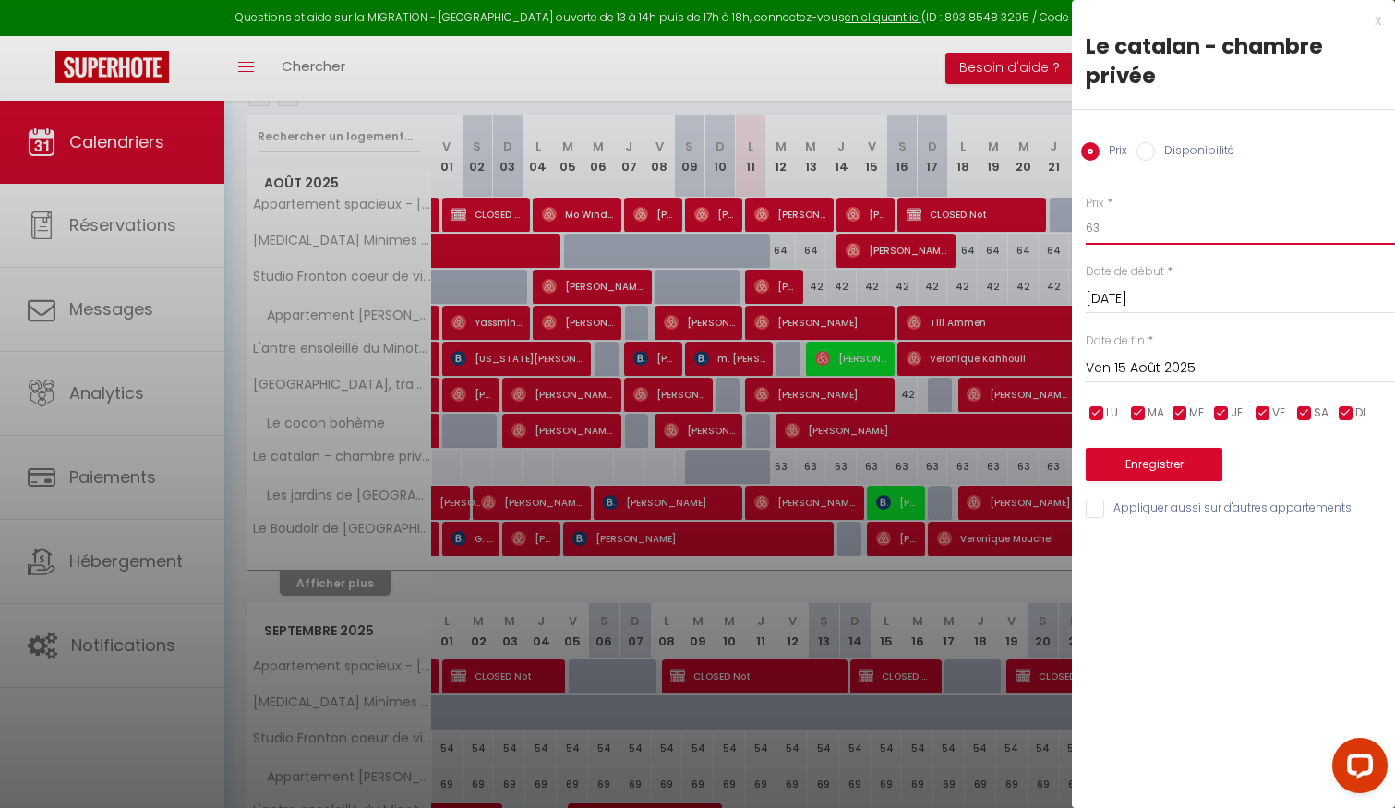
drag, startPoint x: 1120, startPoint y: 228, endPoint x: 1040, endPoint y: 224, distance: 79.5
click at [1040, 224] on body "Questions et aide sur la MIGRATION - [GEOGRAPHIC_DATA] ouverte de 13 à 14h puis…" at bounding box center [697, 740] width 1395 height 1726
type input "59"
click at [1123, 465] on button "Enregistrer" at bounding box center [1153, 464] width 137 height 33
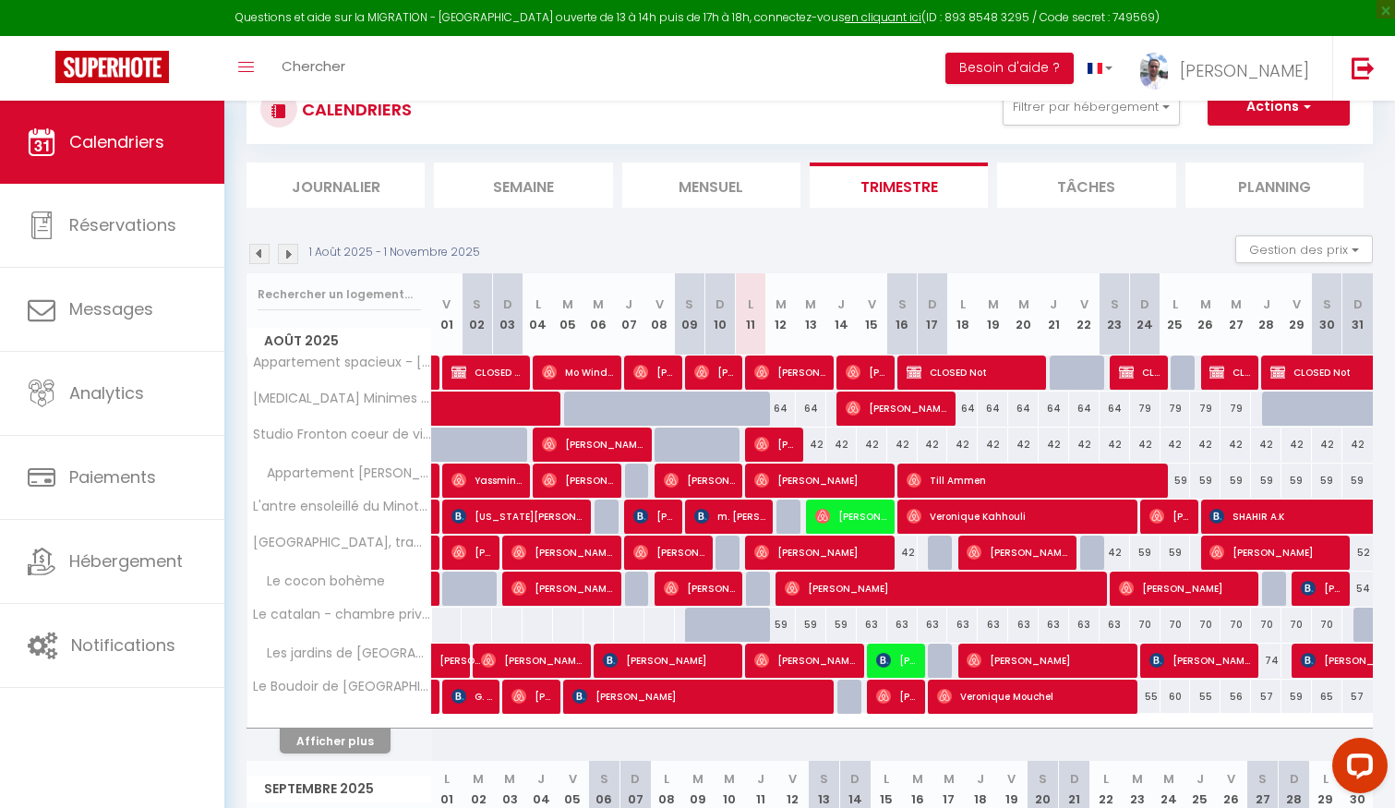
scroll to position [0, 0]
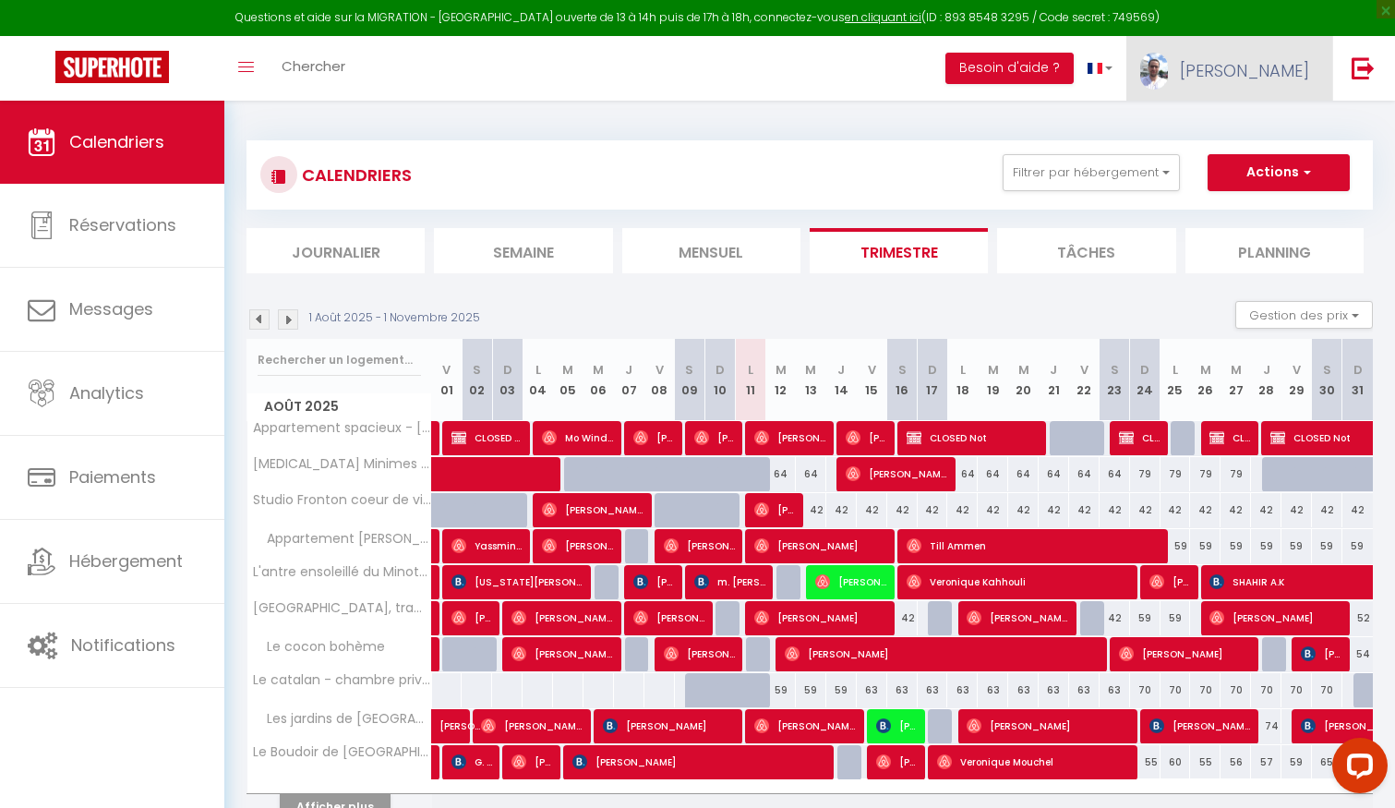
click at [1261, 61] on span "[PERSON_NAME]" at bounding box center [1243, 70] width 129 height 23
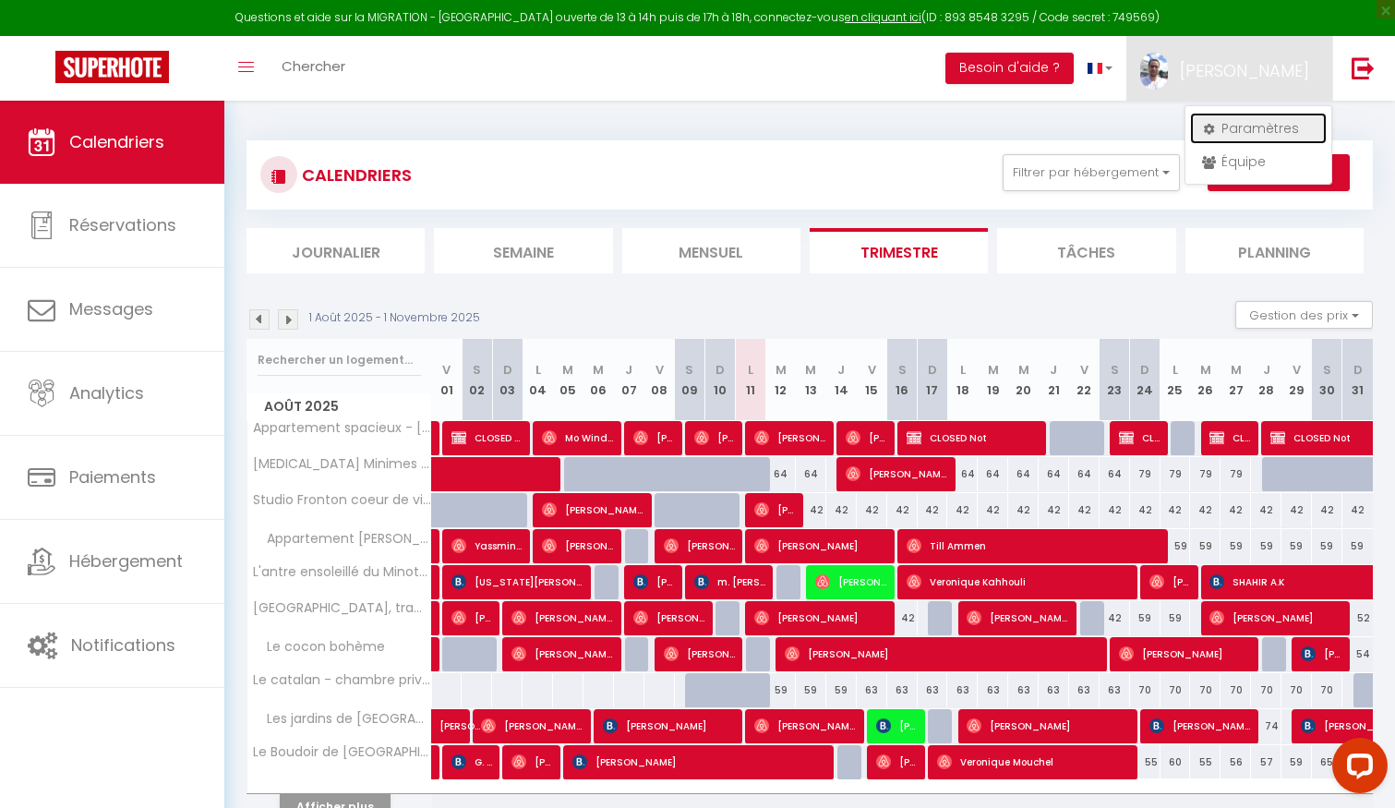
click at [1234, 132] on link "Paramètres" at bounding box center [1258, 128] width 137 height 31
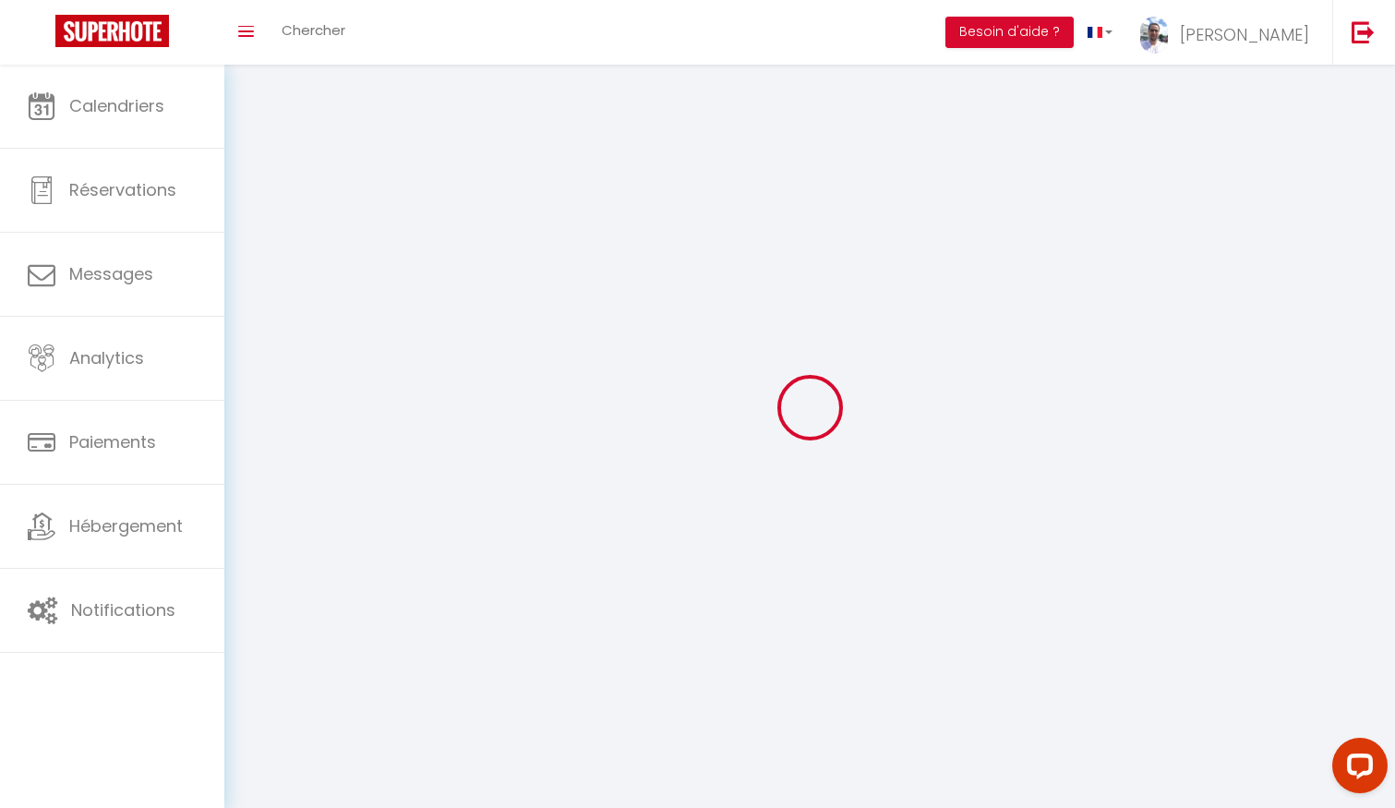
select select "28"
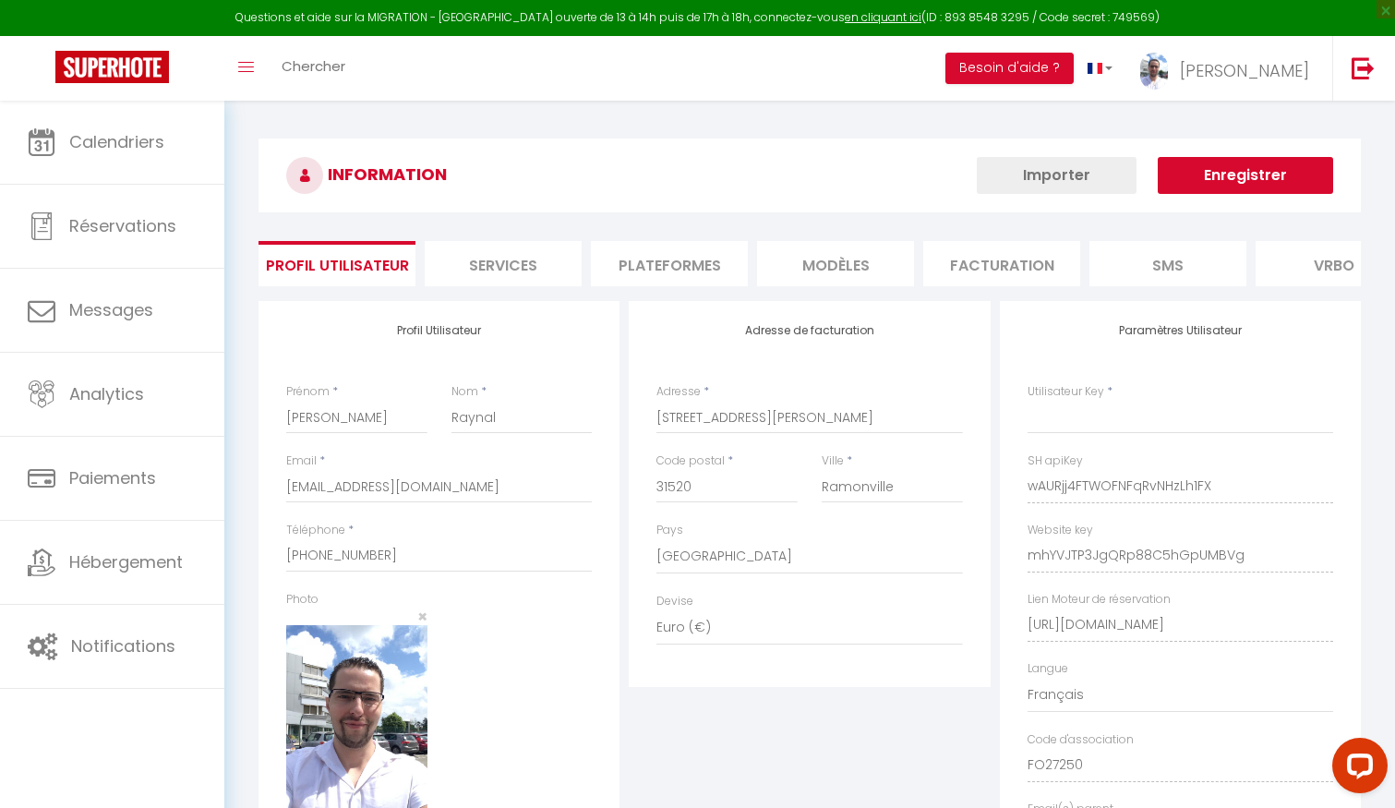
type input "wAURjj4FTWOFNFqRvNHzLh1FX"
type input "mhYVJTP3JgQRp88C5hGpUMBVg"
type input "[URL][DOMAIN_NAME]"
select select "fr"
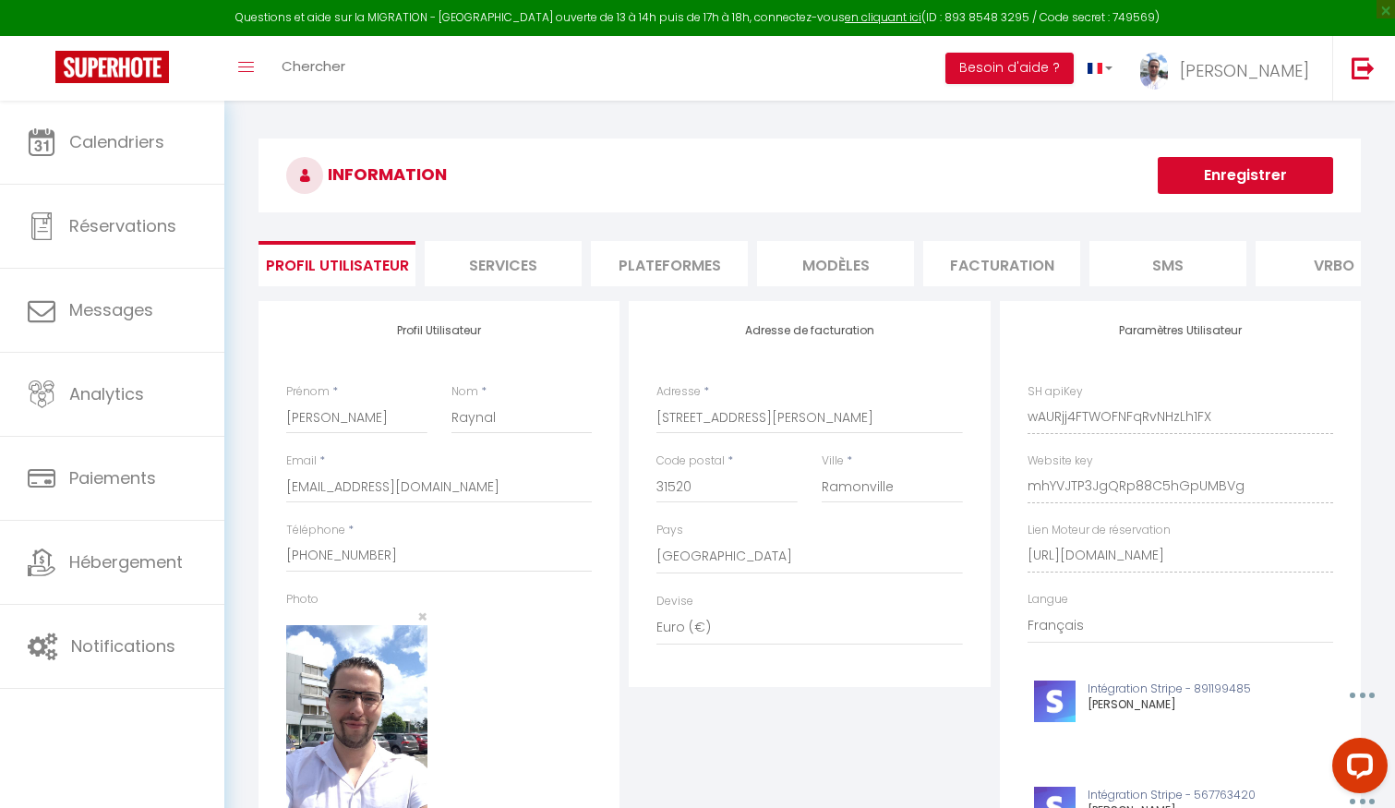
click at [668, 265] on li "Plateformes" at bounding box center [669, 263] width 157 height 45
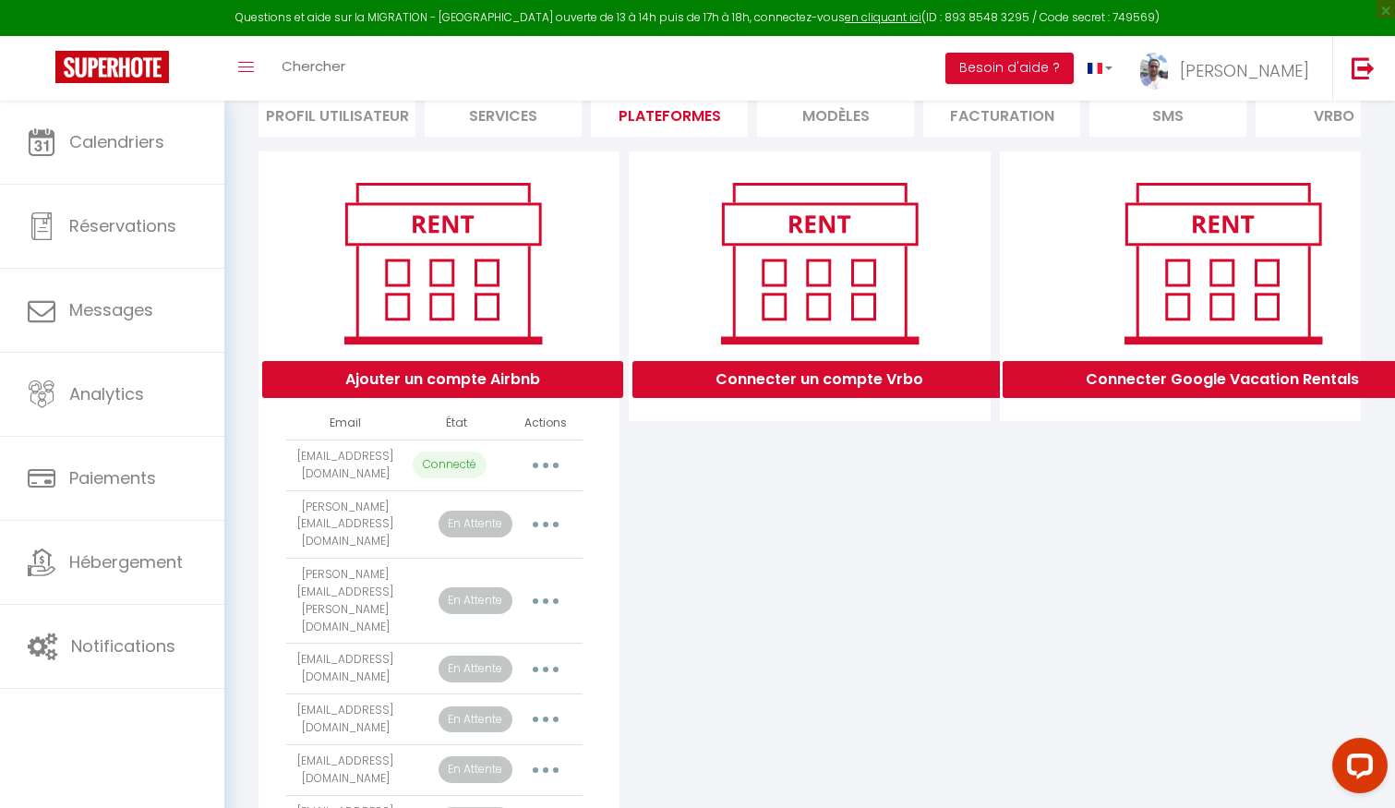
scroll to position [324, 0]
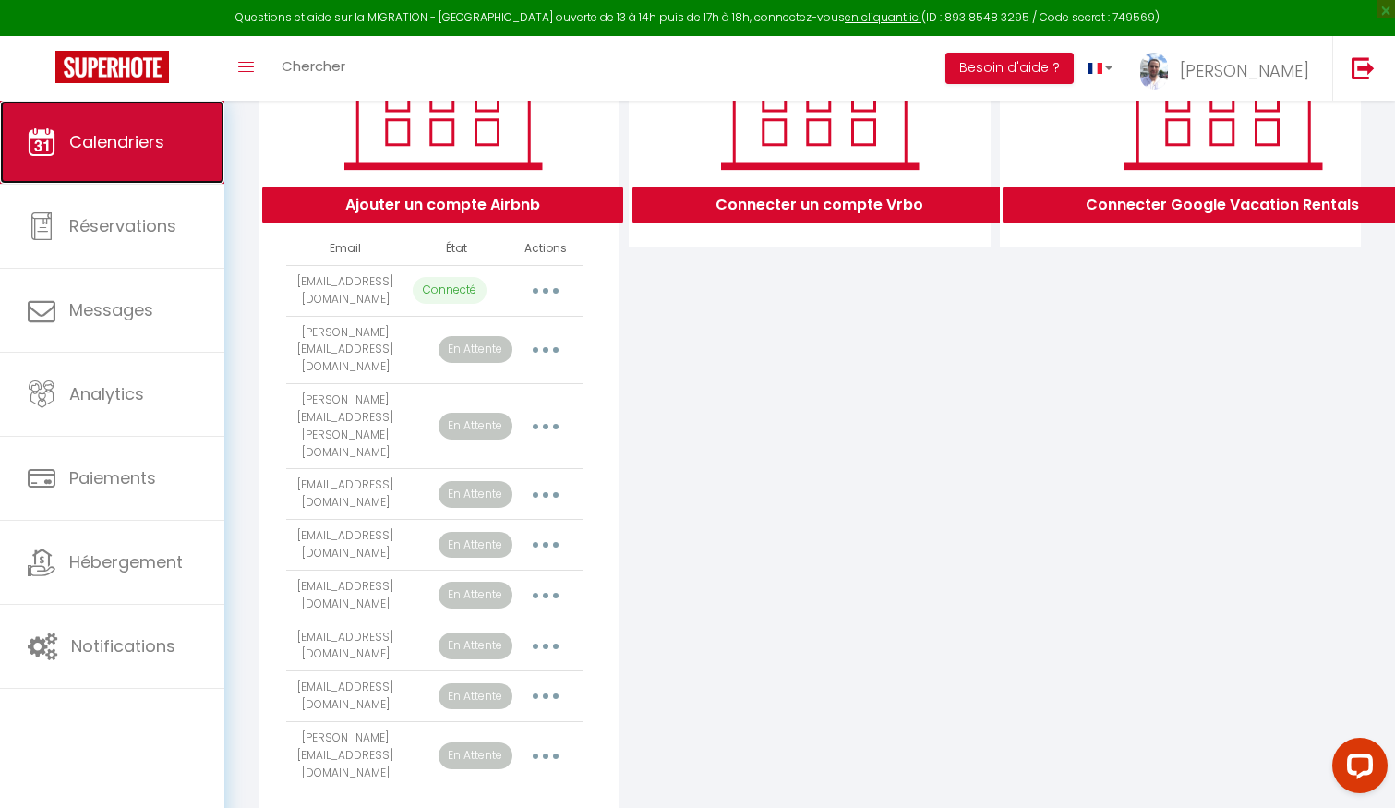
click at [157, 138] on span "Calendriers" at bounding box center [116, 141] width 95 height 23
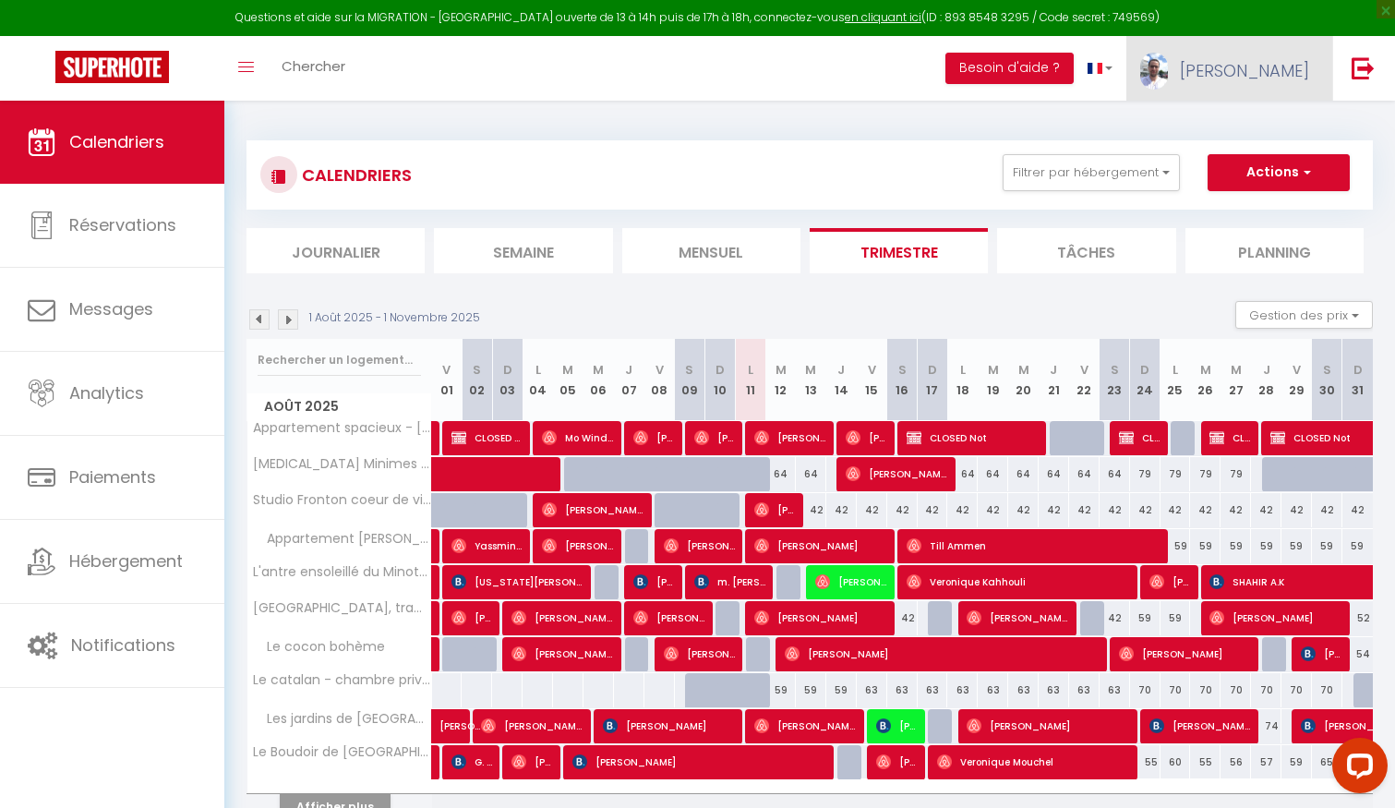
click at [1246, 62] on span "[PERSON_NAME]" at bounding box center [1243, 70] width 129 height 23
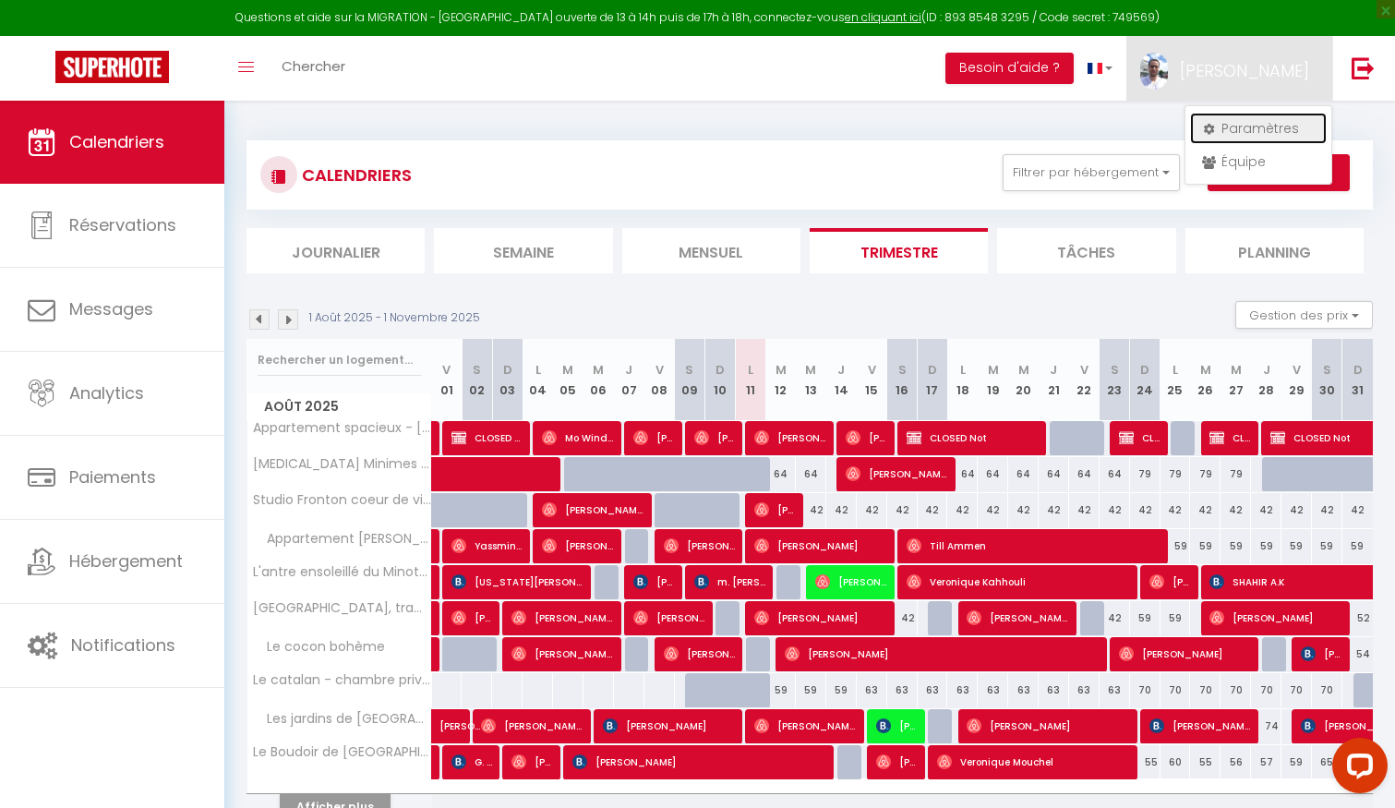
click at [1216, 126] on link "Paramètres" at bounding box center [1258, 128] width 137 height 31
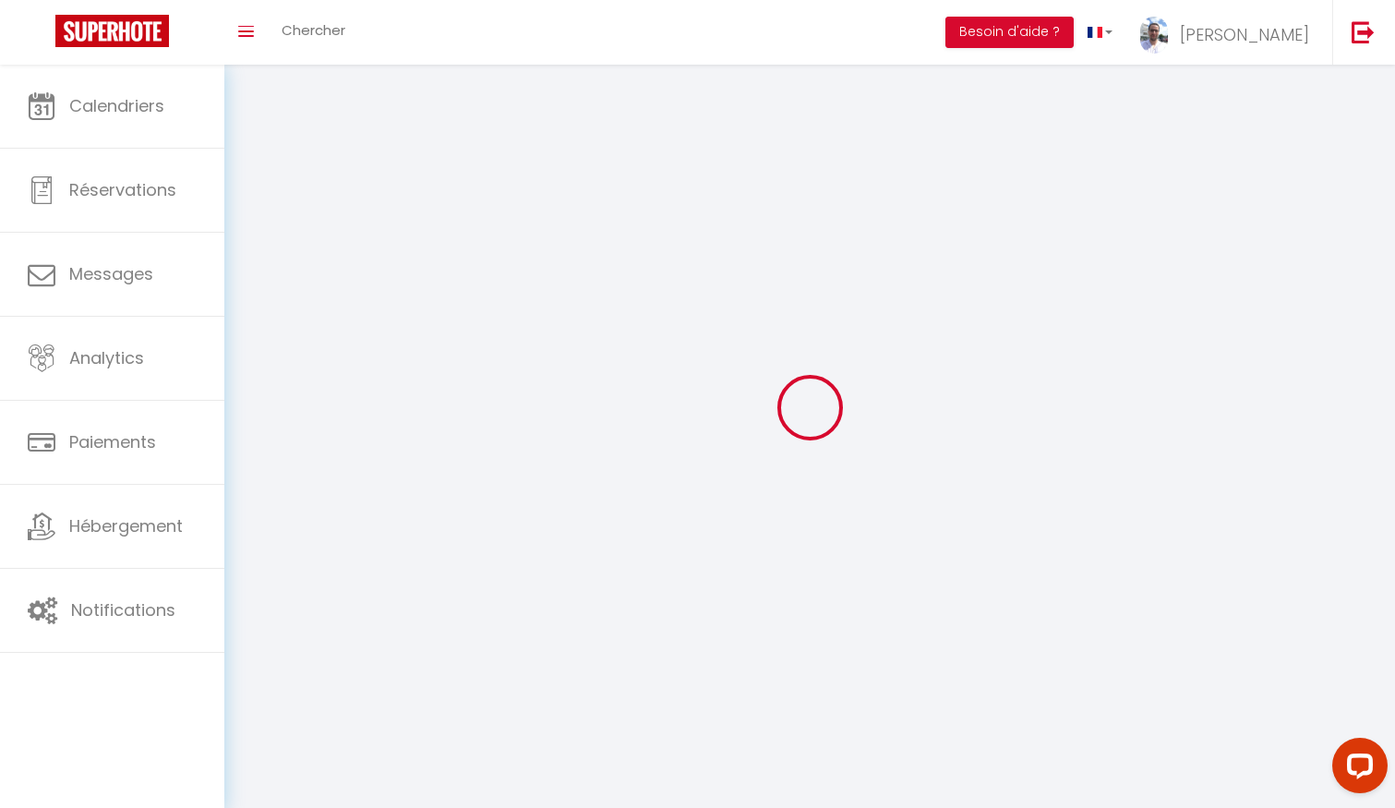
type input "wAURjj4FTWOFNFqRvNHzLh1FX"
type input "mhYVJTP3JgQRp88C5hGpUMBVg"
type input "[URL][DOMAIN_NAME]"
select select "28"
select select "fr"
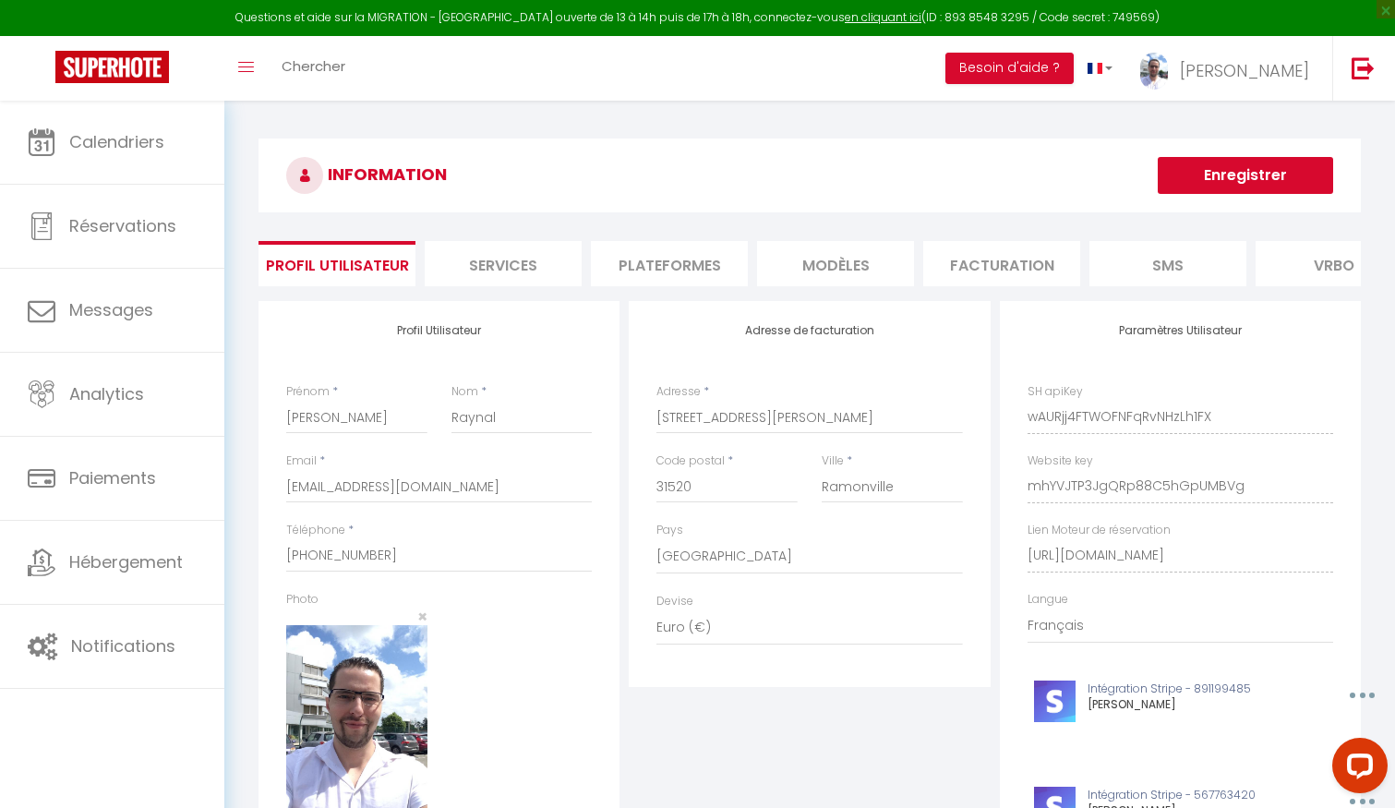
click at [677, 269] on li "Plateformes" at bounding box center [669, 263] width 157 height 45
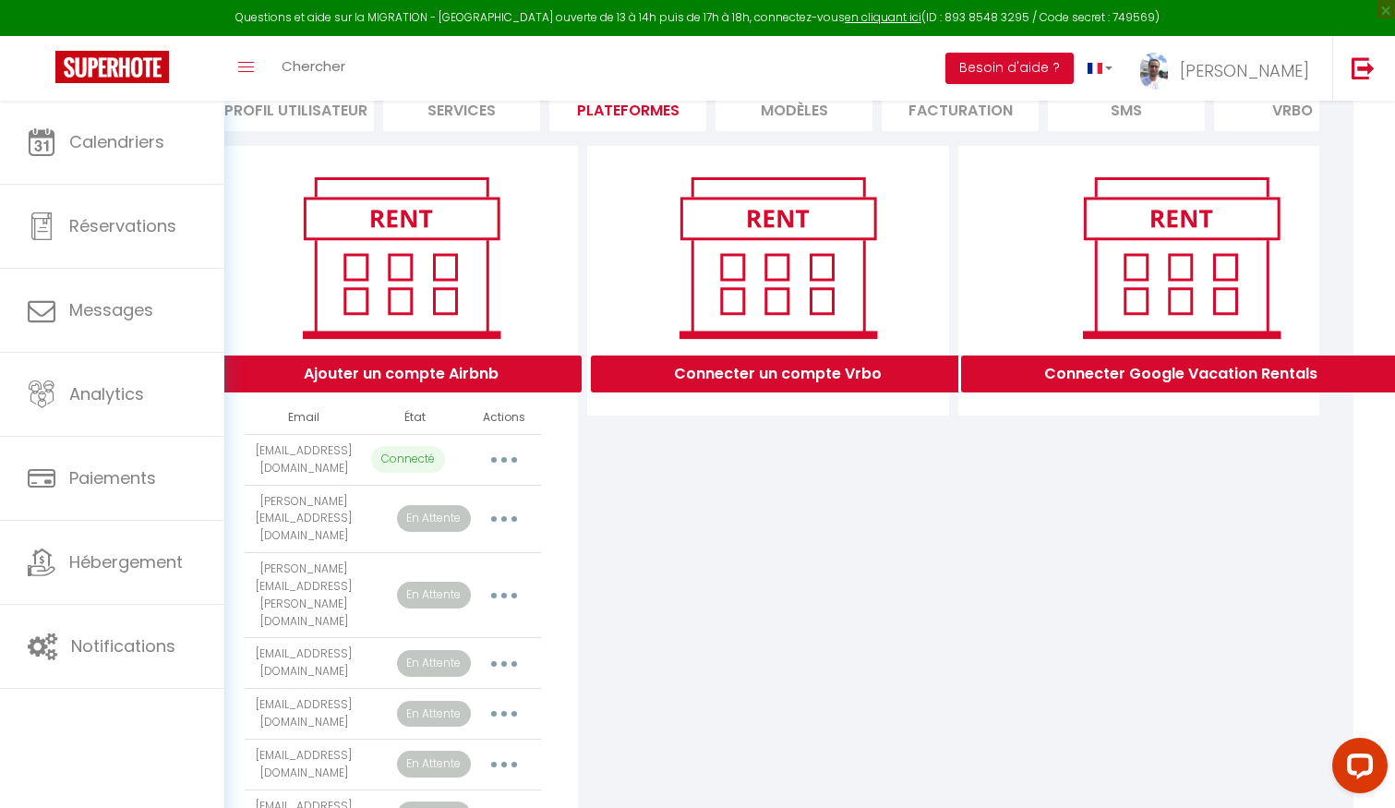
scroll to position [0, 42]
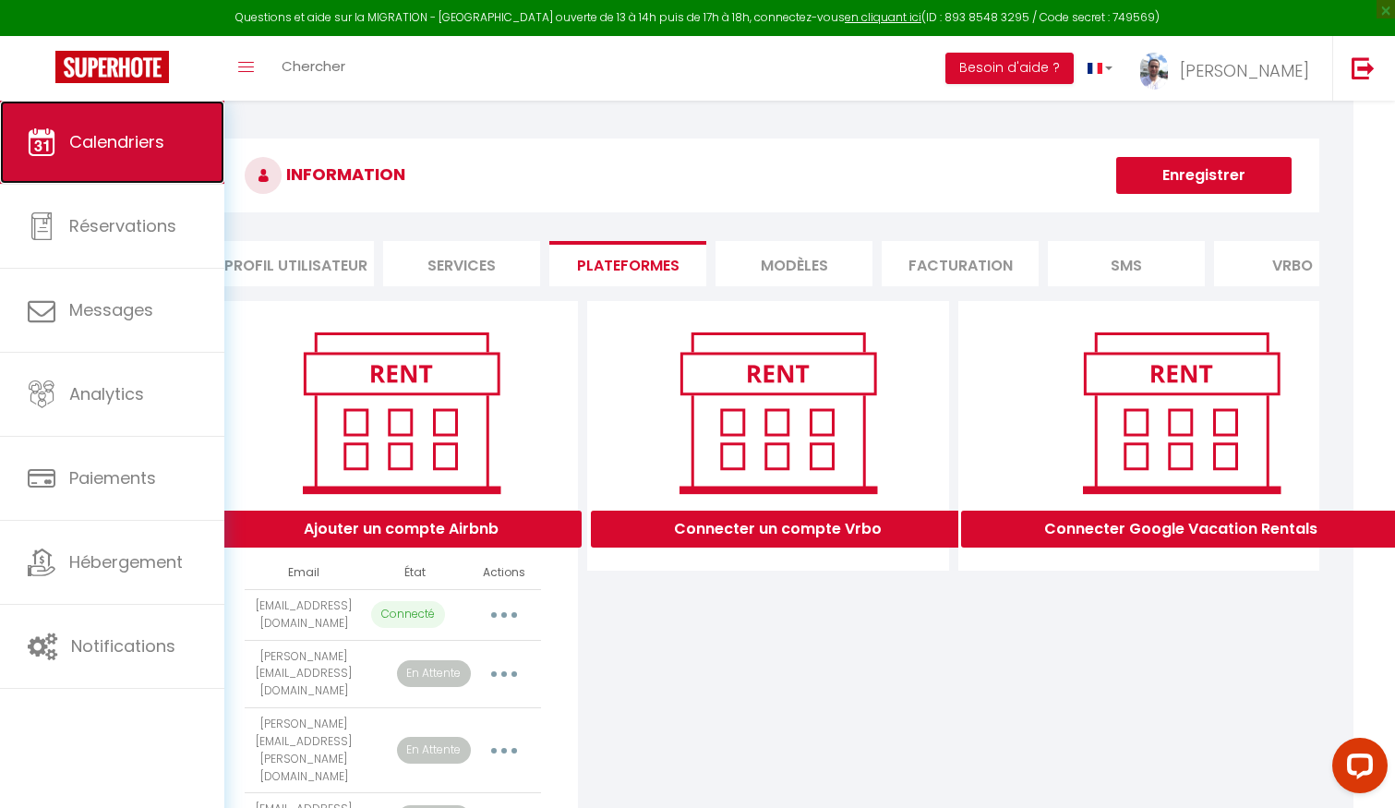
click at [113, 138] on span "Calendriers" at bounding box center [116, 141] width 95 height 23
